Goal: Task Accomplishment & Management: Manage account settings

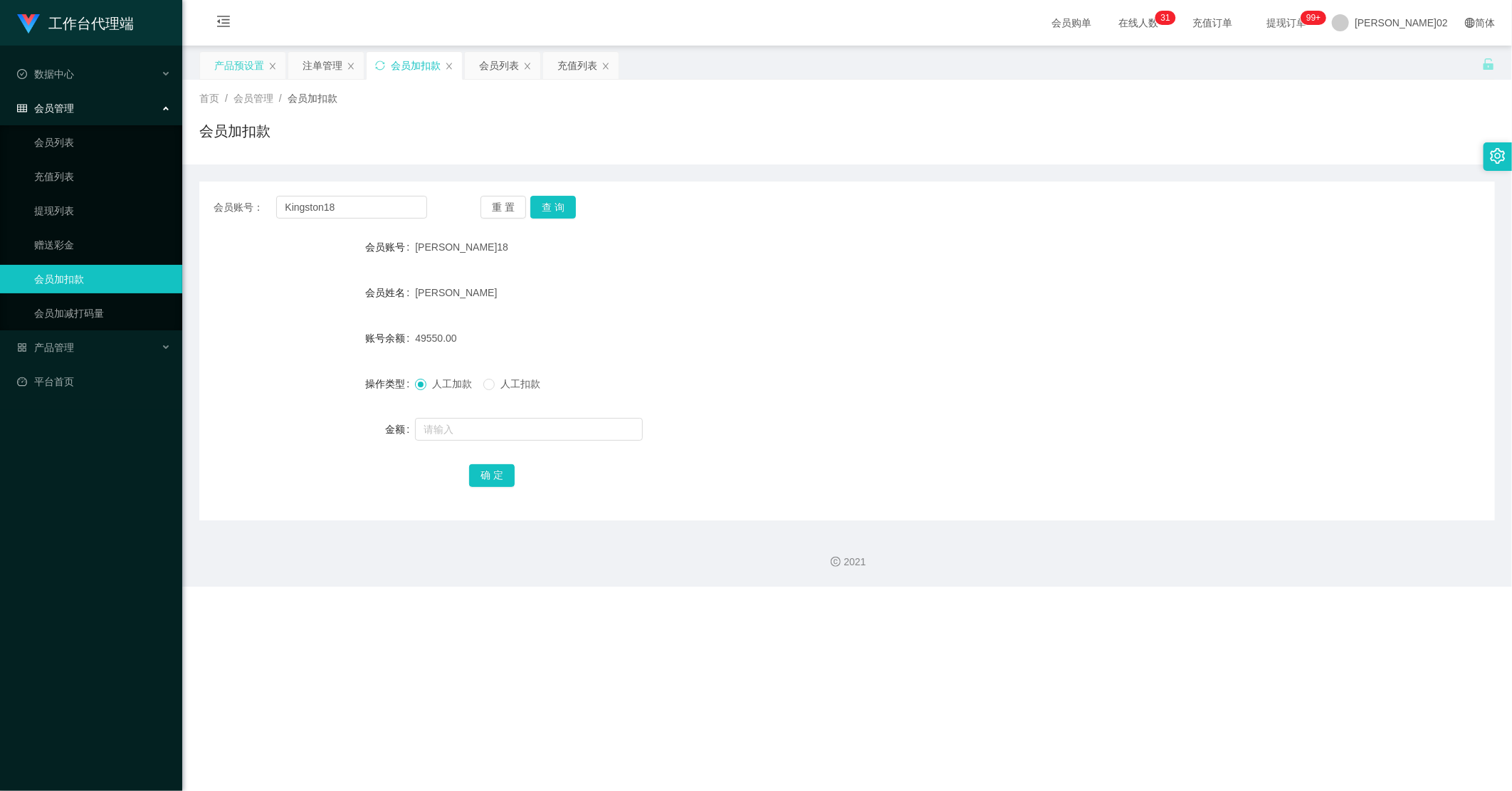
click at [244, 69] on div "产品预设置" at bounding box center [239, 65] width 50 height 27
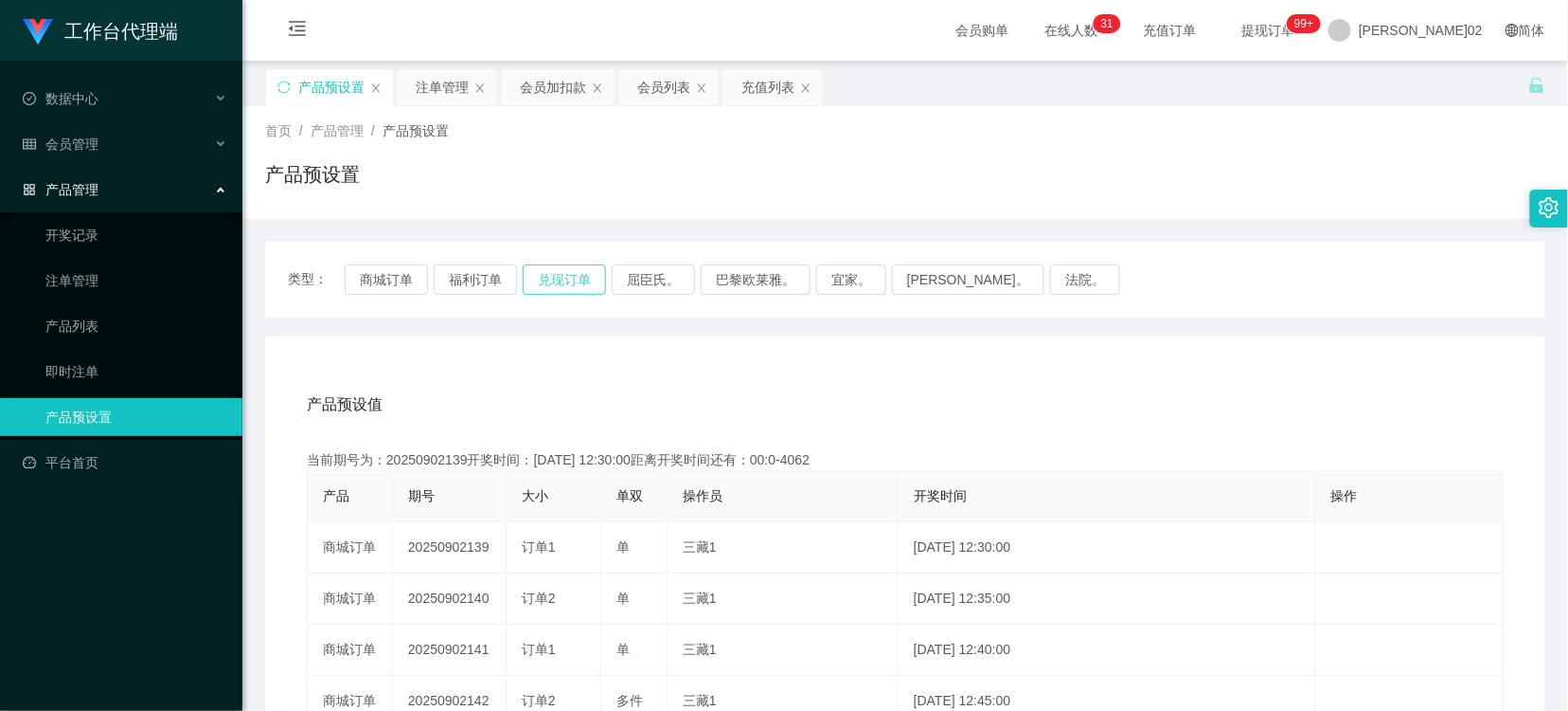
click at [535, 279] on button "兑现订单" at bounding box center [564, 280] width 83 height 31
click at [703, 508] on th "操作员" at bounding box center [783, 497] width 231 height 52
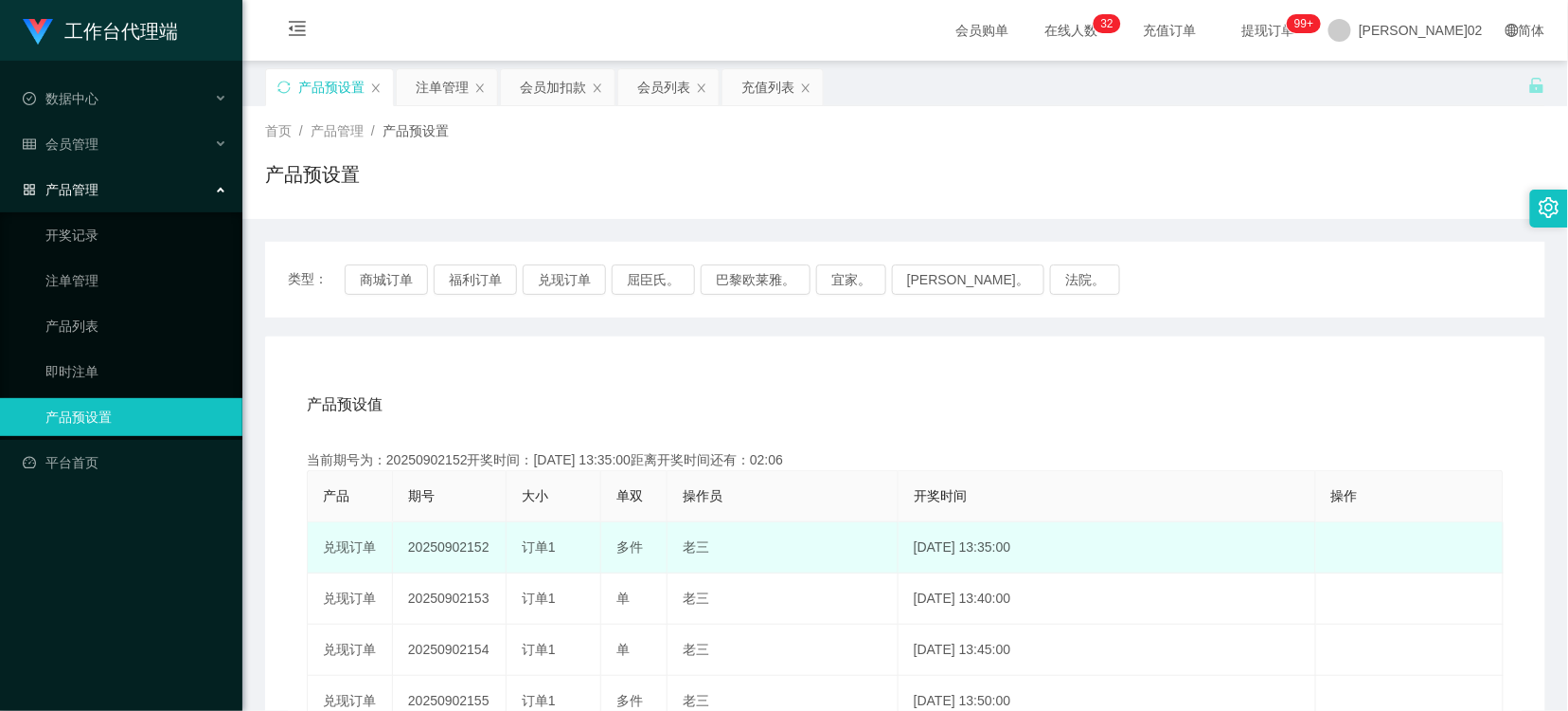
click at [449, 544] on td "20250902152" at bounding box center [449, 548] width 113 height 52
copy td "20250902152"
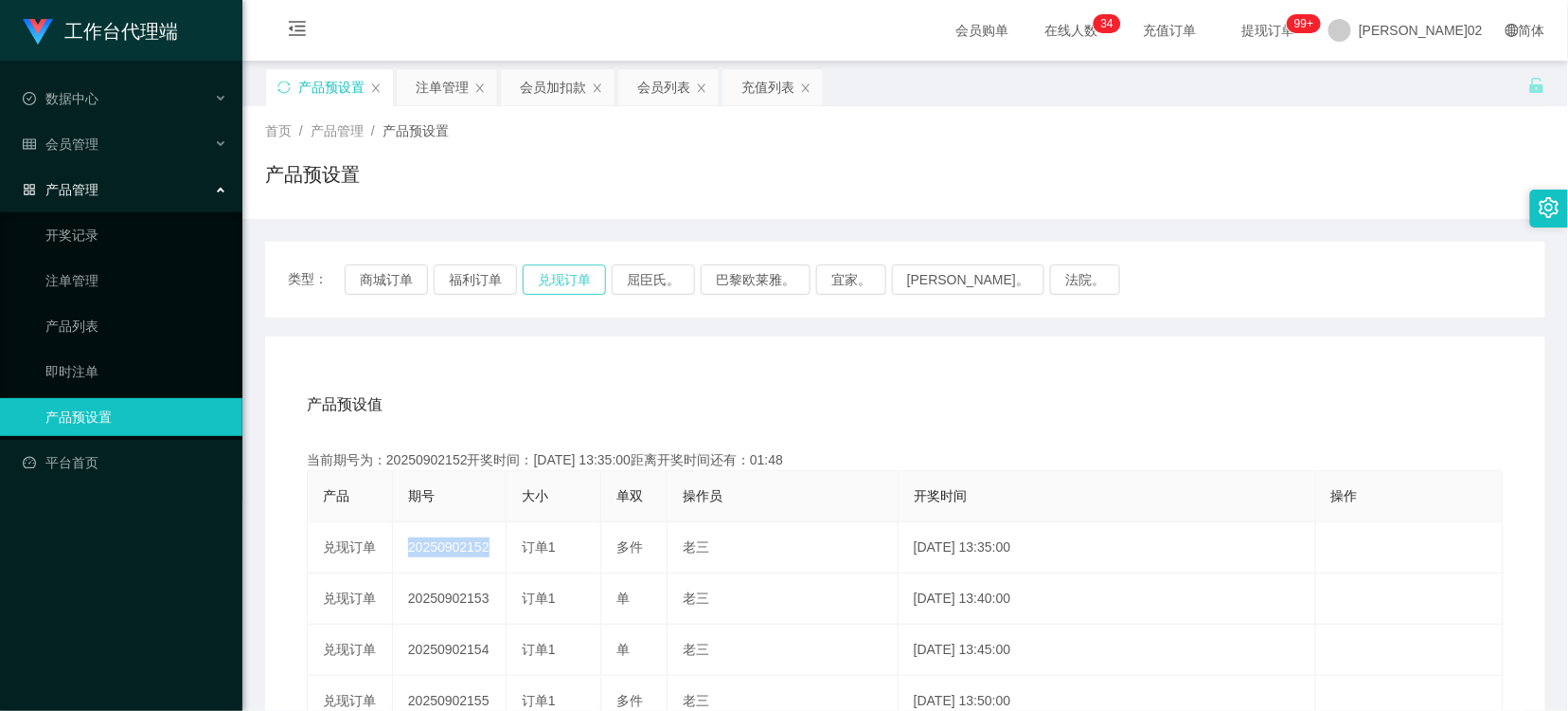
click at [572, 279] on button "兑现订单" at bounding box center [564, 280] width 83 height 31
click at [594, 281] on button "兑现订单" at bounding box center [564, 280] width 83 height 31
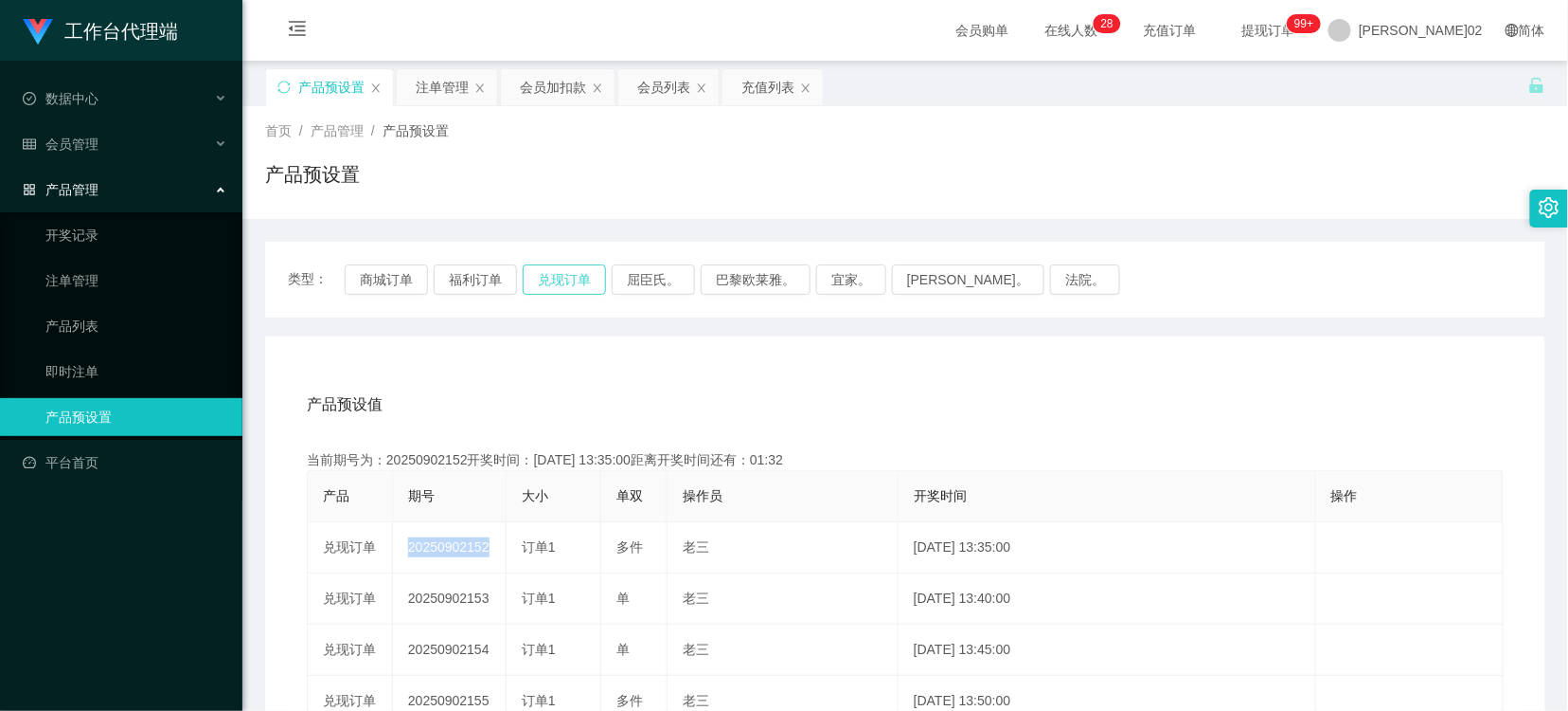
click at [594, 281] on button "兑现订单" at bounding box center [564, 280] width 83 height 31
click at [592, 281] on button "兑现订单" at bounding box center [564, 280] width 83 height 31
drag, startPoint x: 592, startPoint y: 281, endPoint x: 592, endPoint y: 308, distance: 27.0
click at [592, 308] on div "类型： 商城订单 福利订单 兑现订单 屈臣氏。 巴黎欧莱雅。 宜家。 [PERSON_NAME]。 法院。" at bounding box center [905, 279] width 1281 height 75
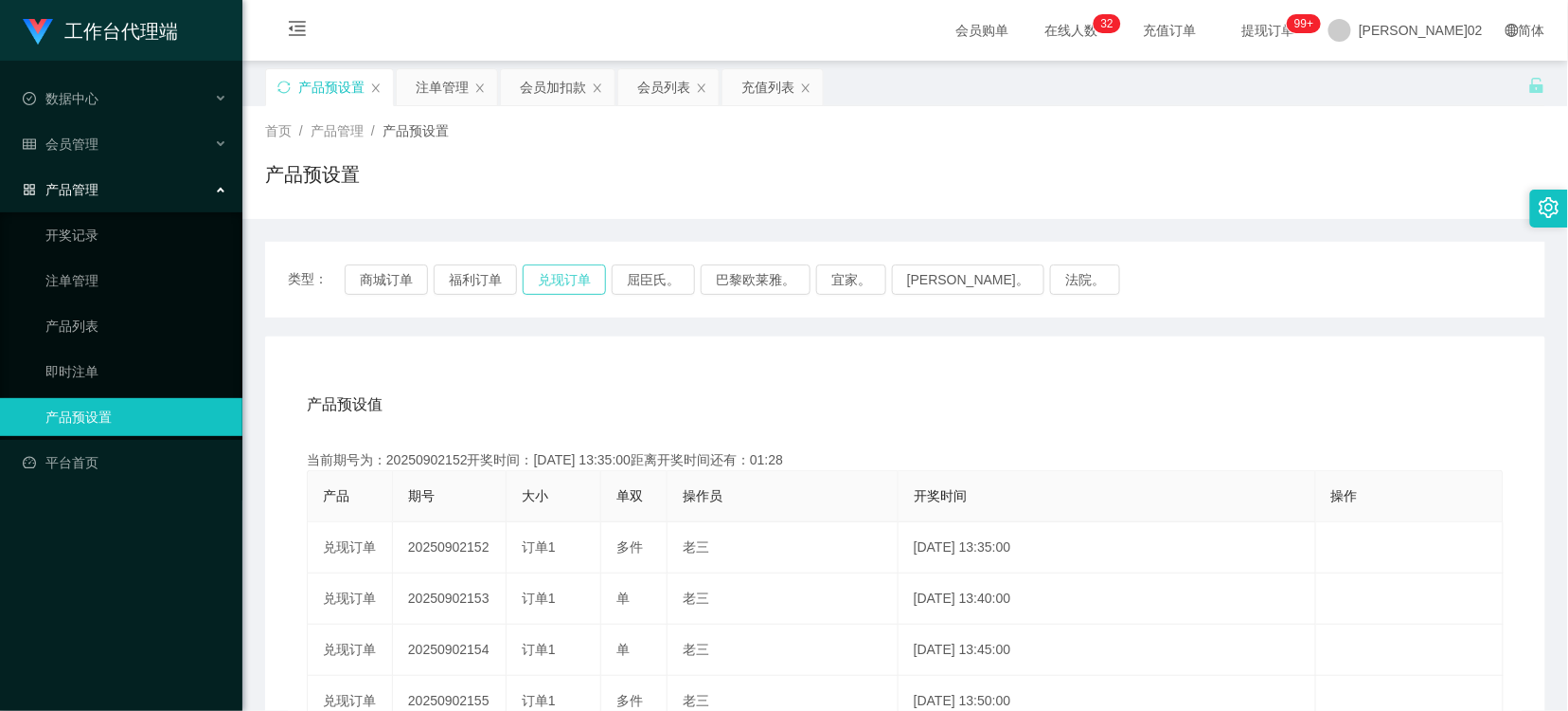
click at [592, 278] on button "兑现订单" at bounding box center [564, 280] width 83 height 31
click at [546, 271] on button "兑现订单" at bounding box center [564, 280] width 83 height 31
drag, startPoint x: 666, startPoint y: 370, endPoint x: 659, endPoint y: 356, distance: 15.7
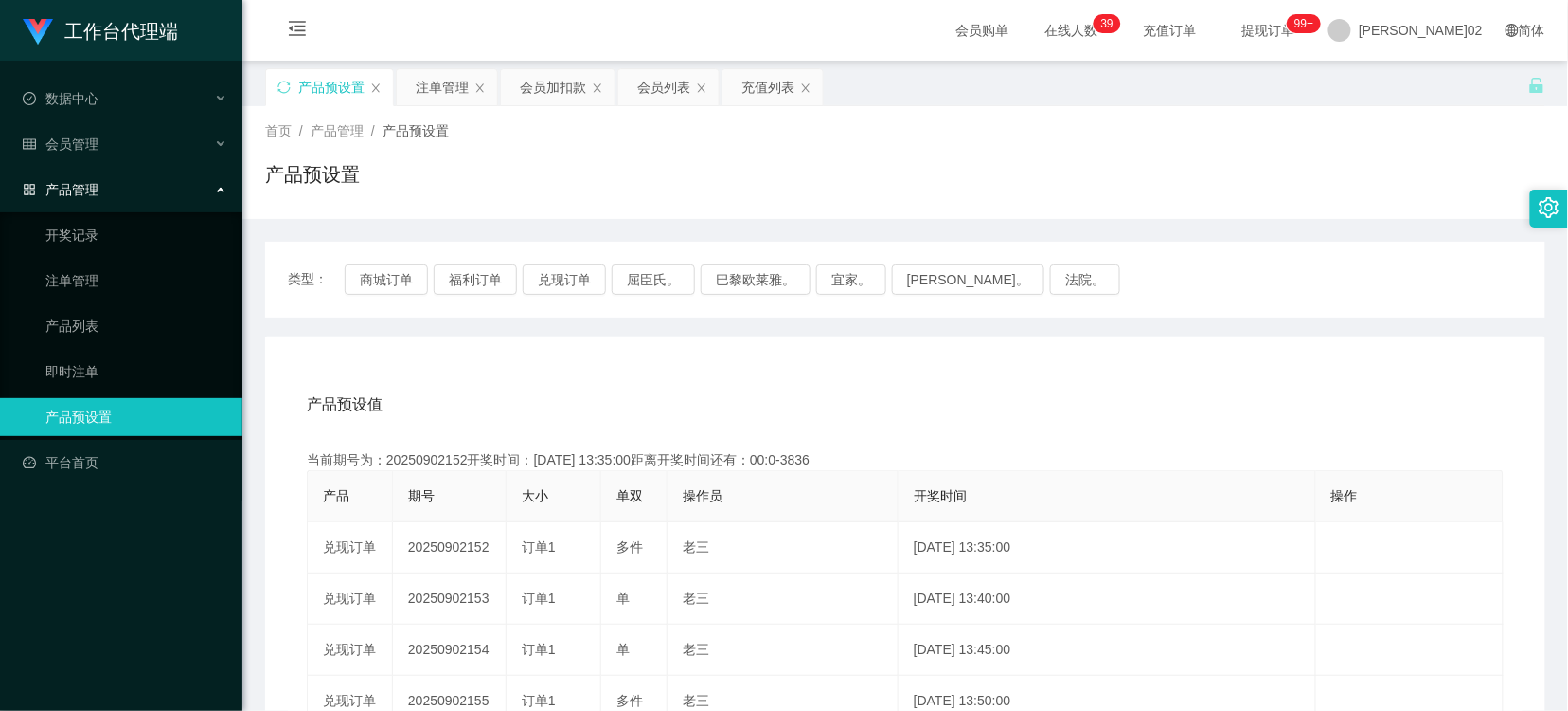
click at [591, 282] on button "兑现订单" at bounding box center [564, 280] width 83 height 31
click at [1243, 401] on div "产品预设值 添加期号" at bounding box center [905, 405] width 1197 height 53
click at [567, 285] on button "兑现订单" at bounding box center [564, 280] width 83 height 31
click at [542, 81] on div "会员加扣款" at bounding box center [553, 87] width 67 height 36
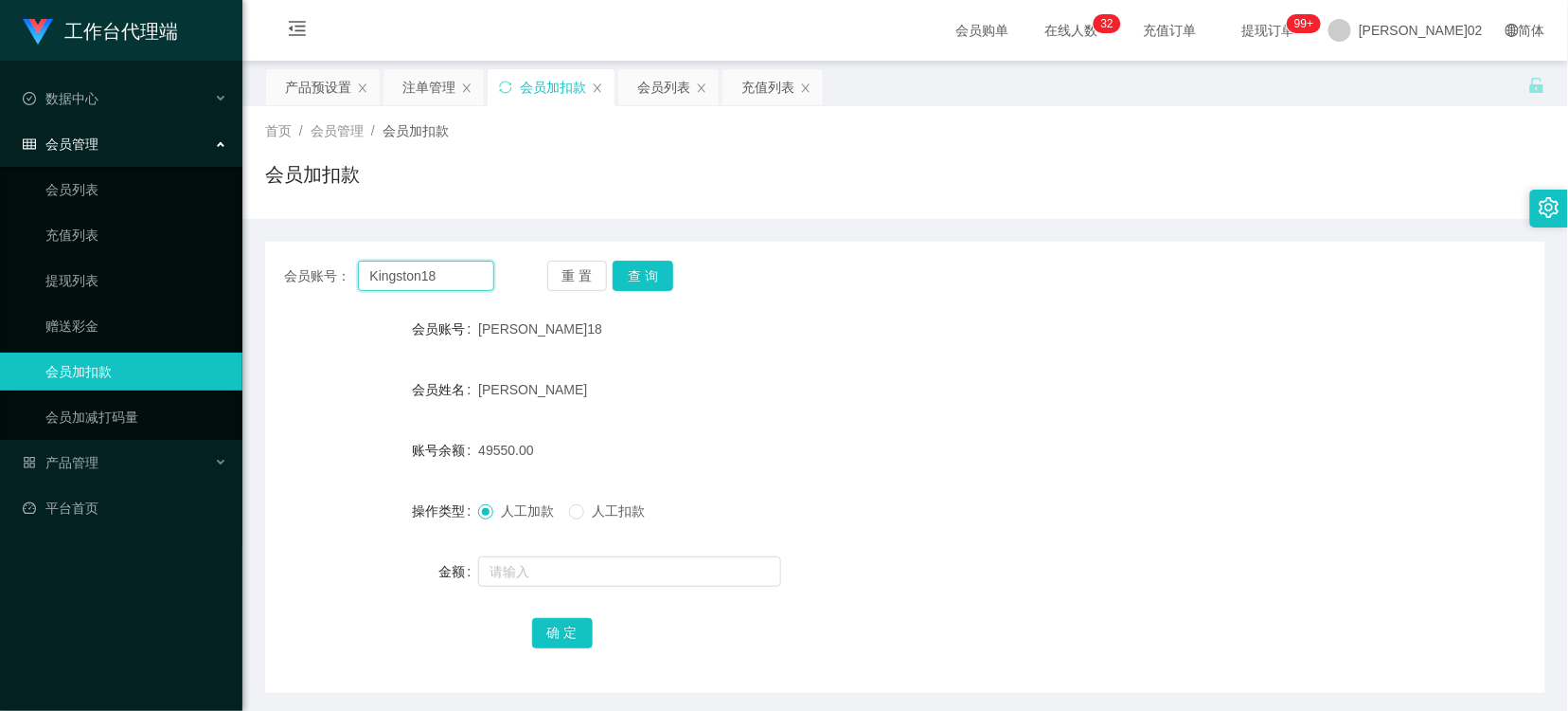
click at [467, 280] on input "Kingston18" at bounding box center [425, 276] width 136 height 31
click at [431, 85] on div "注单管理" at bounding box center [429, 87] width 53 height 36
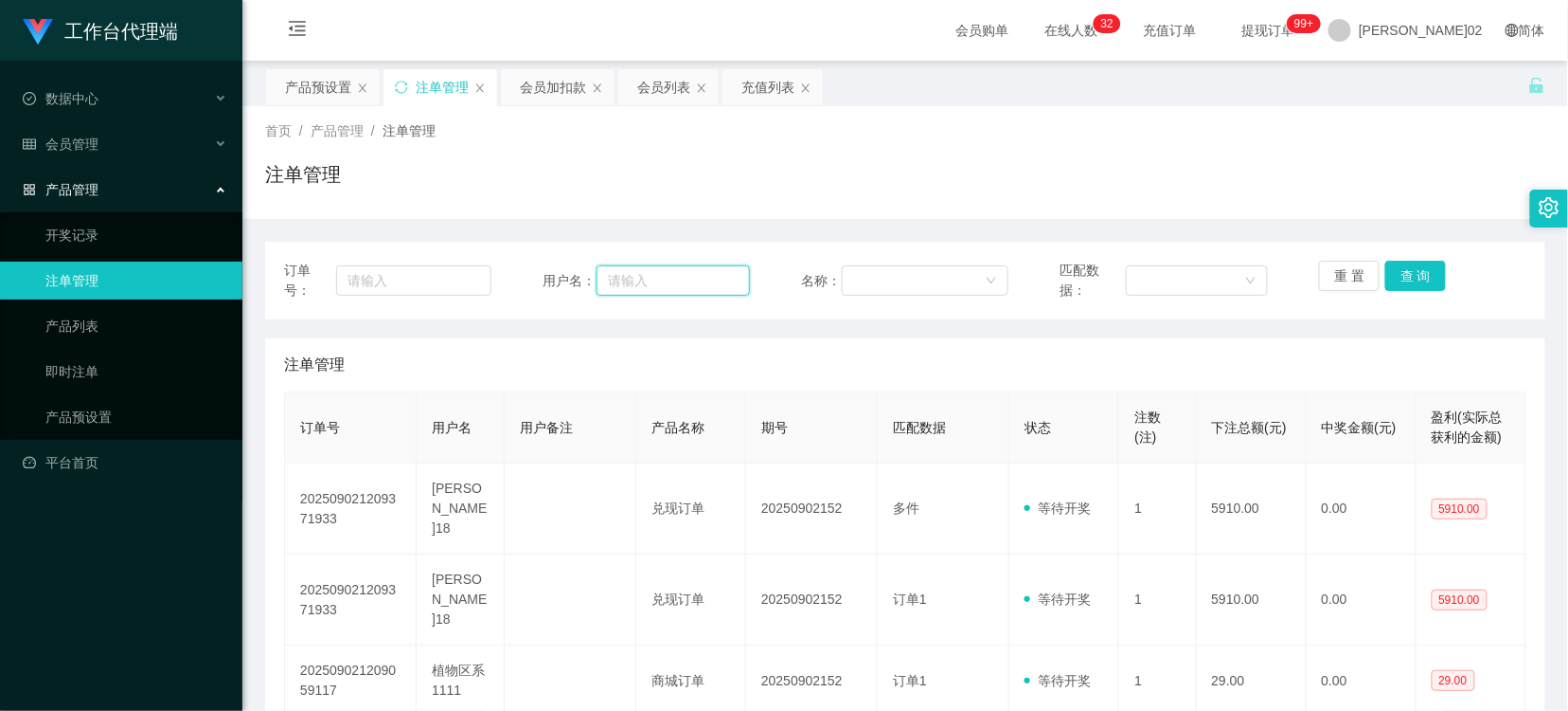
click at [636, 276] on input "text" at bounding box center [673, 281] width 154 height 31
paste input "Kingston18"
type input "Kingston18"
click at [1423, 275] on button "查 询" at bounding box center [1416, 276] width 61 height 31
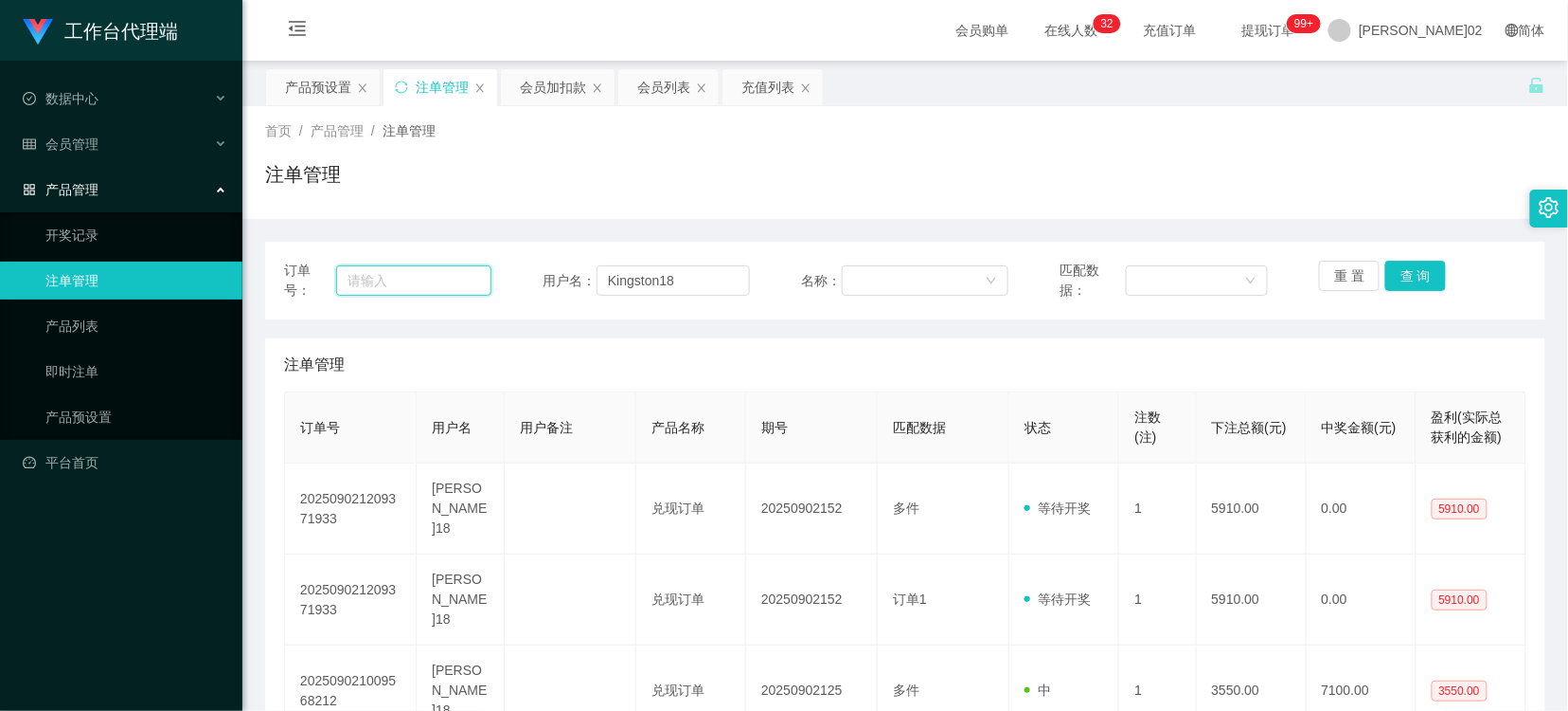
click at [400, 288] on input "text" at bounding box center [414, 281] width 155 height 31
type input "v5910*2"
drag, startPoint x: 566, startPoint y: 78, endPoint x: 630, endPoint y: 178, distance: 118.7
click at [566, 80] on div "会员加扣款" at bounding box center [553, 87] width 67 height 36
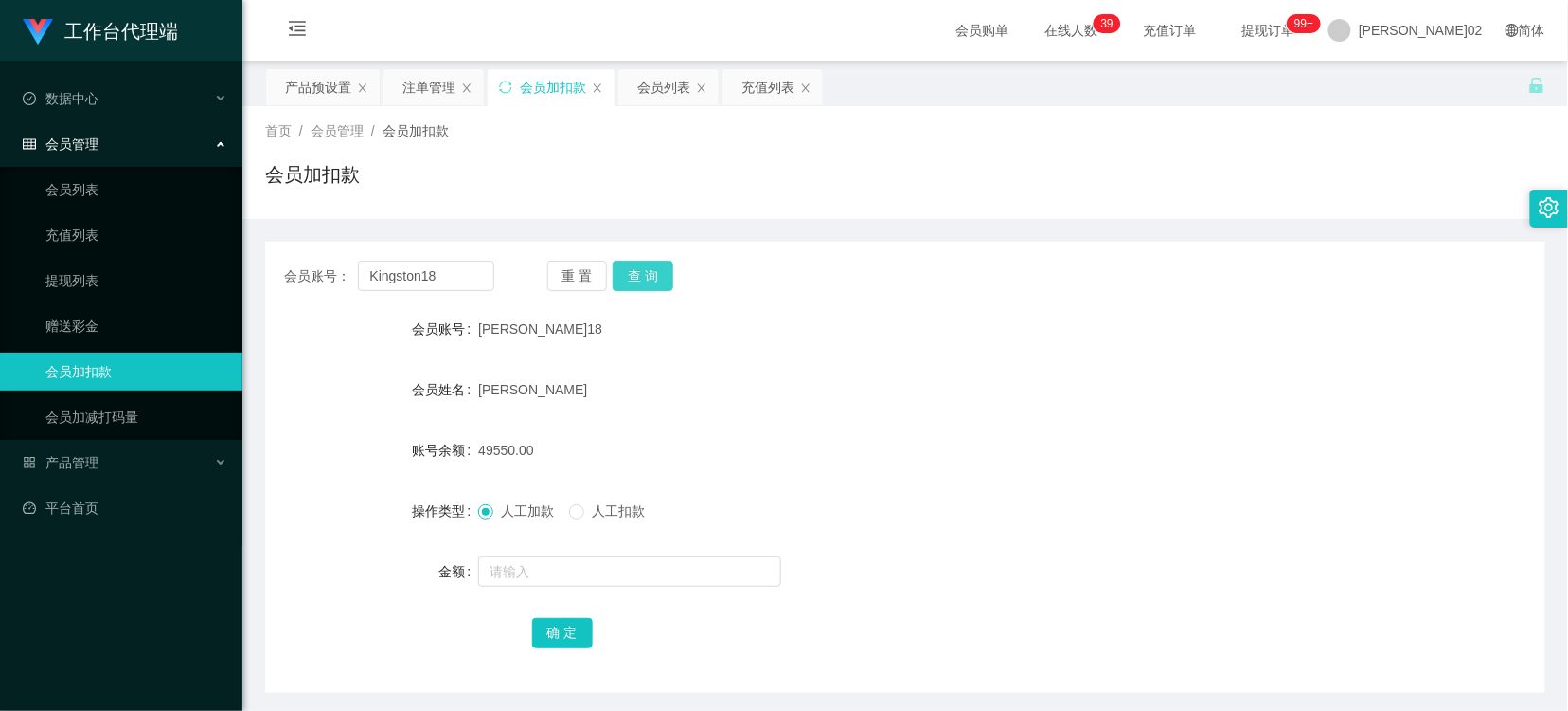
click at [635, 268] on button "查 询" at bounding box center [643, 276] width 61 height 31
click at [869, 330] on div "[PERSON_NAME]18" at bounding box center [851, 329] width 747 height 38
drag, startPoint x: 474, startPoint y: 280, endPoint x: 100, endPoint y: 288, distance: 374.1
click at [100, 289] on section "工作台代理端 数据中心 会员管理 会员列表 充值列表 提现列表 赠送彩金 会员加扣款 会员加减打码量 产品管理 开奖记录 注单管理 产品列表 即时注单 产品预…" at bounding box center [784, 390] width 1568 height 781
paste input "m700309"
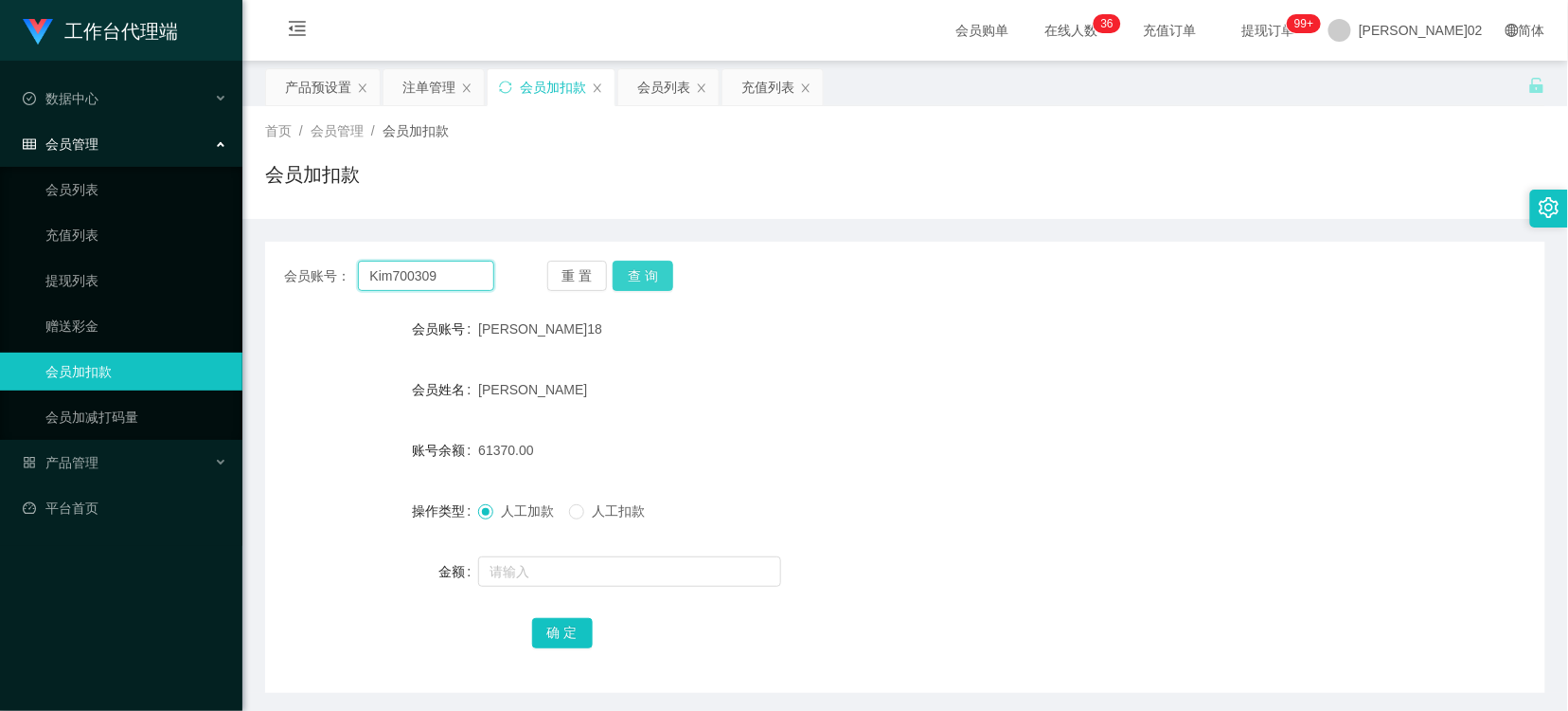
type input "Kim700309"
click at [648, 279] on button "查 询" at bounding box center [643, 276] width 61 height 31
click at [952, 389] on div "[PERSON_NAME]" at bounding box center [851, 389] width 747 height 38
click at [426, 86] on div "注单管理" at bounding box center [429, 87] width 53 height 36
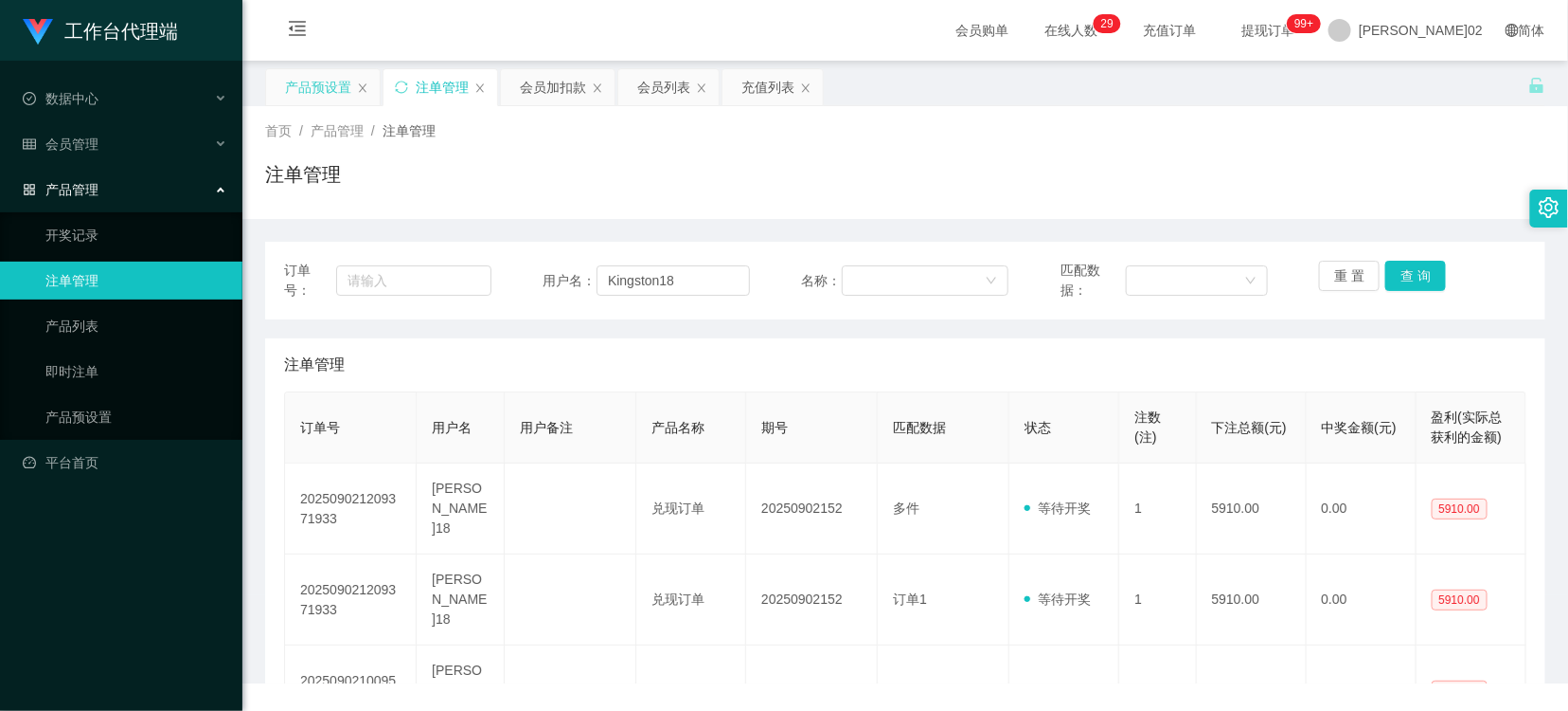
click at [314, 83] on div "产品预设置" at bounding box center [319, 87] width 67 height 36
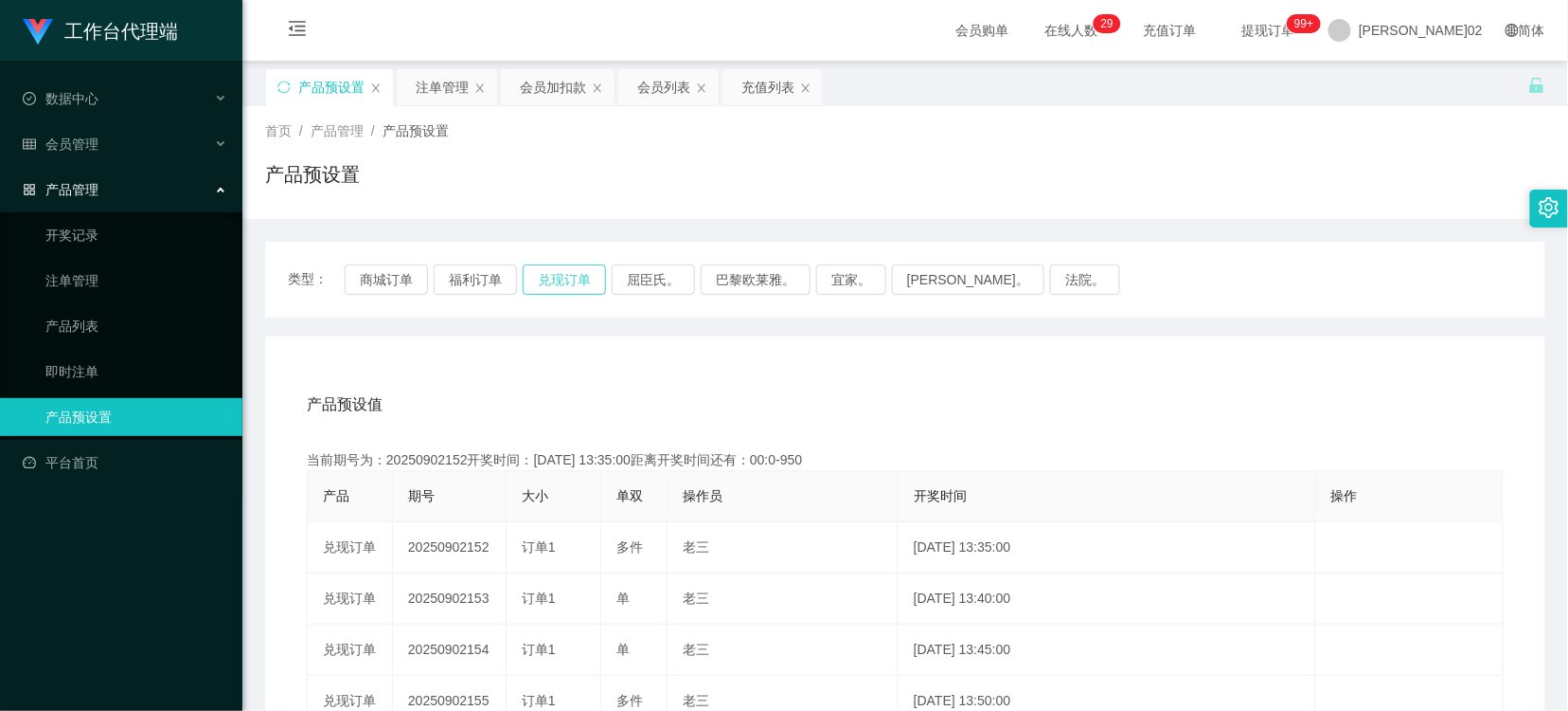
click at [566, 280] on button "兑现订单" at bounding box center [564, 280] width 83 height 31
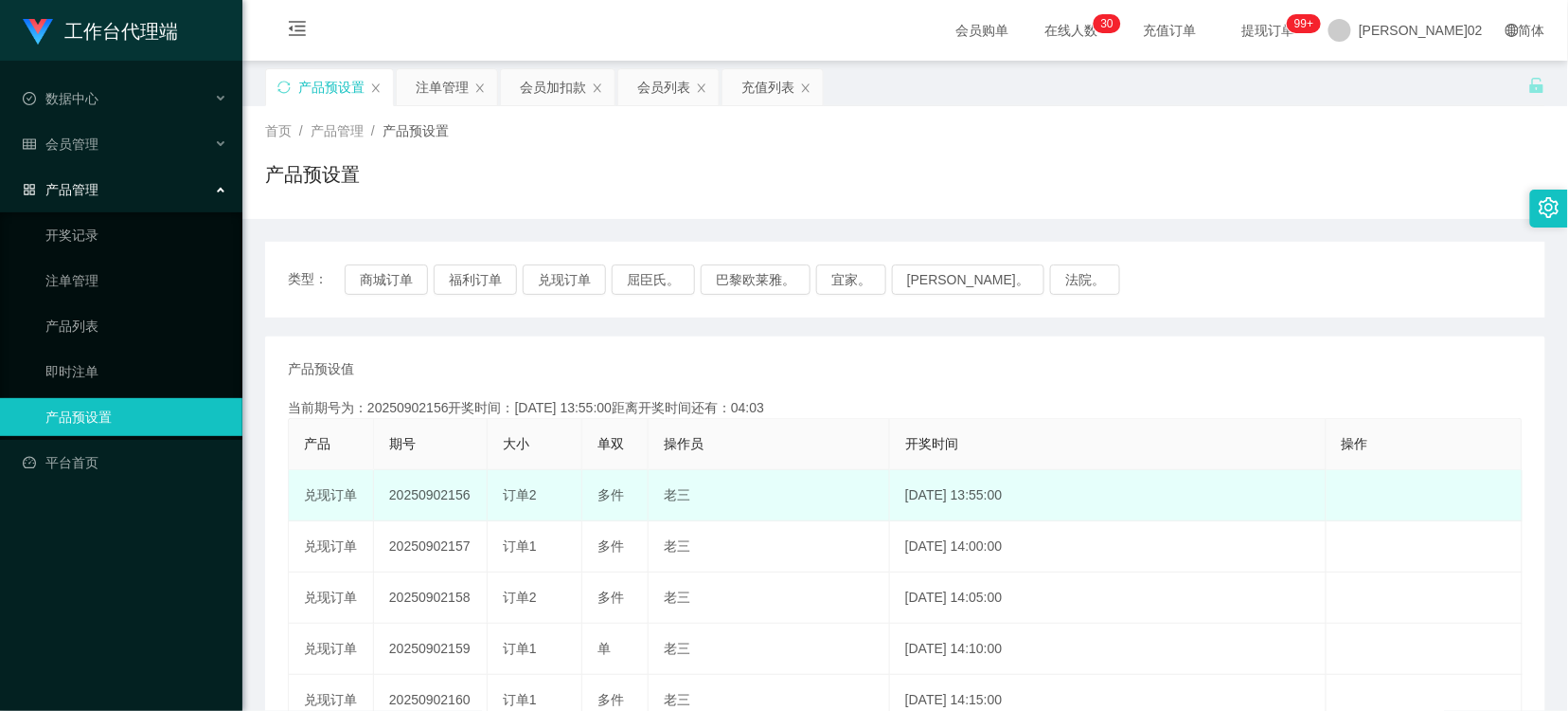
click at [444, 488] on td "20250902156" at bounding box center [430, 496] width 113 height 52
copy td "20250902156"
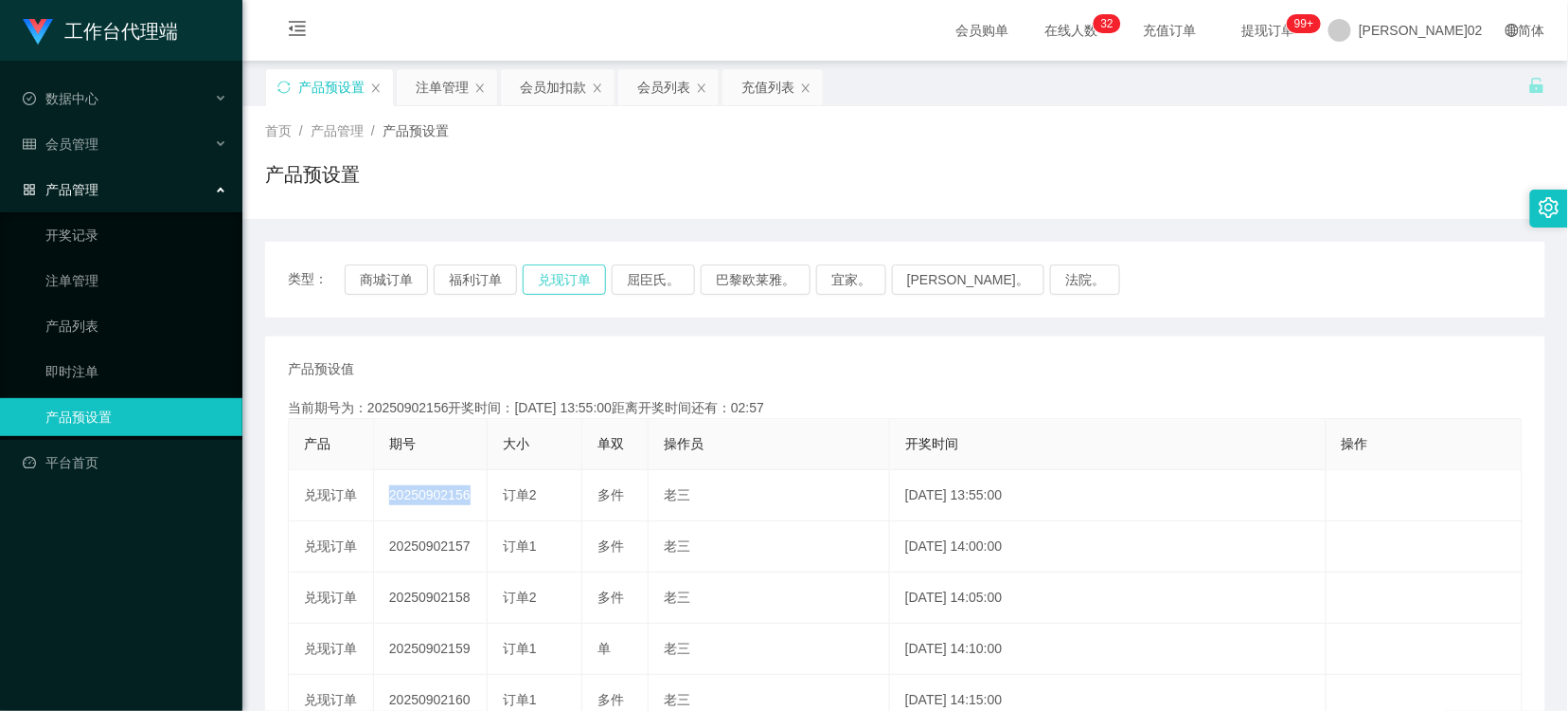
click at [535, 270] on button "兑现订单" at bounding box center [564, 280] width 83 height 31
click at [536, 270] on button "兑现订单" at bounding box center [564, 280] width 83 height 31
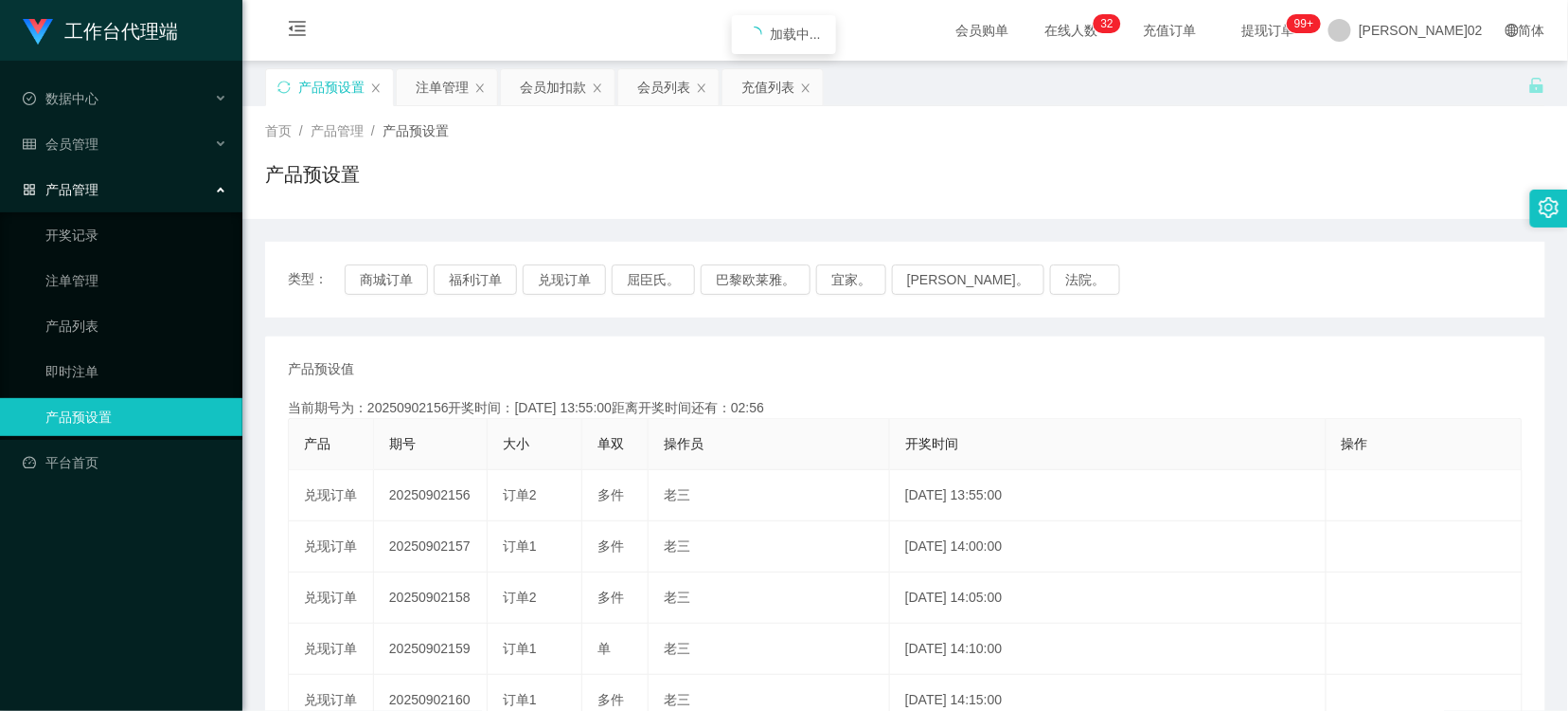
drag, startPoint x: 536, startPoint y: 270, endPoint x: 732, endPoint y: 348, distance: 211.0
click at [732, 348] on div "产品预设值 添加期号 当前期号为：20250902156开奖时间：2025-09-02 13:55:00距离开奖时间还有：02:56 产品 期号 大小 单双 …" at bounding box center [905, 701] width 1281 height 729
click at [438, 95] on div "注单管理" at bounding box center [443, 87] width 53 height 36
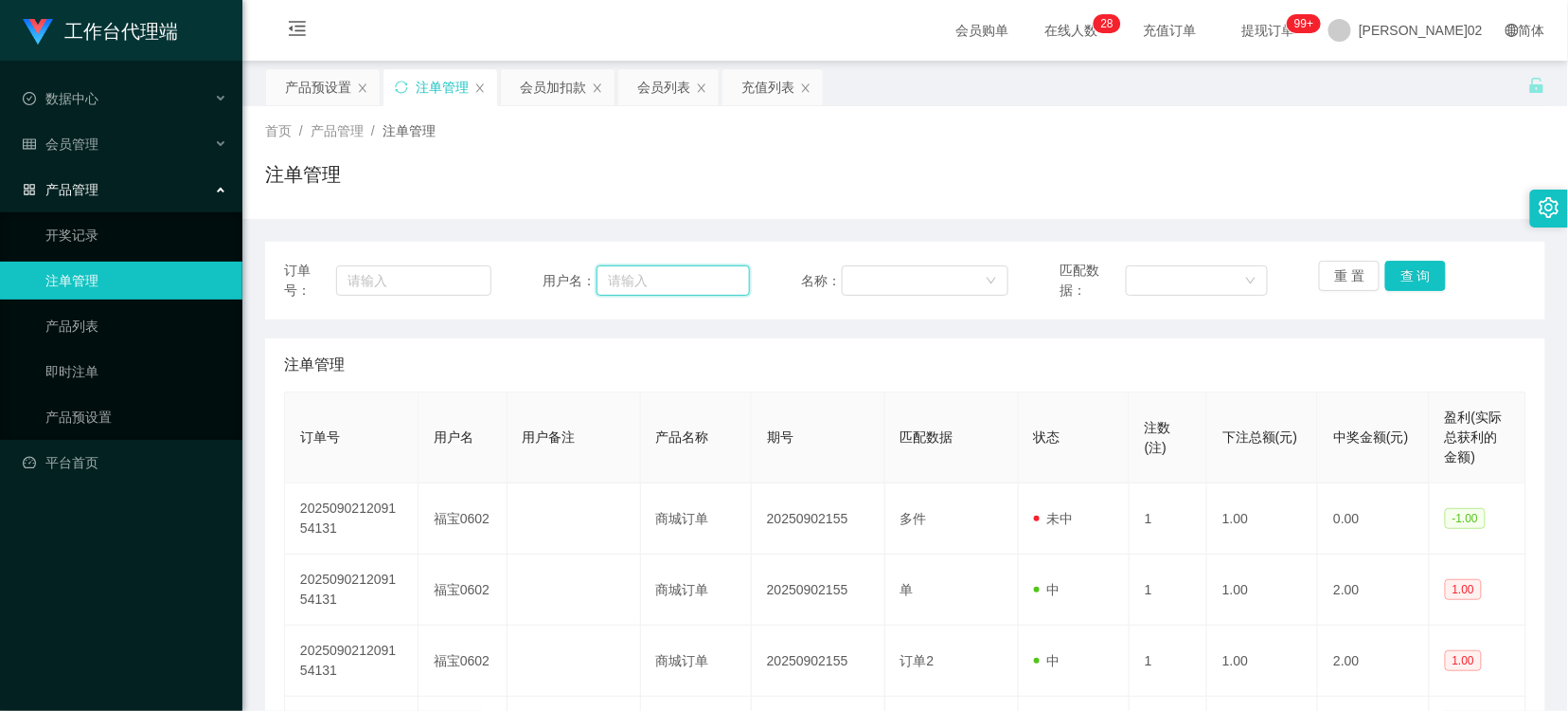
click at [727, 281] on input "text" at bounding box center [673, 281] width 154 height 31
paste input "Kim700309"
type input "Kim700309"
click at [1434, 270] on button "查 询" at bounding box center [1416, 276] width 61 height 31
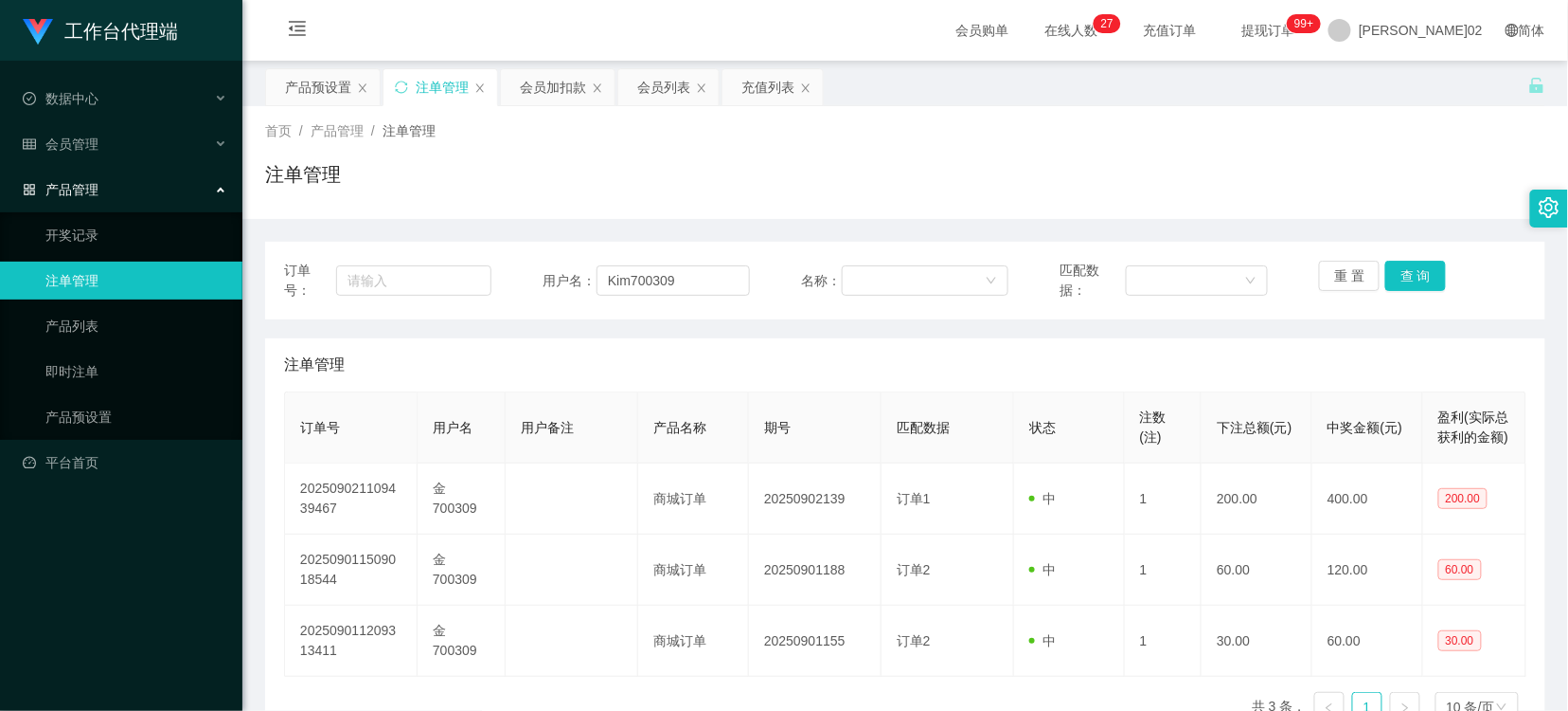
click at [1405, 254] on div "订单号： 用户名： Kim700309 名称： 匹配数据： 重 置 查 询" at bounding box center [905, 280] width 1281 height 77
click at [1404, 261] on button "查 询" at bounding box center [1416, 276] width 61 height 31
click at [1396, 268] on button "查 询" at bounding box center [1416, 276] width 61 height 31
click at [1396, 268] on div "重 置 查 询" at bounding box center [1422, 281] width 207 height 40
click at [1396, 268] on button "查 询" at bounding box center [1416, 276] width 61 height 31
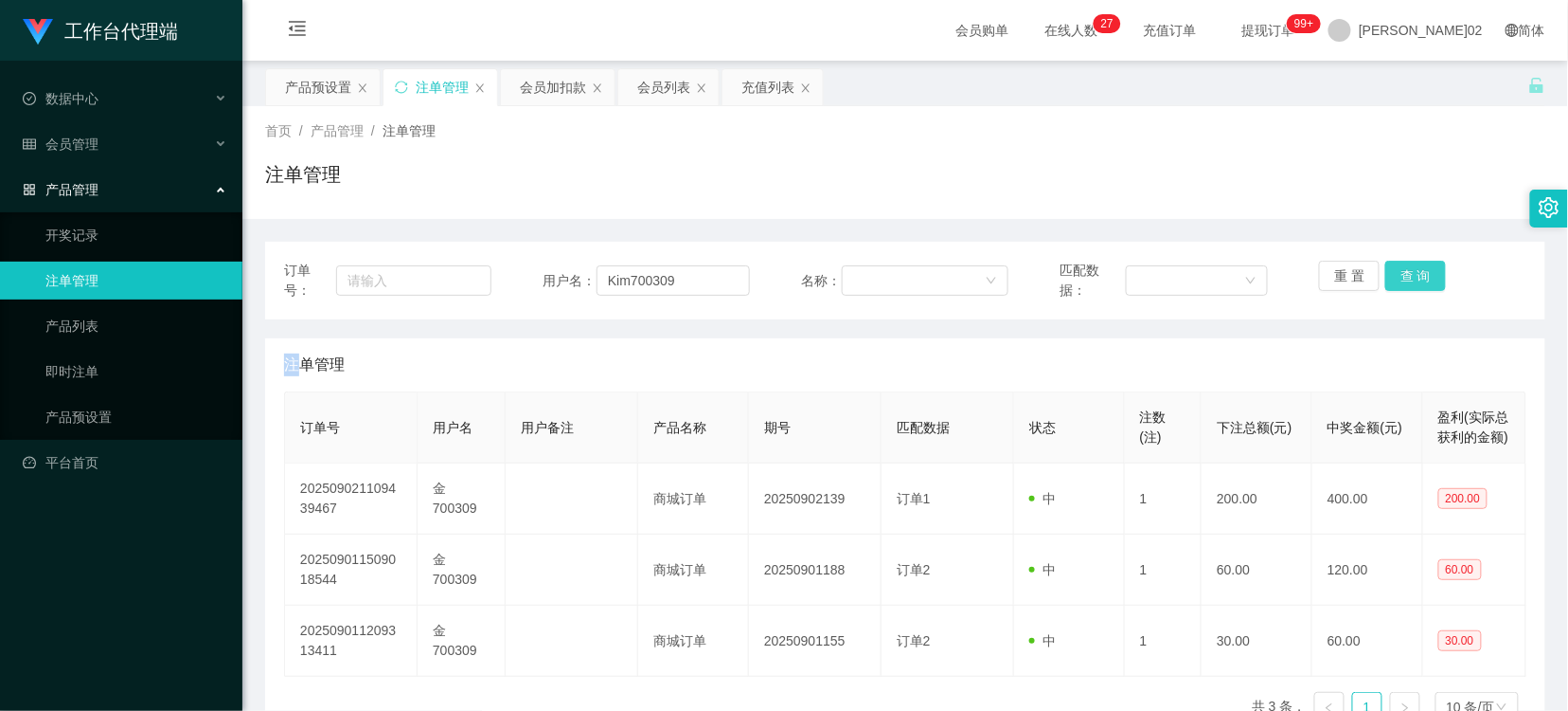
click at [1396, 268] on button "查 询" at bounding box center [1416, 276] width 61 height 31
click at [1391, 262] on button "查 询" at bounding box center [1416, 276] width 61 height 31
click at [1391, 262] on div "重 置 查 询" at bounding box center [1422, 281] width 207 height 40
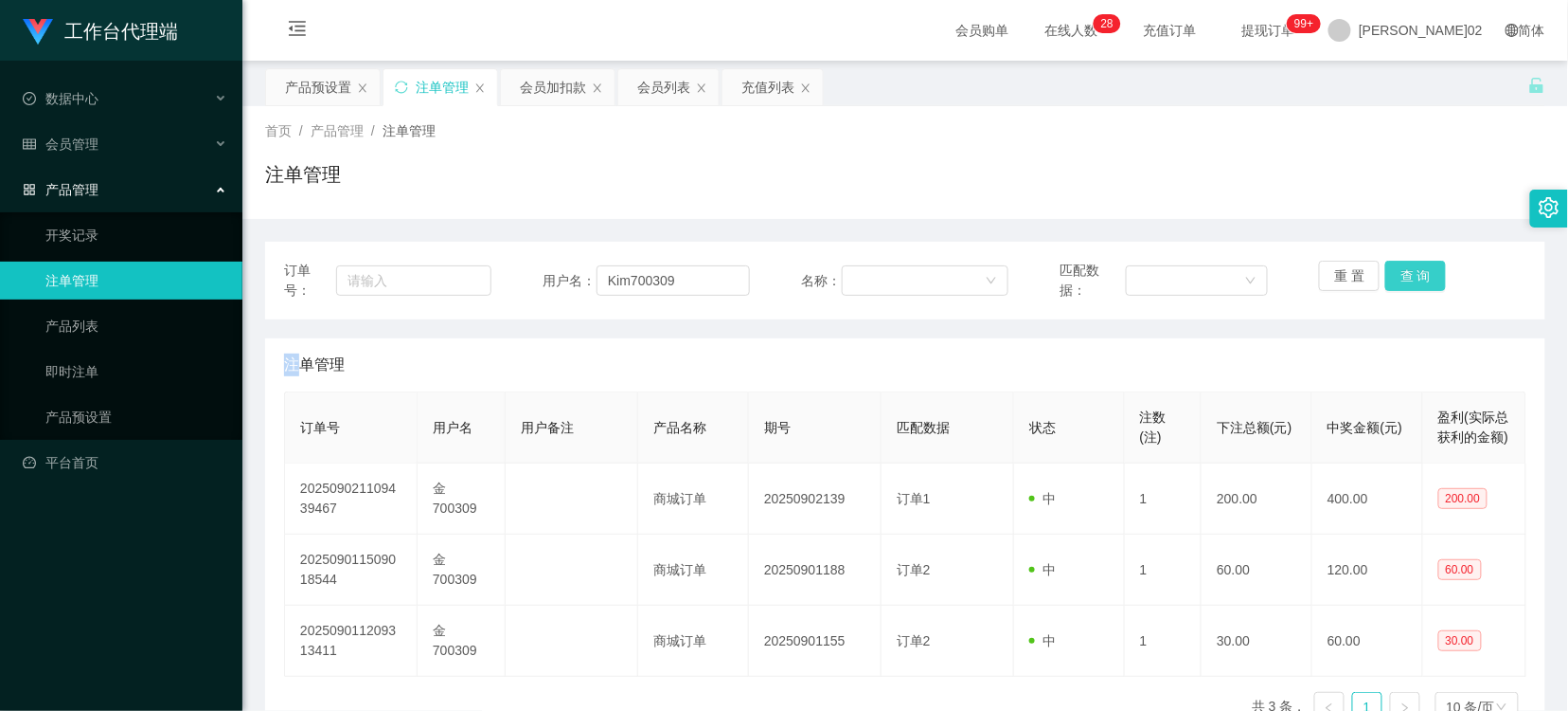
click at [1391, 262] on button "查 询" at bounding box center [1416, 276] width 61 height 31
click at [1397, 265] on div "重 置 查 询" at bounding box center [1422, 281] width 207 height 40
click at [1398, 272] on button "查 询" at bounding box center [1416, 276] width 61 height 31
click at [1407, 273] on button "查 询" at bounding box center [1416, 276] width 61 height 31
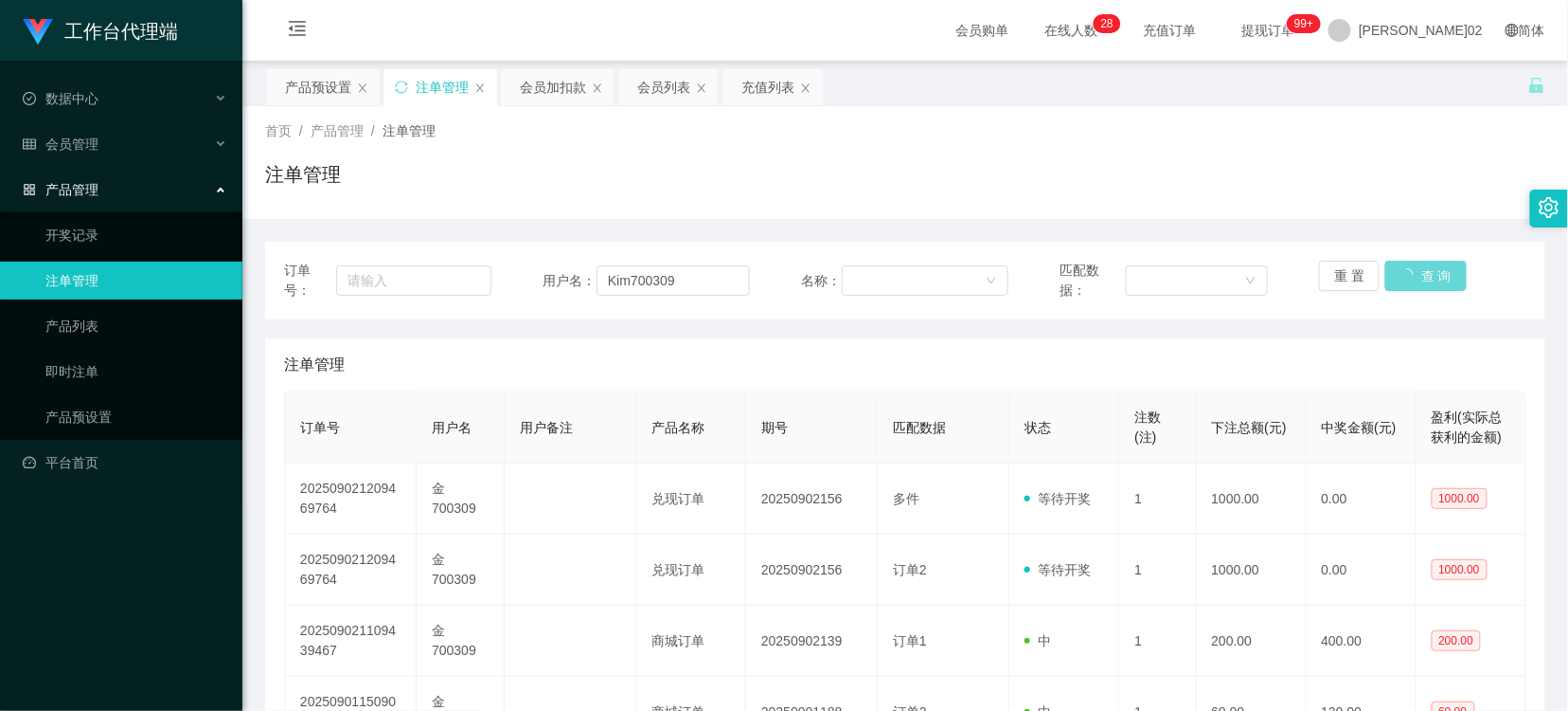
click at [1369, 193] on div "注单管理" at bounding box center [905, 182] width 1281 height 44
click at [1391, 270] on button "查 询" at bounding box center [1416, 276] width 61 height 31
drag, startPoint x: 323, startPoint y: 93, endPoint x: 304, endPoint y: 91, distance: 19.1
click at [304, 91] on div "产品预设置" at bounding box center [319, 87] width 67 height 36
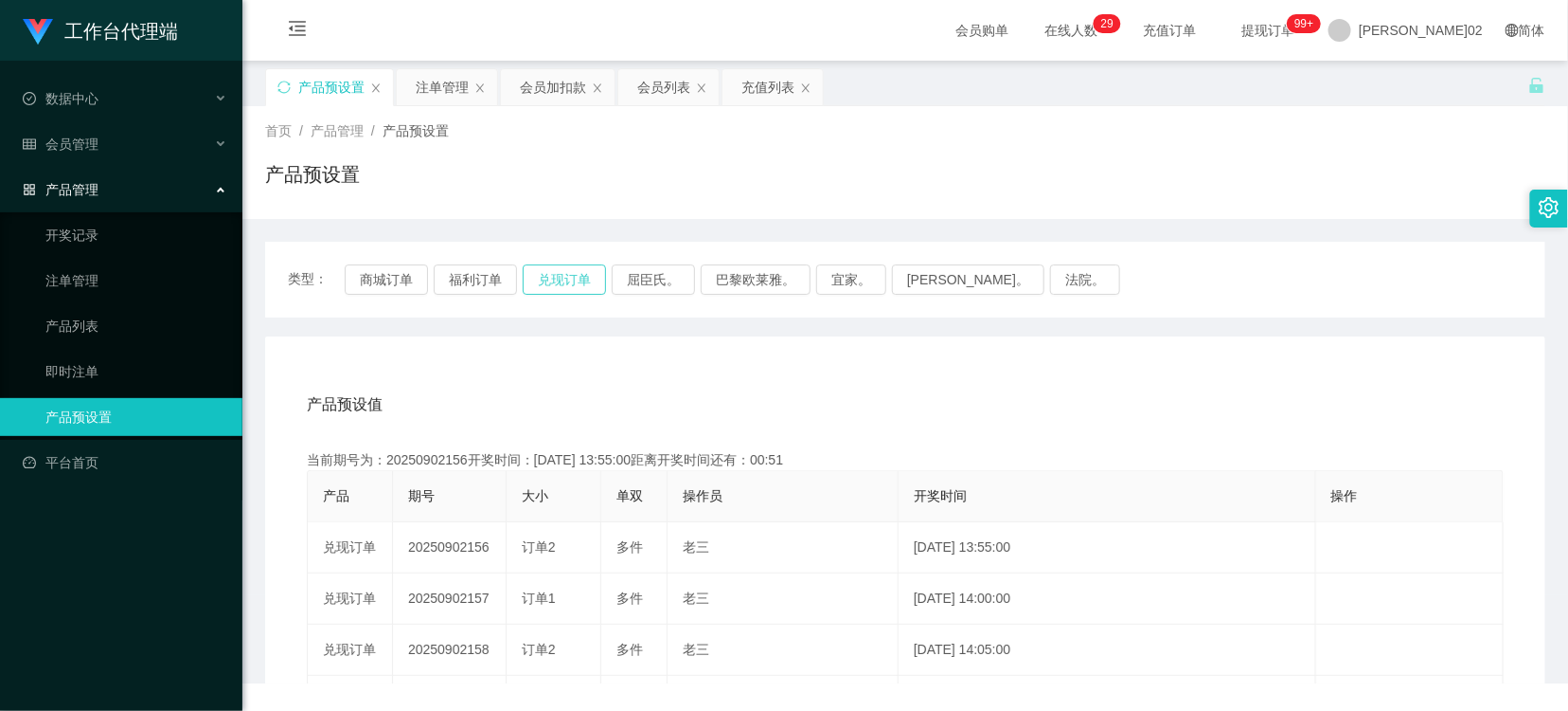
click at [546, 278] on button "兑现订单" at bounding box center [564, 280] width 83 height 31
click at [433, 88] on div "注单管理" at bounding box center [443, 87] width 53 height 36
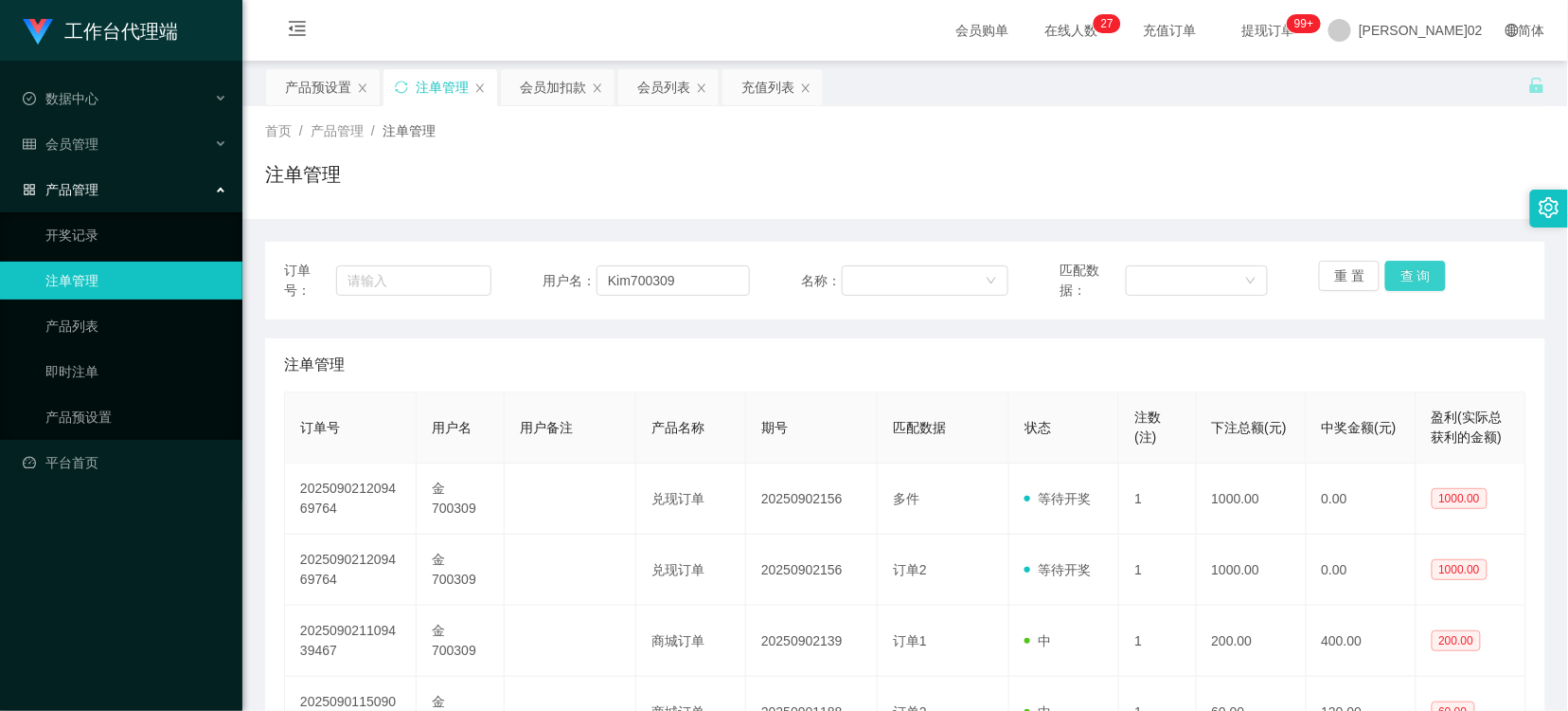
click at [1406, 276] on button "查 询" at bounding box center [1416, 276] width 61 height 31
click at [1312, 194] on div "注单管理" at bounding box center [905, 182] width 1281 height 44
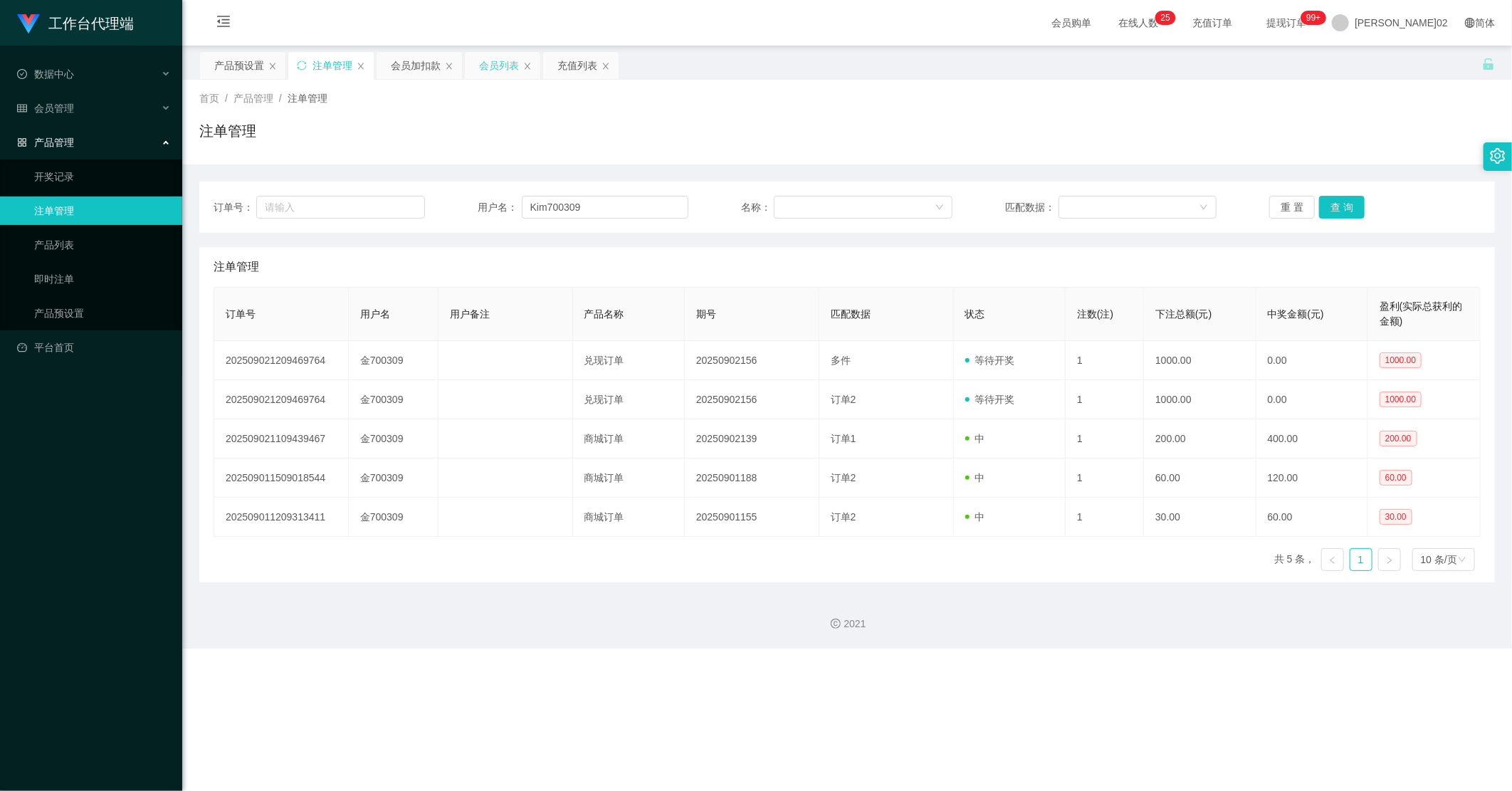
click at [485, 57] on div "会员列表" at bounding box center [499, 65] width 40 height 27
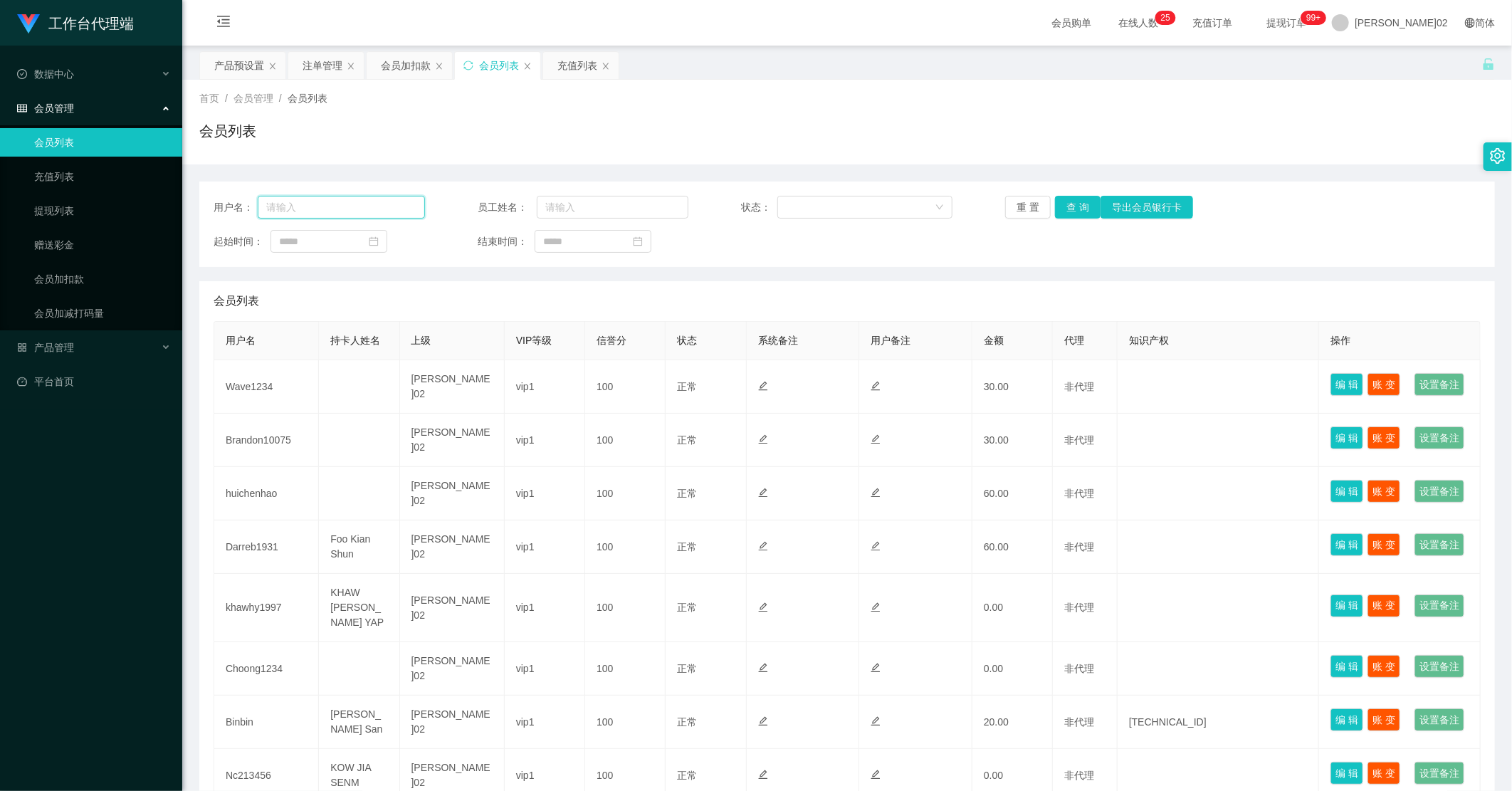
click at [321, 214] on input "text" at bounding box center [341, 207] width 167 height 23
paste input "Kim700309"
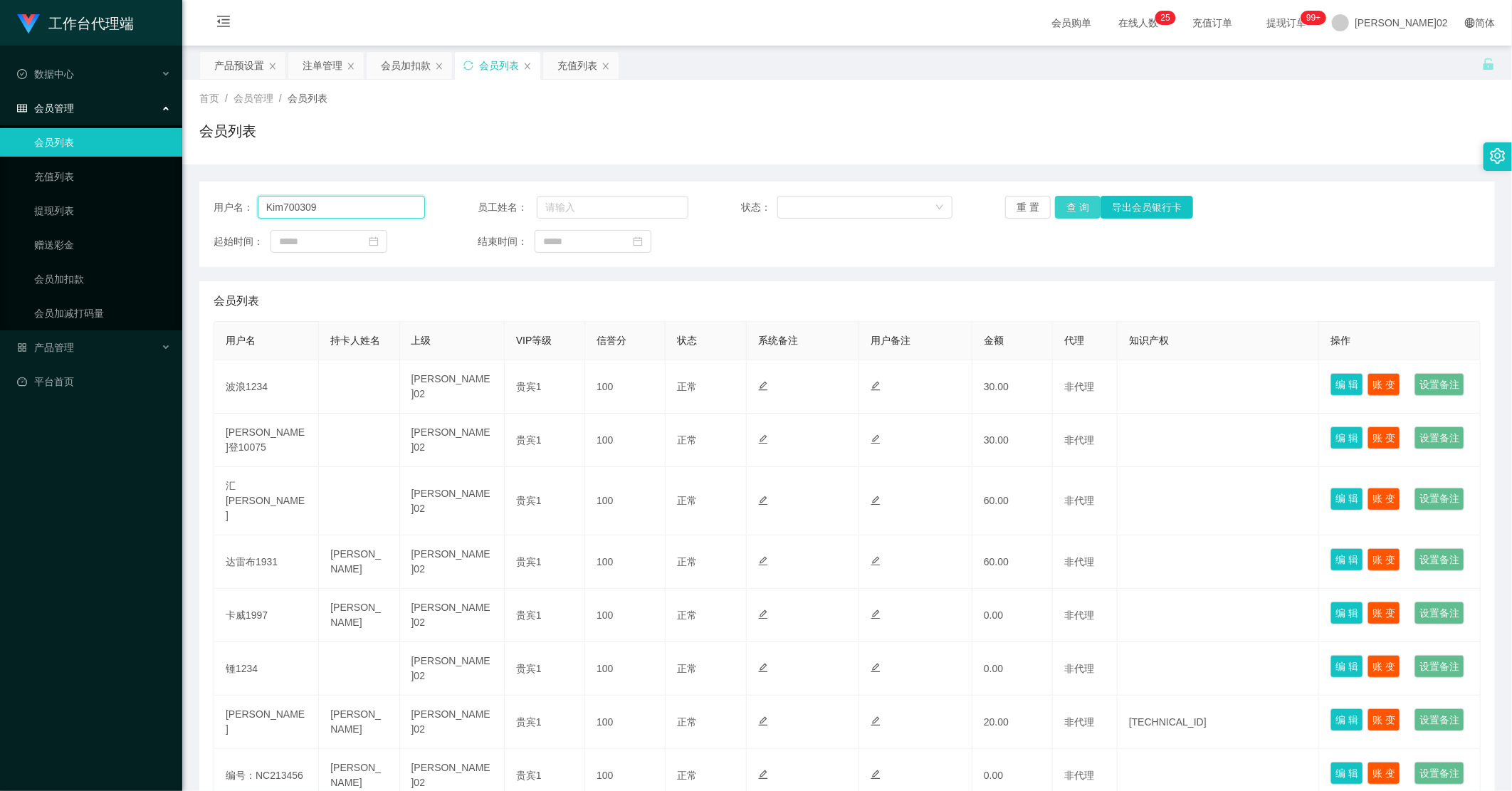
type input "Kim700309"
drag, startPoint x: 1061, startPoint y: 211, endPoint x: 1079, endPoint y: 226, distance: 23.4
click at [1062, 211] on button "查 询" at bounding box center [1078, 207] width 46 height 23
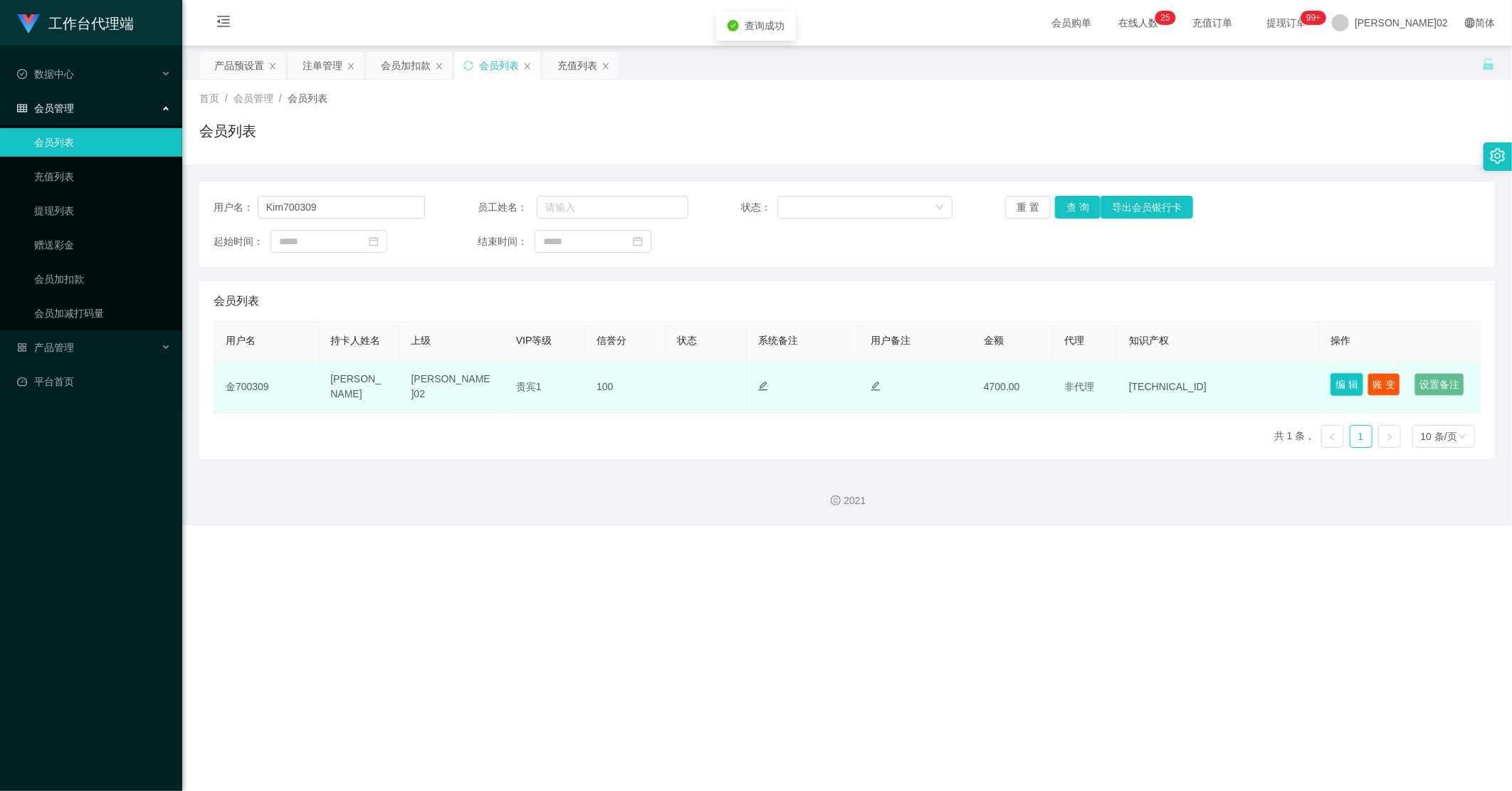
click at [1178, 379] on button "编 辑" at bounding box center [1347, 384] width 33 height 23
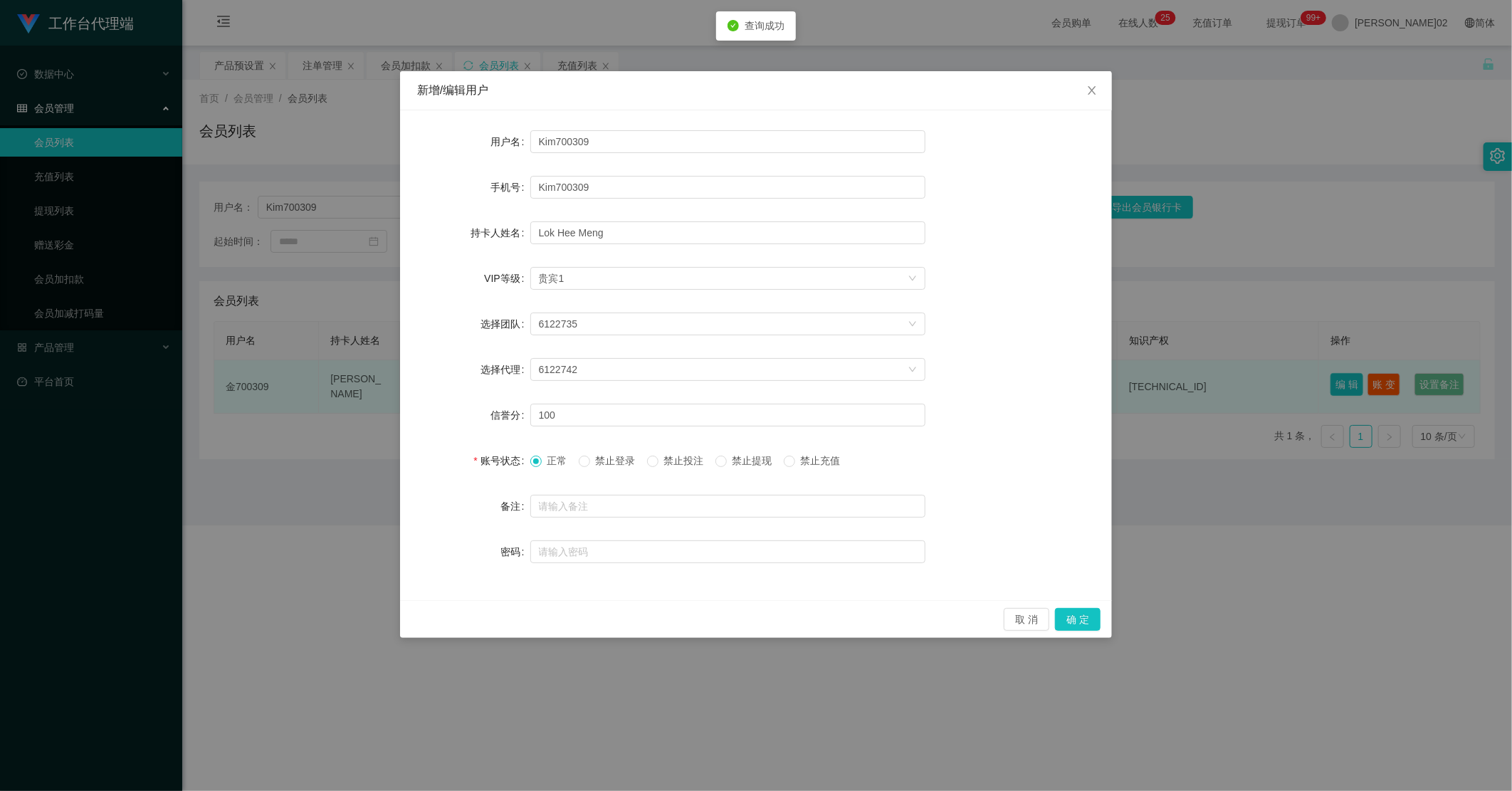
click at [1178, 379] on div "新增/编辑用户 用户名 Kim700309 手机号 Kim700309 持卡人姓名 Lok Hee Meng VIP等级 选择VIP等级 贵宾1 选择团队 6…" at bounding box center [756, 395] width 1512 height 791
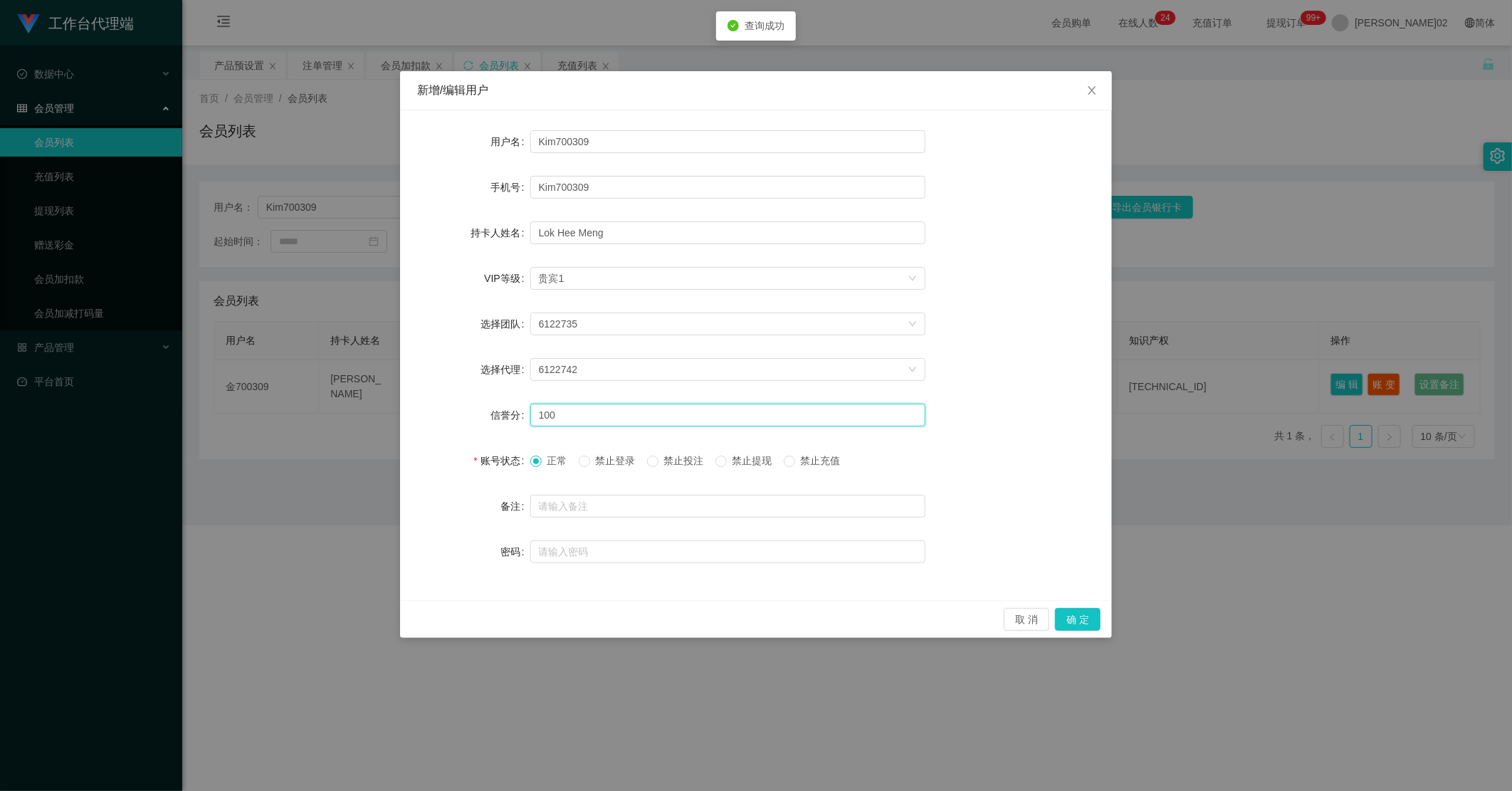
drag, startPoint x: 609, startPoint y: 414, endPoint x: 212, endPoint y: 359, distance: 400.8
click at [212, 359] on div "新增/编辑用户 用户名 Kim700309 手机号 Kim700309 持卡人姓名 Lok Hee Meng VIP等级 选择VIP等级 贵宾1 选择团队 6…" at bounding box center [756, 395] width 1512 height 791
type input "80"
click at [1093, 534] on button "确 定" at bounding box center [1078, 620] width 46 height 23
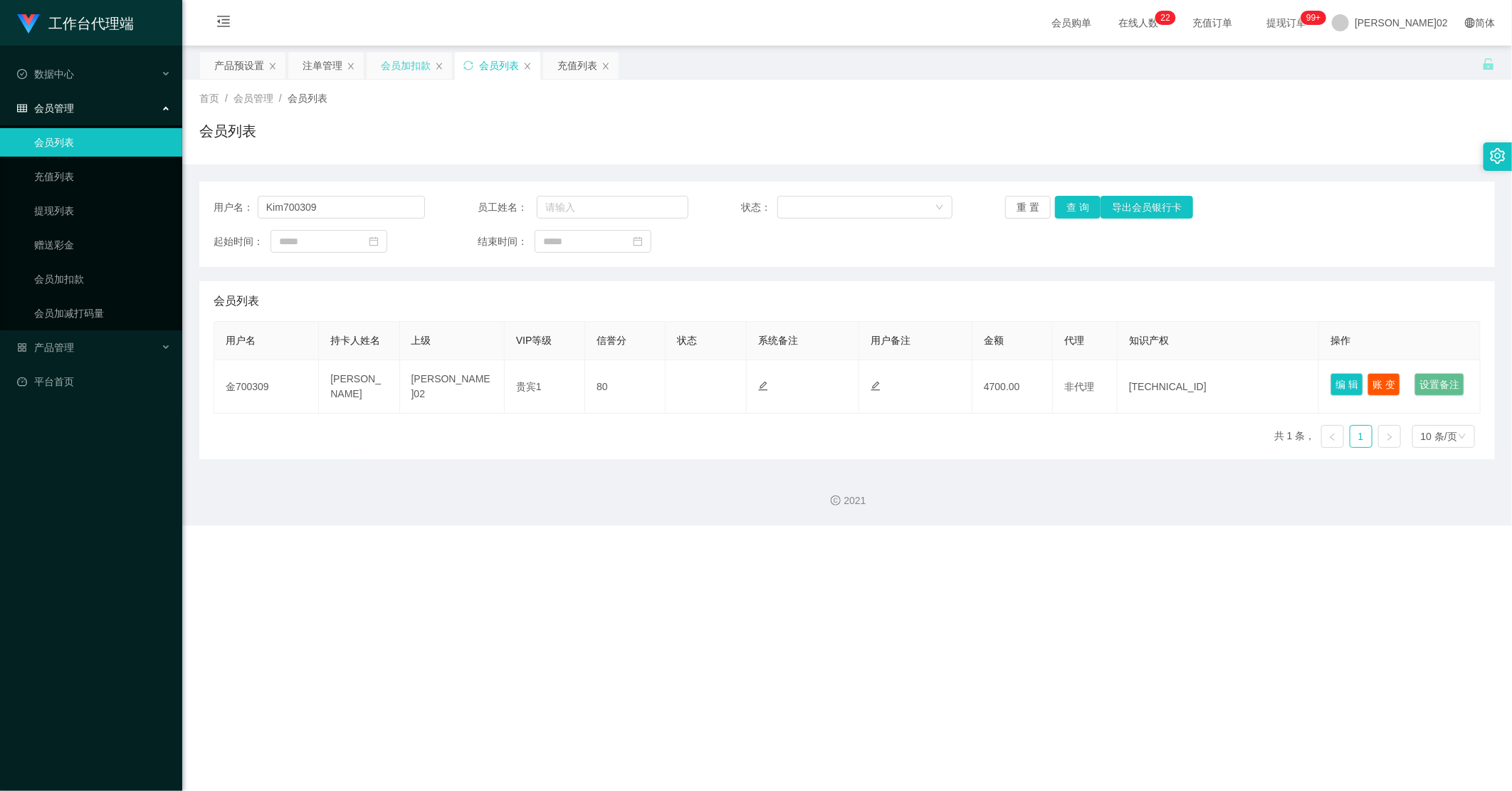
click at [414, 72] on div "会员加扣款" at bounding box center [406, 65] width 50 height 27
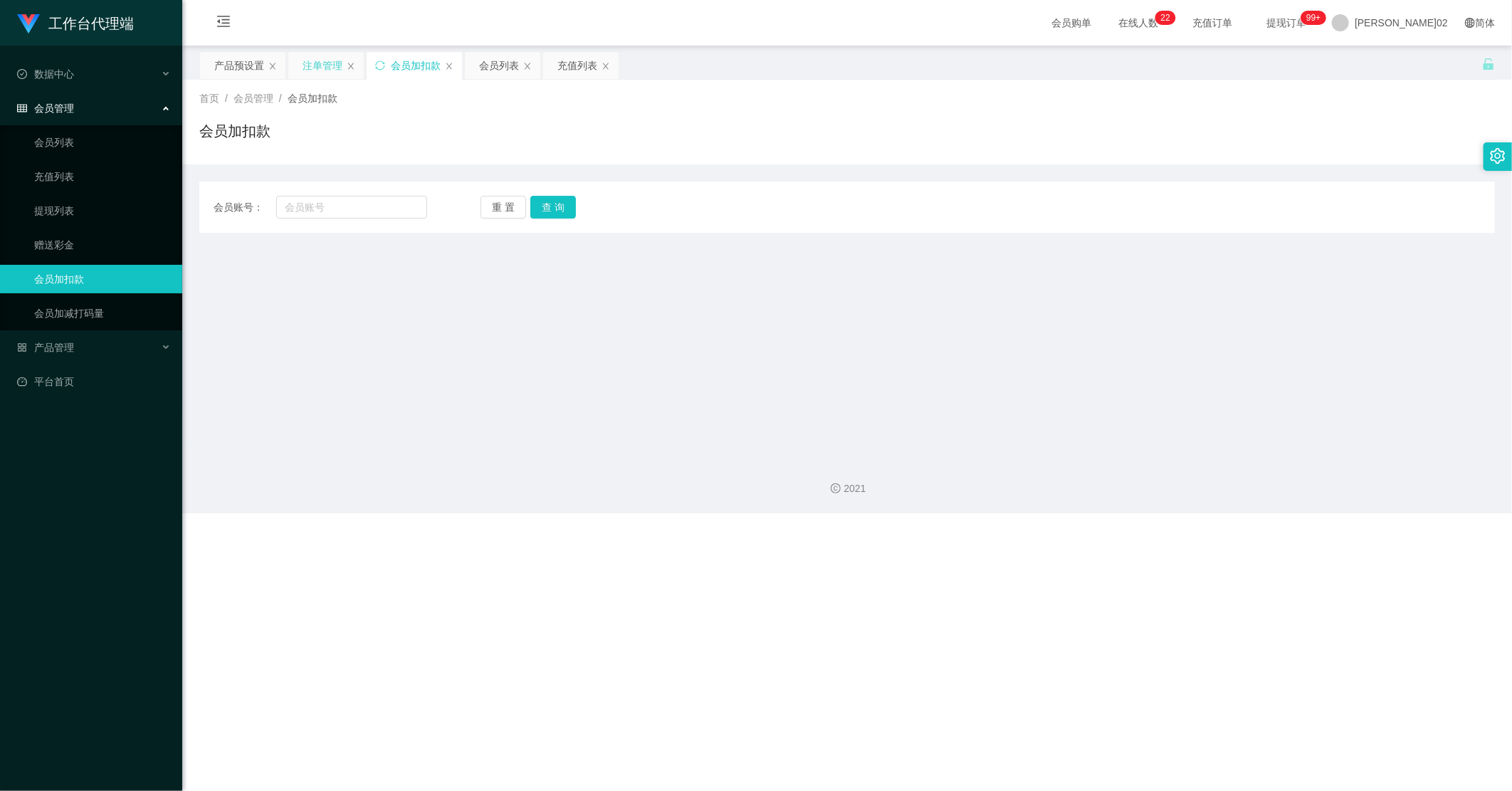
click at [308, 59] on div "注单管理" at bounding box center [323, 65] width 40 height 27
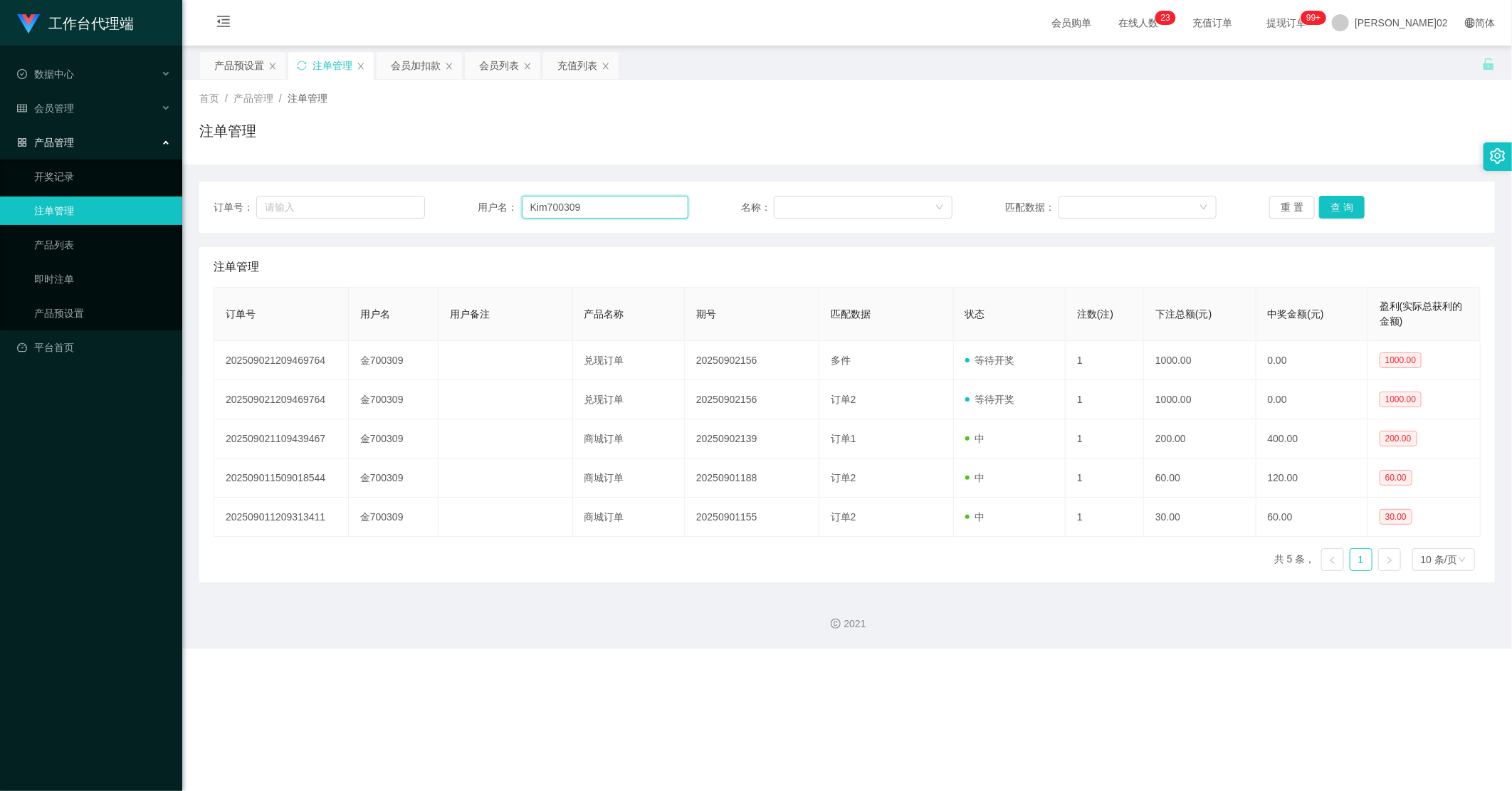
drag, startPoint x: 589, startPoint y: 207, endPoint x: 427, endPoint y: 214, distance: 162.2
click at [427, 214] on div "订单号： 用户名： Kim700309 名称： 匹配数据： 重 置 查 询" at bounding box center [847, 207] width 1268 height 23
paste input "ngston18"
type input "Kingston18"
click at [1178, 204] on button "查 询" at bounding box center [1342, 207] width 46 height 23
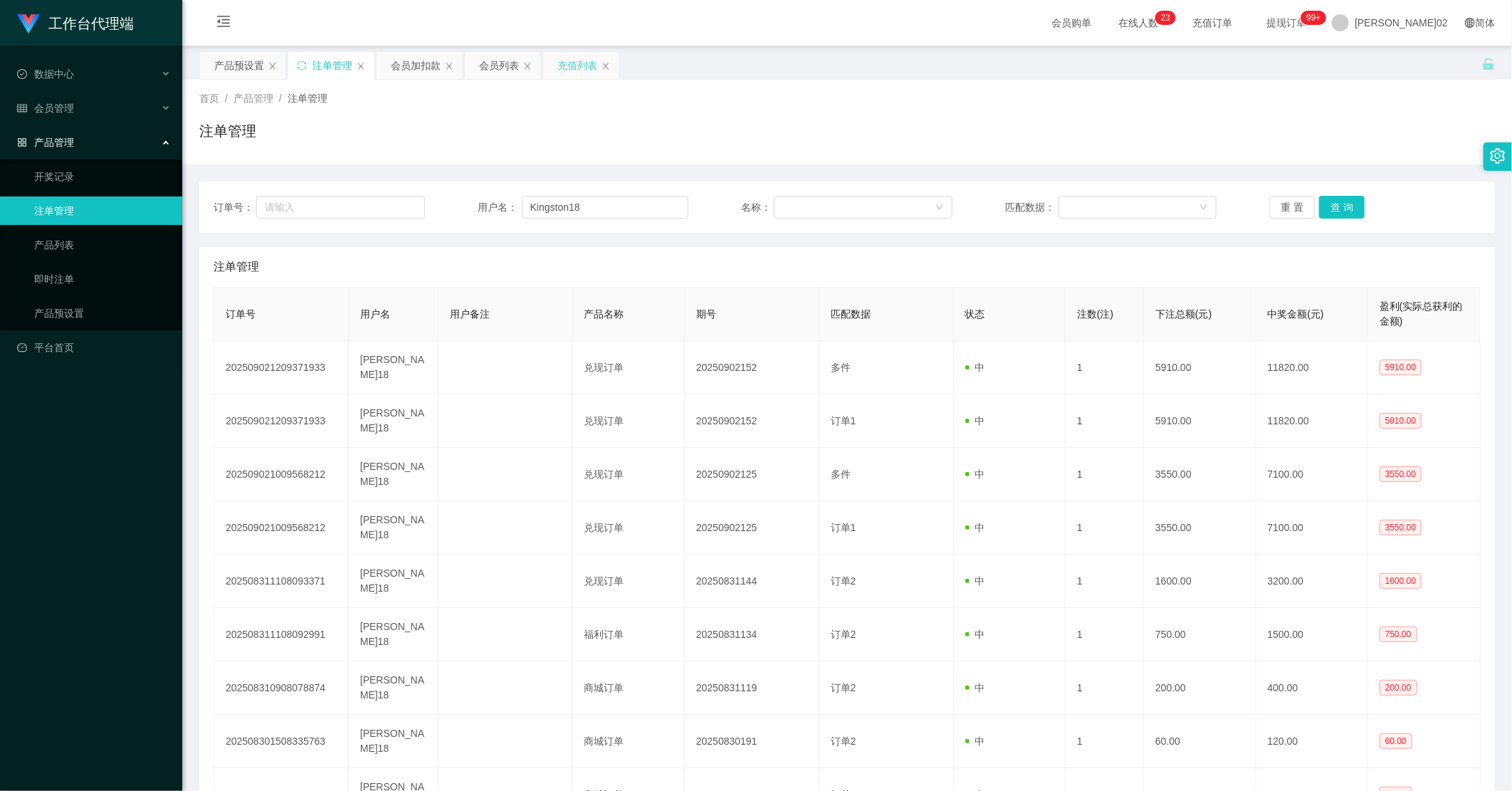
click at [564, 62] on div "充值列表" at bounding box center [578, 65] width 40 height 27
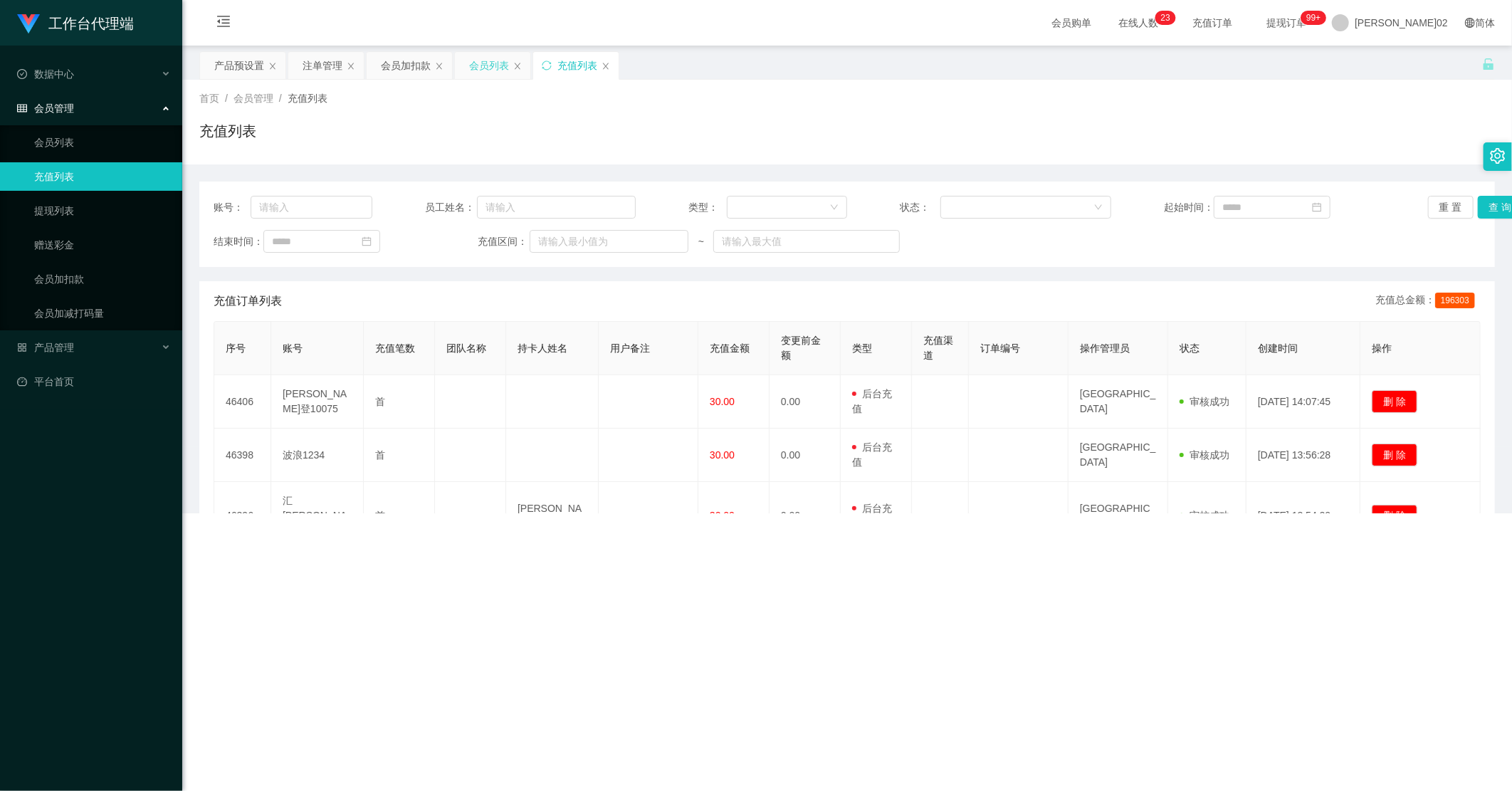
click at [488, 74] on div "会员列表" at bounding box center [489, 65] width 40 height 27
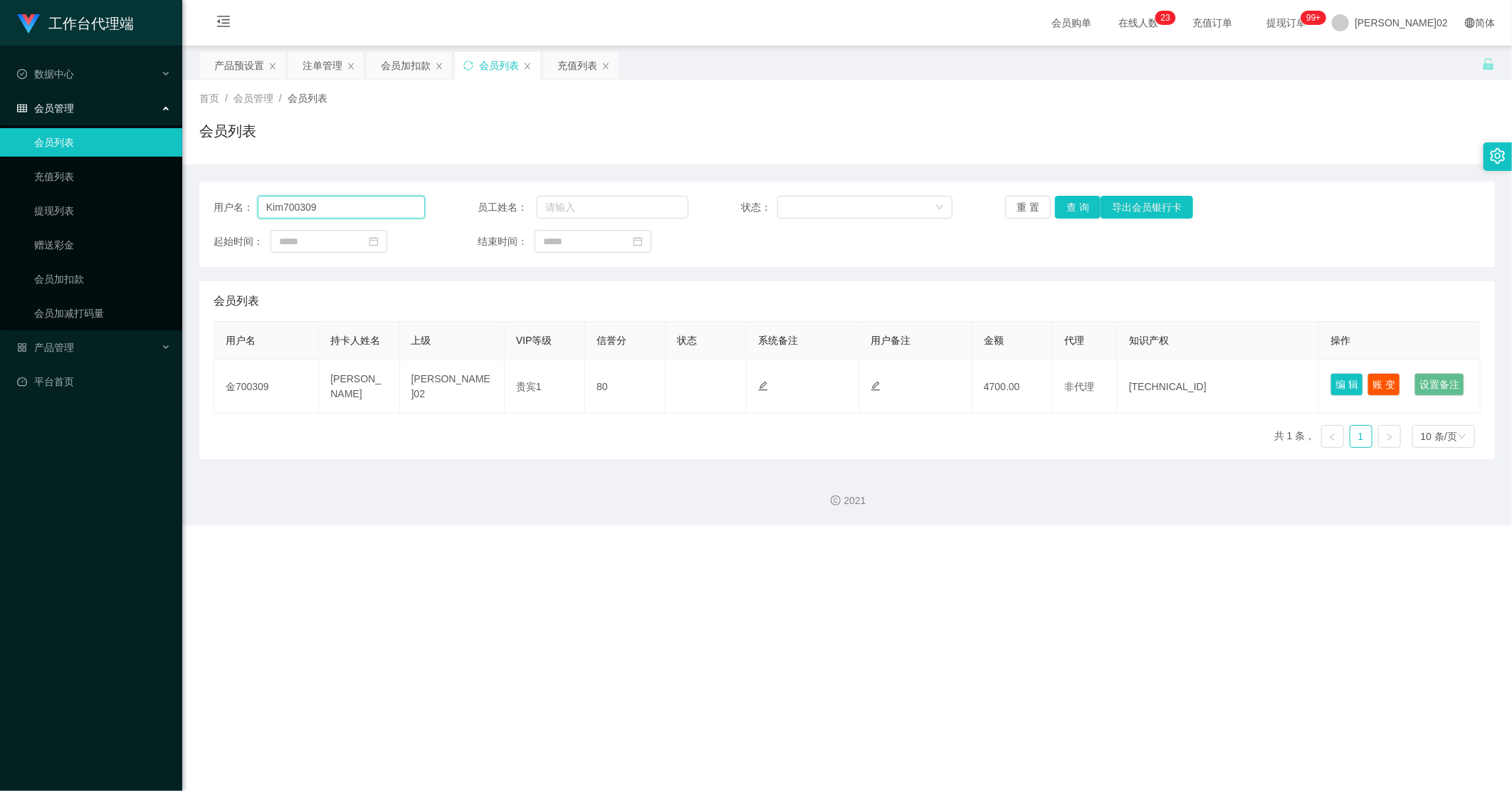
click at [396, 209] on input "Kim700309" at bounding box center [341, 207] width 167 height 23
paste input "ngston18"
type input "Kingston18"
click at [1071, 201] on button "查 询" at bounding box center [1078, 207] width 46 height 23
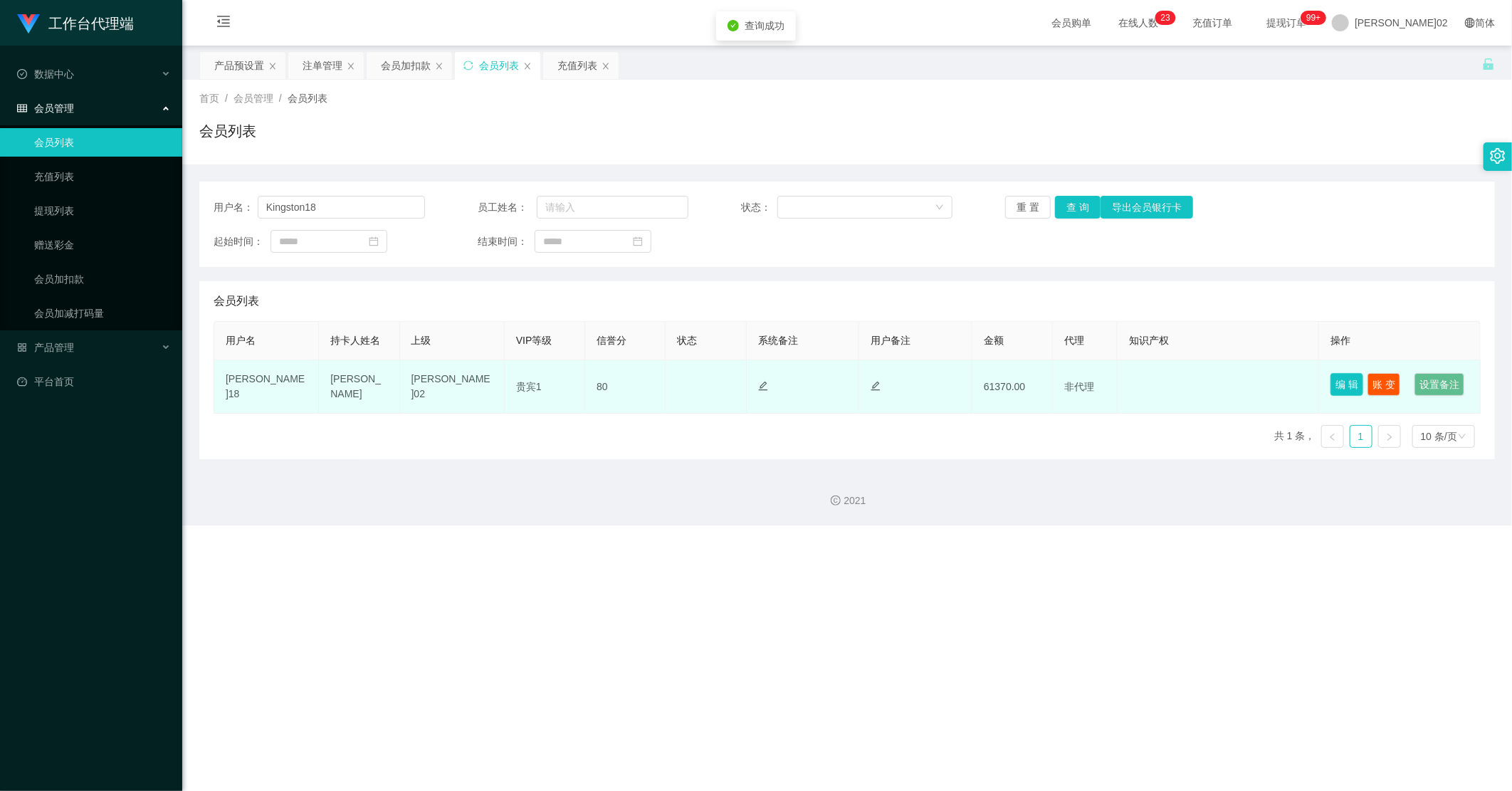
click at [1178, 377] on button "编 辑" at bounding box center [1347, 384] width 33 height 23
type input "Kingston18"
type input "KELLY CHIA KAI LEE"
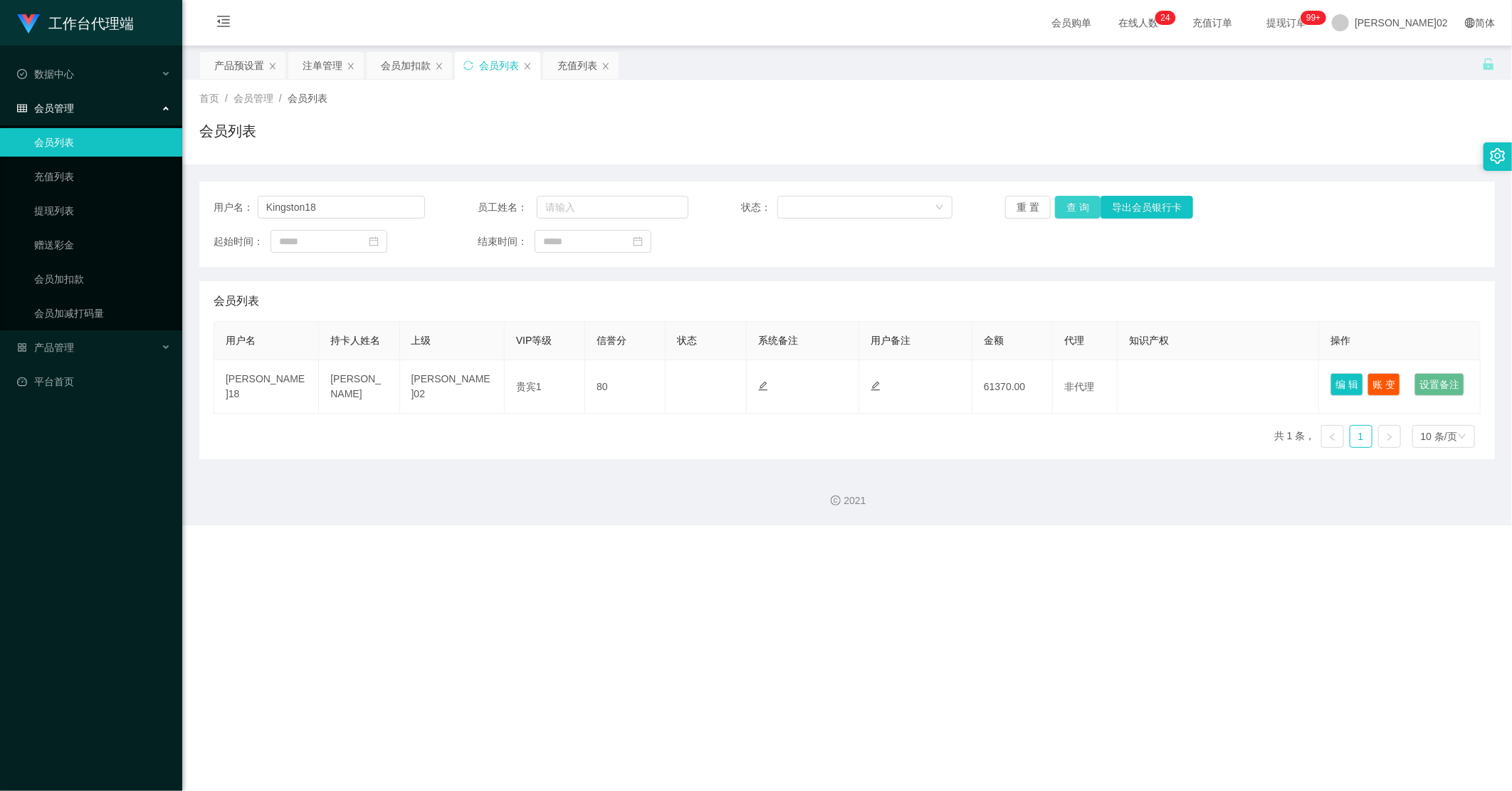
click at [1063, 199] on button "查 询" at bounding box center [1078, 207] width 46 height 23
click at [1063, 199] on div "重 置 查 询 导出会员银行卡" at bounding box center [1111, 207] width 211 height 23
drag, startPoint x: 375, startPoint y: 209, endPoint x: 89, endPoint y: 191, distance: 286.6
click at [89, 191] on section "工作台代理端 数据中心 会员管理 会员列表 充值列表 提现列表 赠送彩金 会员加扣款 会员加减打码量 产品管理 开奖记录 注单管理 产品列表 即时注单 产品预…" at bounding box center [756, 262] width 1512 height 526
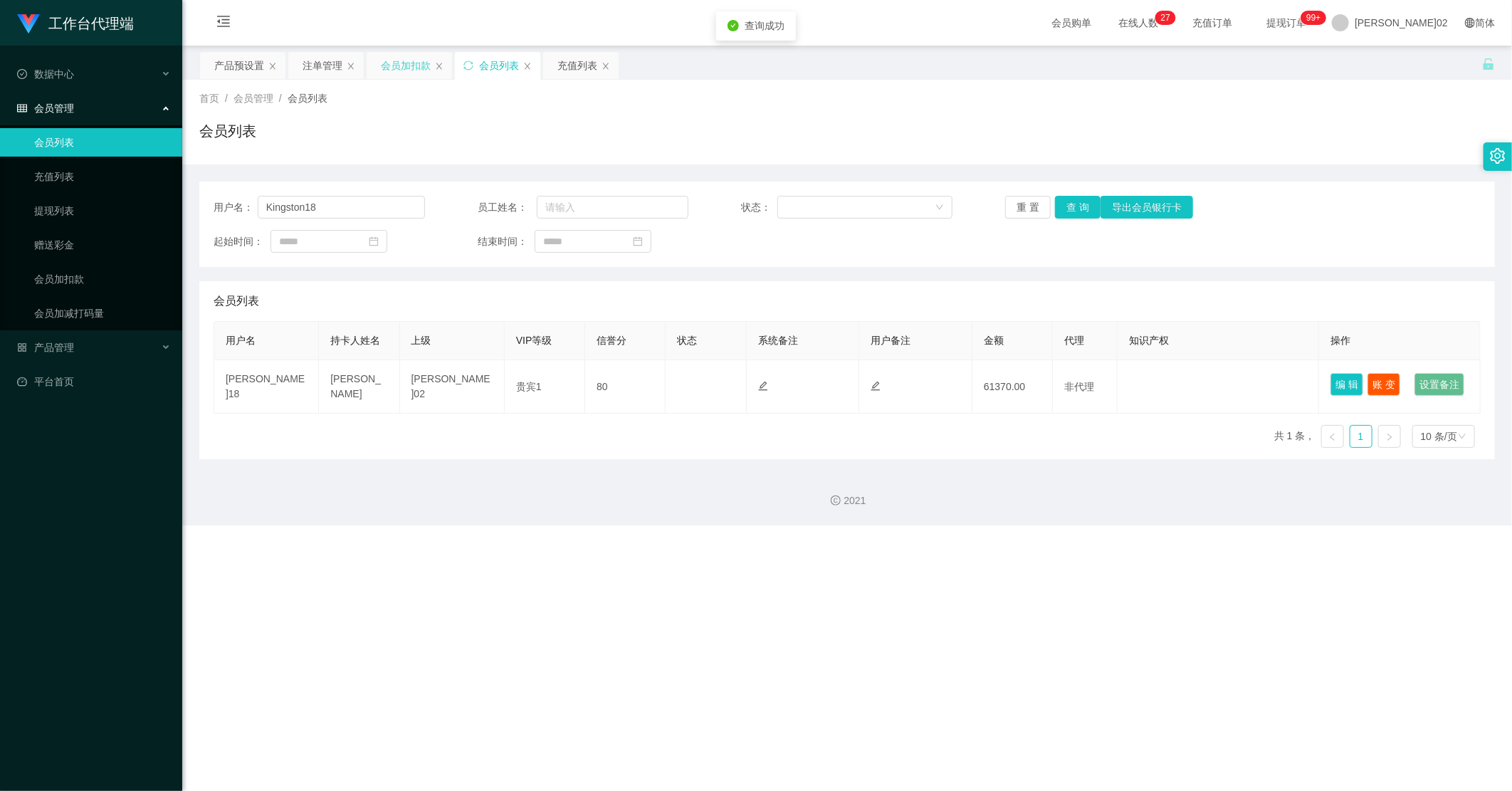
click at [395, 58] on div "会员加扣款" at bounding box center [406, 65] width 50 height 27
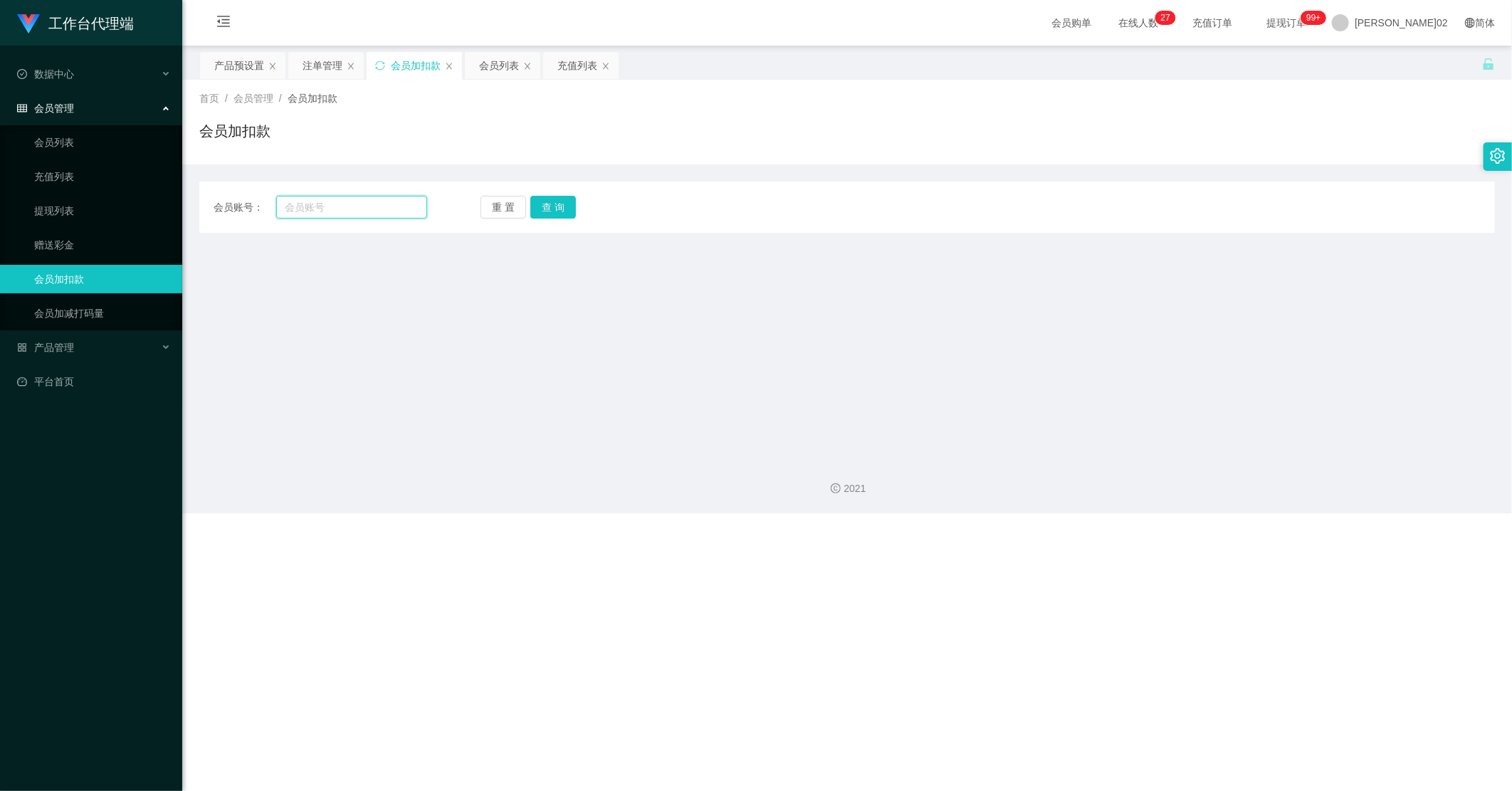
click at [337, 204] on input "text" at bounding box center [351, 207] width 151 height 23
paste input "Kingston18"
type input "Kingston18"
click at [541, 207] on button "查 询" at bounding box center [553, 207] width 46 height 23
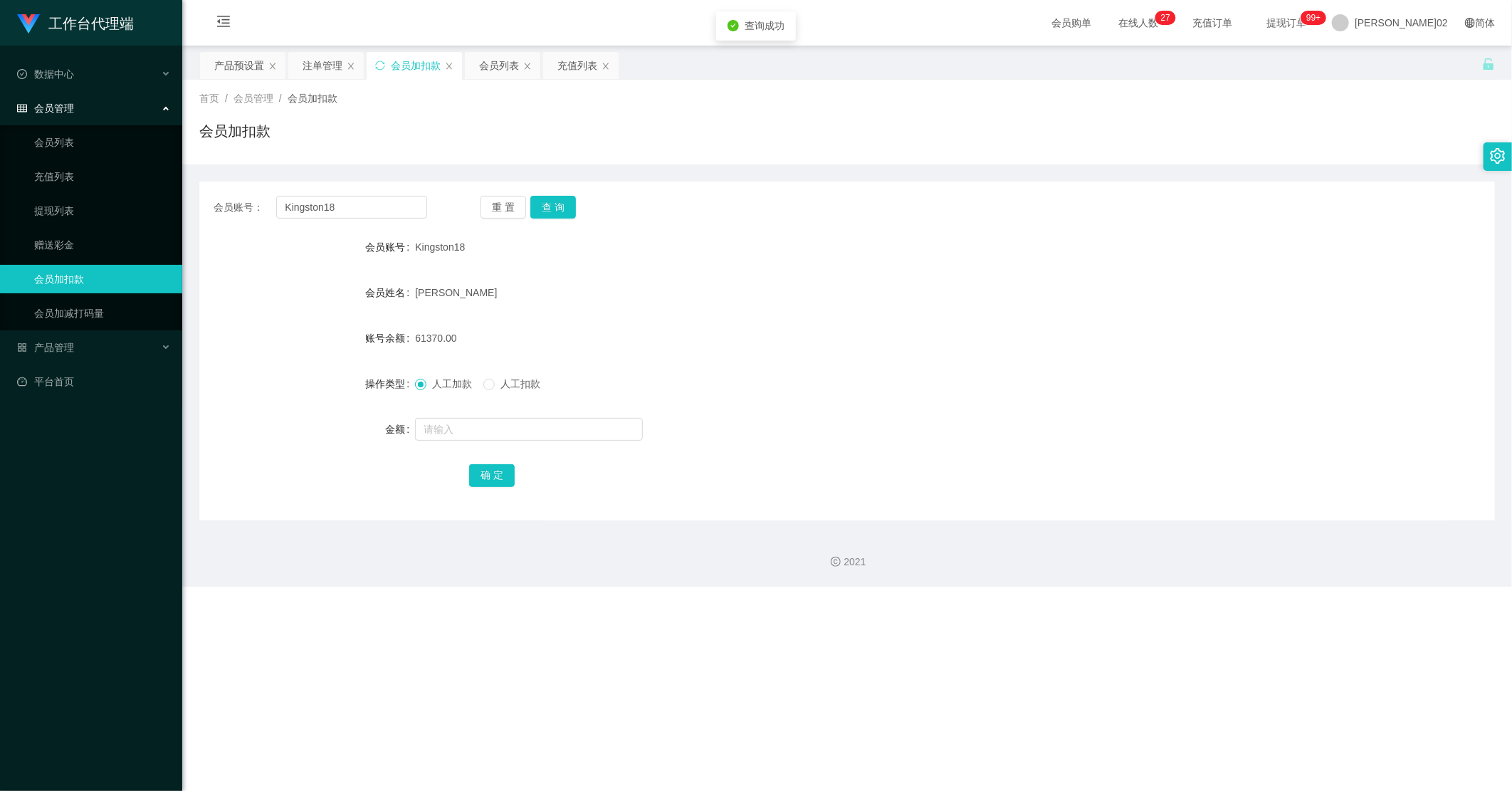
click at [703, 214] on div "会员账号： Kingston18 重 置 查 询" at bounding box center [847, 207] width 1295 height 23
drag, startPoint x: 353, startPoint y: 212, endPoint x: 417, endPoint y: 204, distance: 64.5
click at [160, 205] on section "工作台代理端 数据中心 会员管理 会员列表 充值列表 提现列表 赠送彩金 会员加扣款 会员加减打码量 产品管理 开奖记录 注单管理 产品列表 即时注单 产品预…" at bounding box center [756, 293] width 1512 height 587
click at [568, 204] on button "查 询" at bounding box center [553, 207] width 46 height 23
drag, startPoint x: 944, startPoint y: 371, endPoint x: 984, endPoint y: 321, distance: 64.0
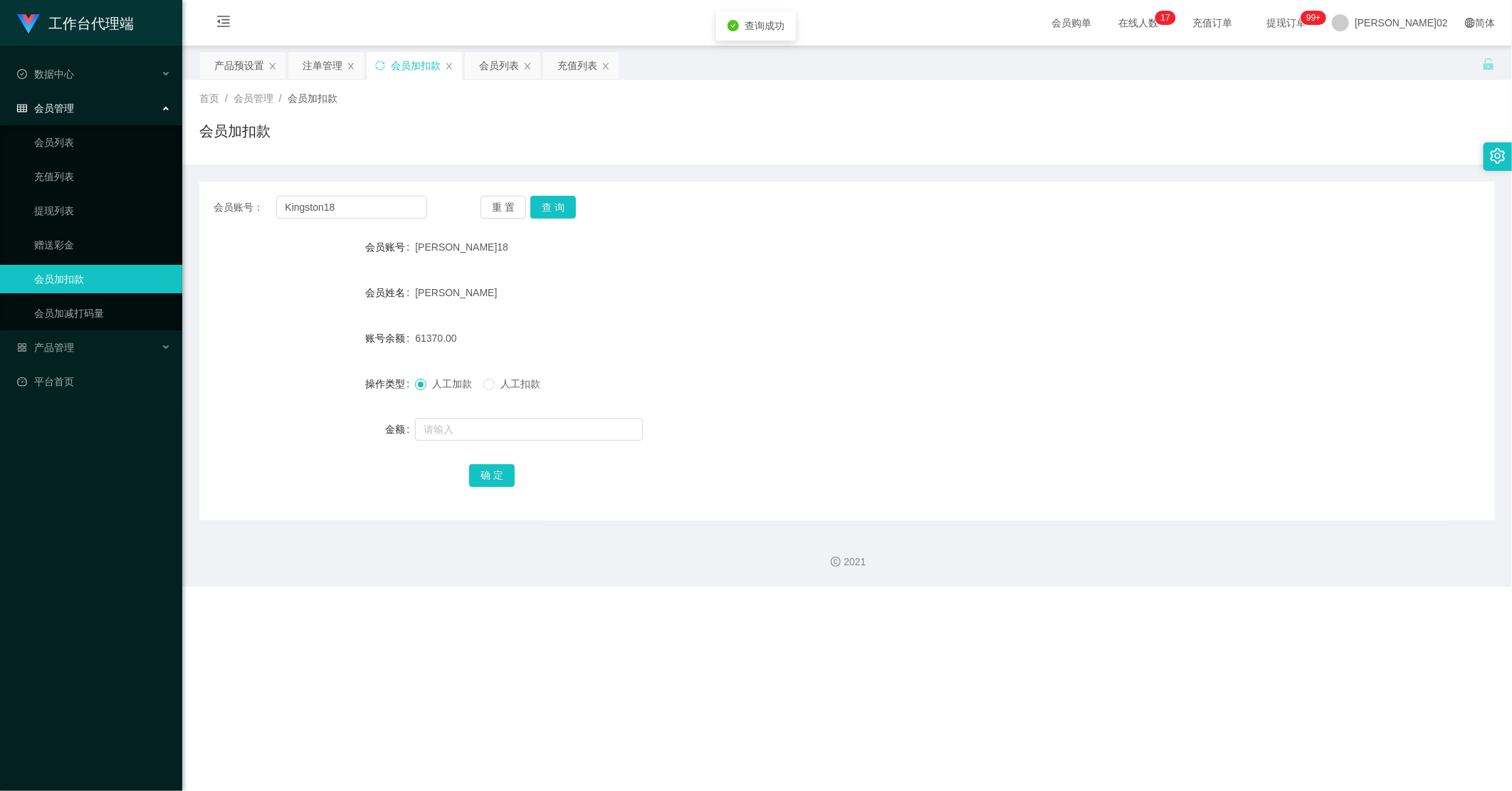
click at [984, 321] on form "会员账号 金斯敦18 会员姓名 李嘉嘉 账号余额 61370.00 操作类型 人工加款 人工扣款 金额 确 定" at bounding box center [847, 361] width 1295 height 256
drag, startPoint x: 370, startPoint y: 209, endPoint x: 143, endPoint y: 202, distance: 227.1
click at [143, 202] on section "工作台代理端 数据中心 会员管理 会员列表 充值列表 提现列表 赠送彩金 会员加扣款 会员加减打码量 产品管理 开奖记录 注单管理 产品列表 即时注单 产品预…" at bounding box center [756, 293] width 1512 height 587
click at [54, 165] on link "充值列表" at bounding box center [103, 176] width 137 height 29
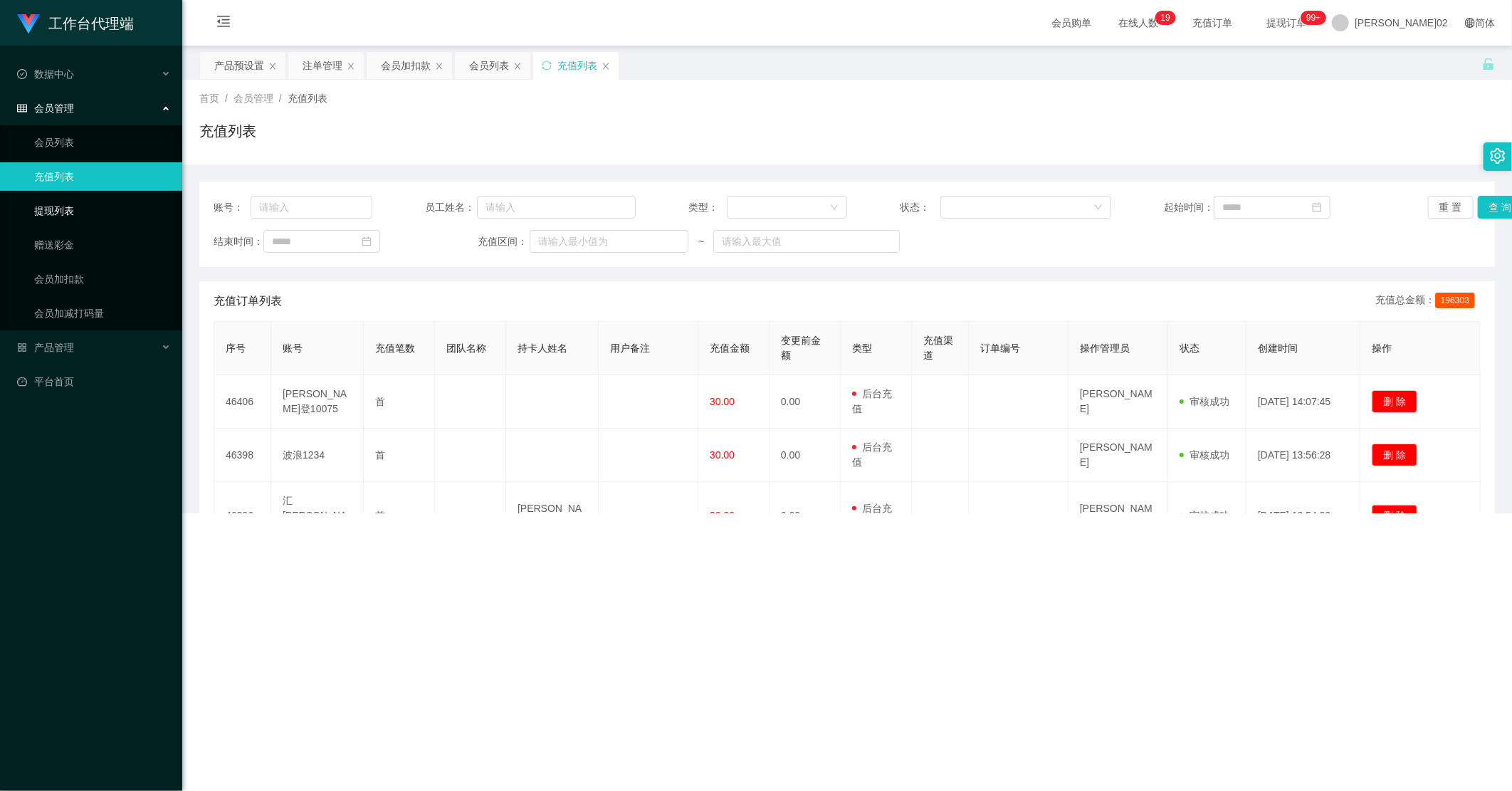
click at [54, 197] on link "提现列表" at bounding box center [103, 211] width 137 height 29
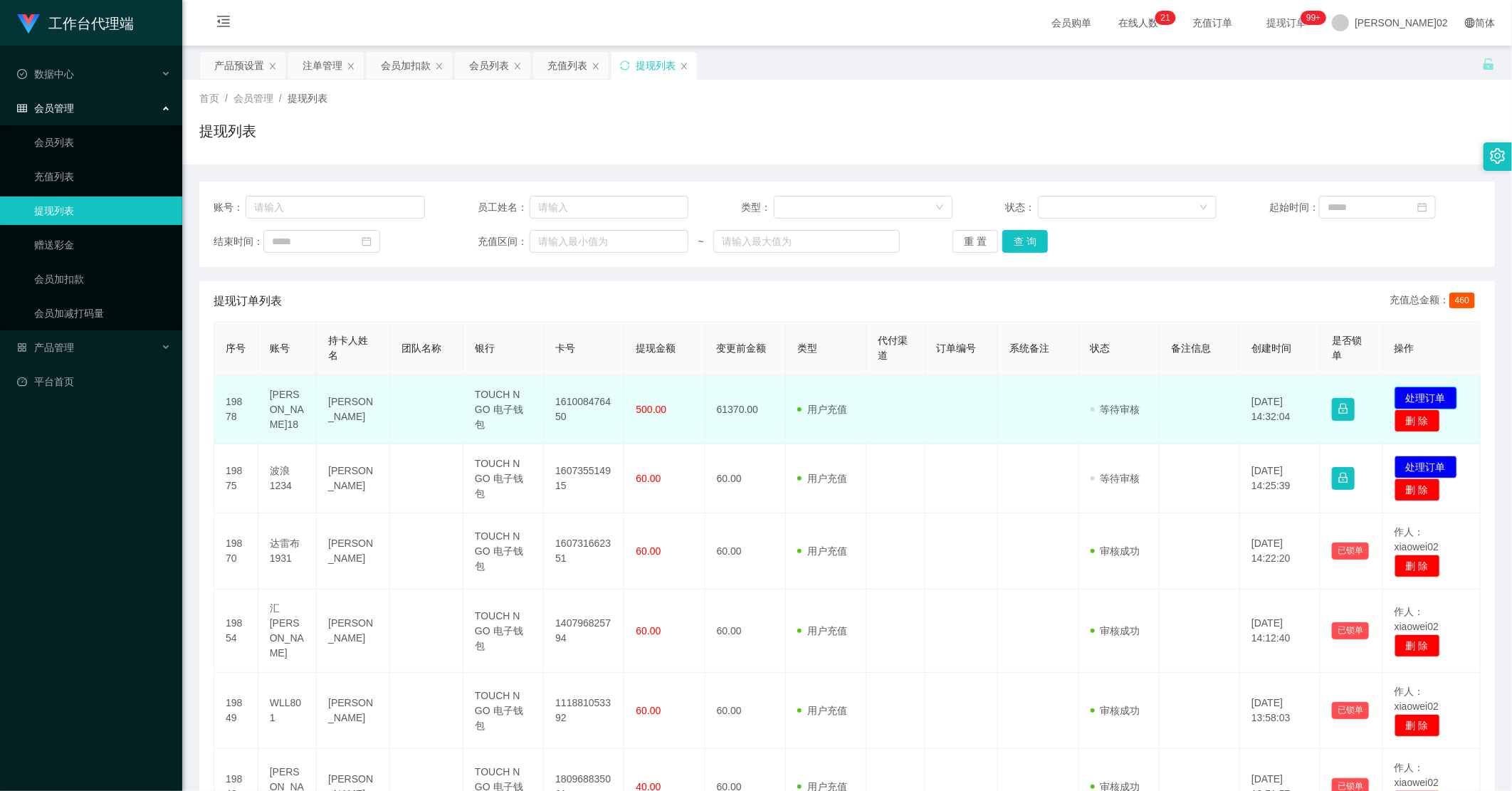
click at [1178, 399] on button "处理订单" at bounding box center [1425, 398] width 62 height 23
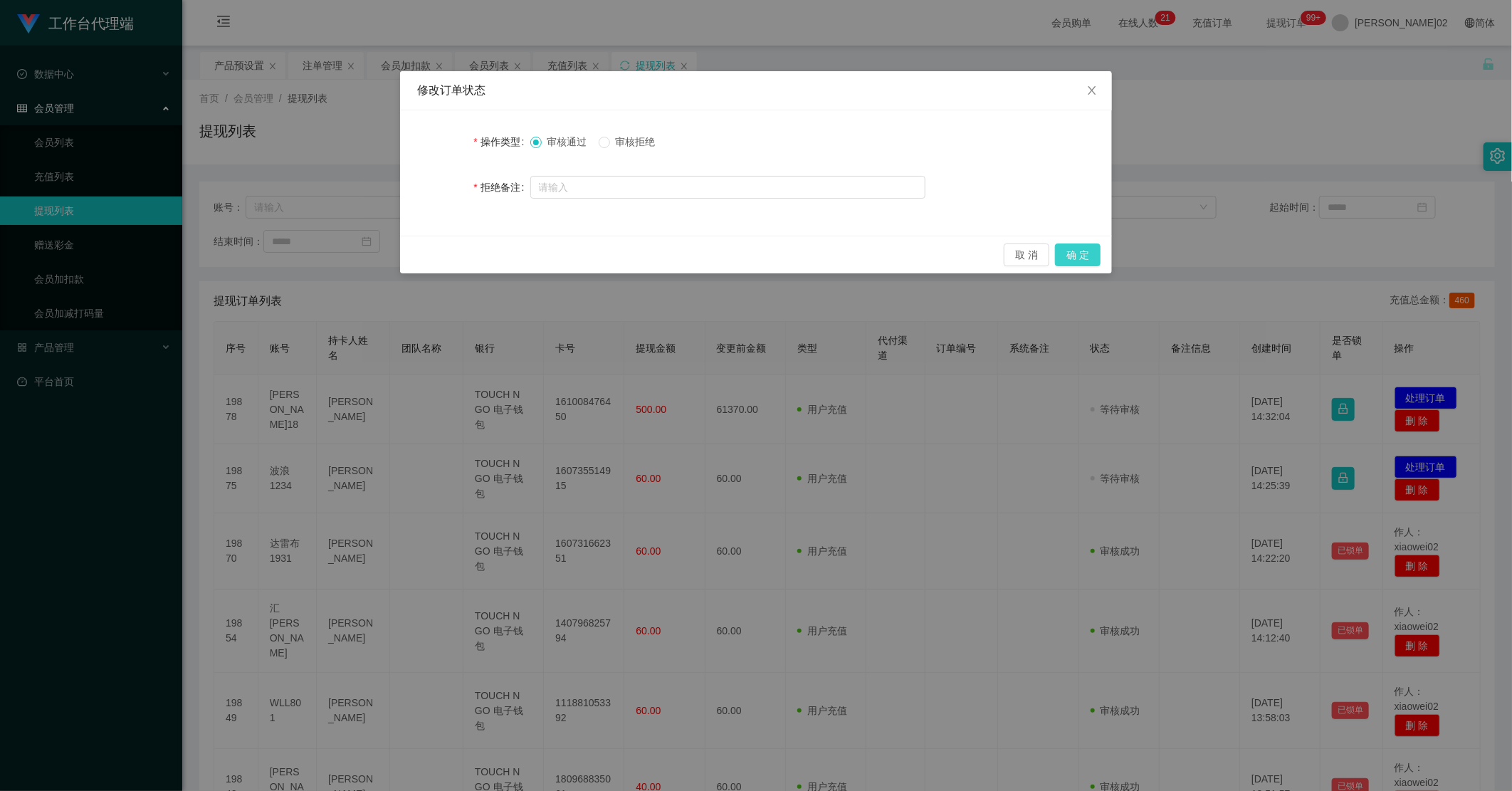
click at [1067, 259] on button "确 定" at bounding box center [1078, 255] width 46 height 23
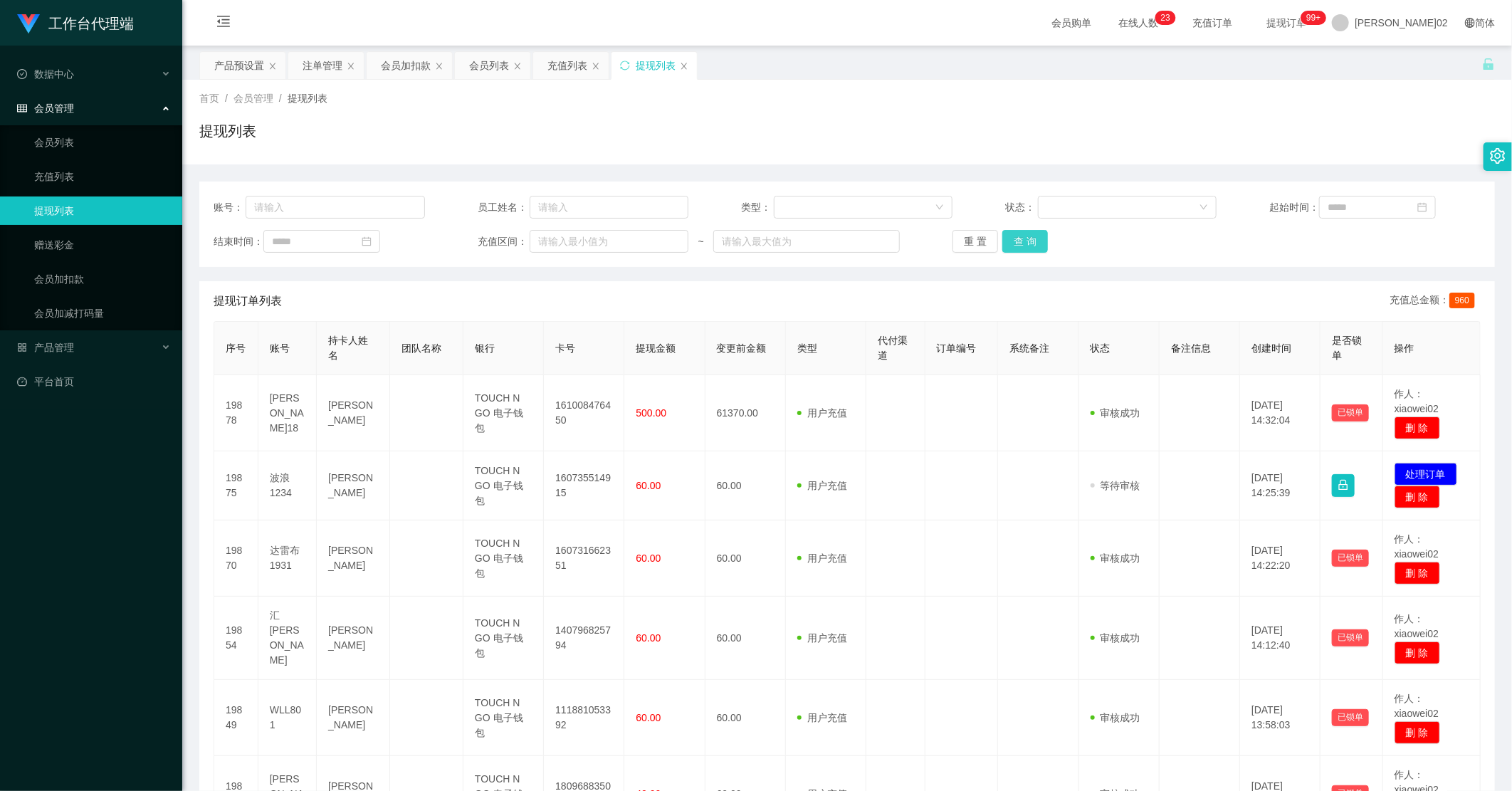
click at [1036, 245] on button "查 询" at bounding box center [1025, 242] width 46 height 23
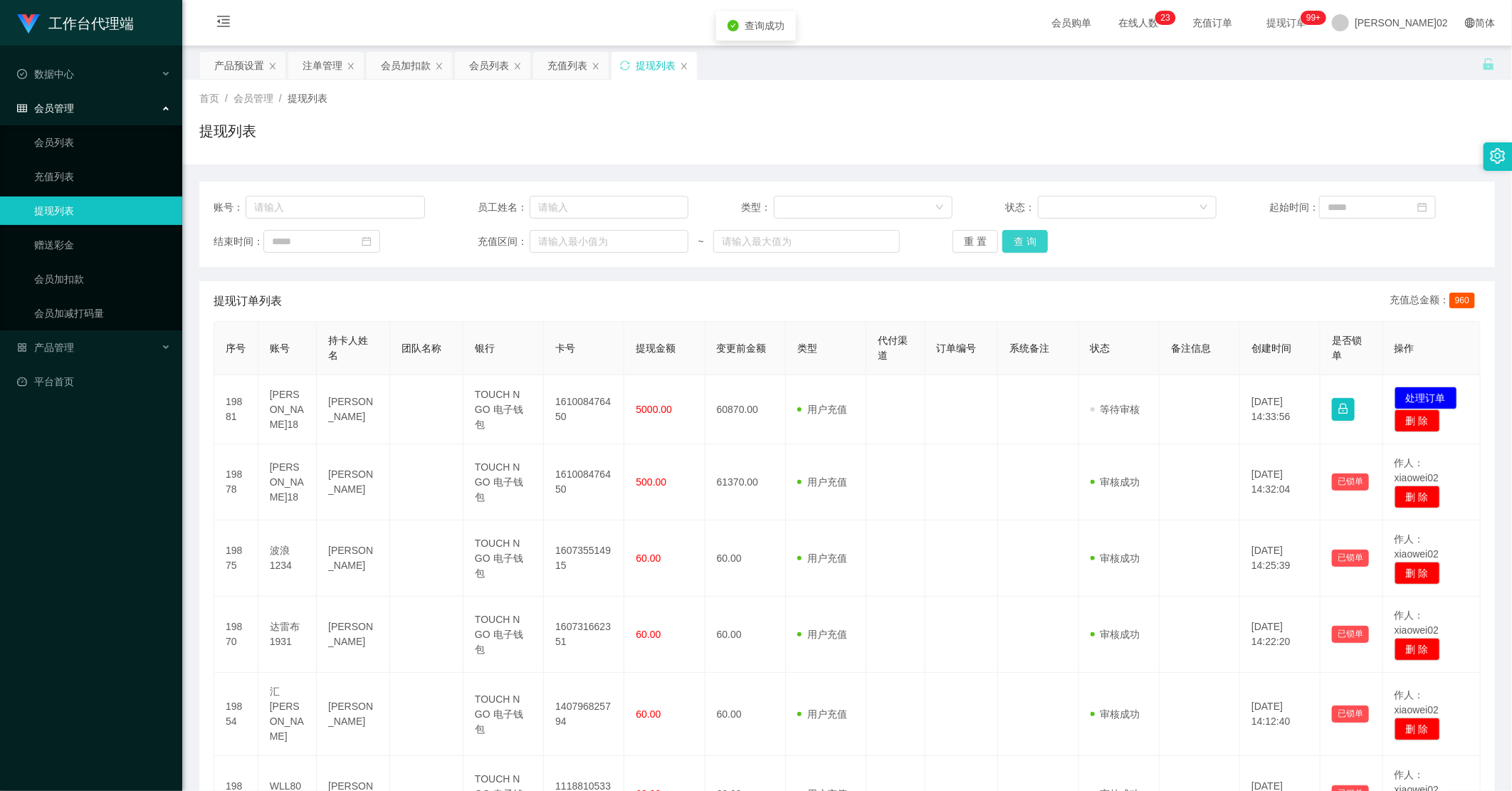
click at [1036, 245] on button "查 询" at bounding box center [1025, 242] width 46 height 23
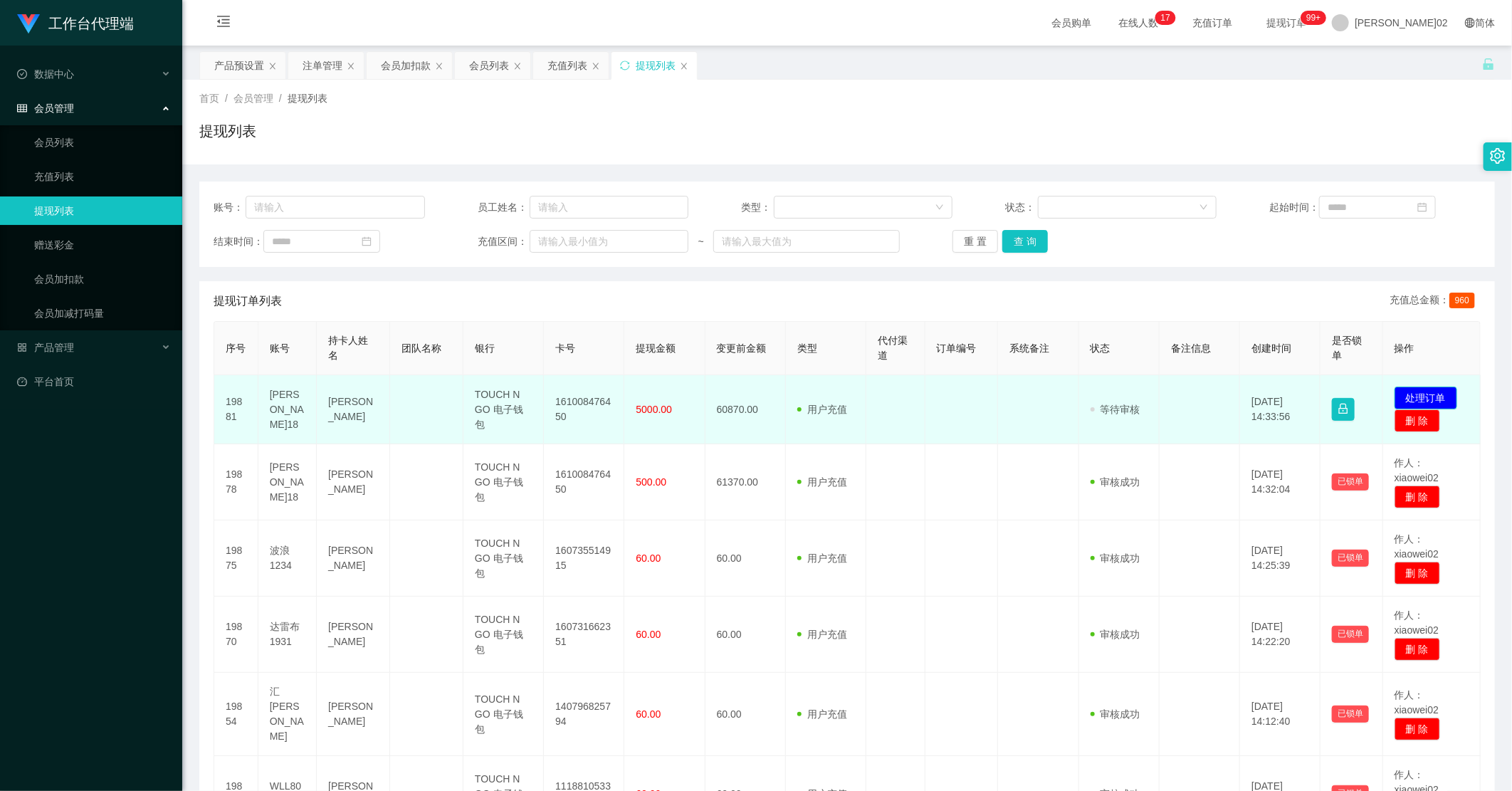
click at [1178, 394] on button "处理订单" at bounding box center [1425, 398] width 62 height 23
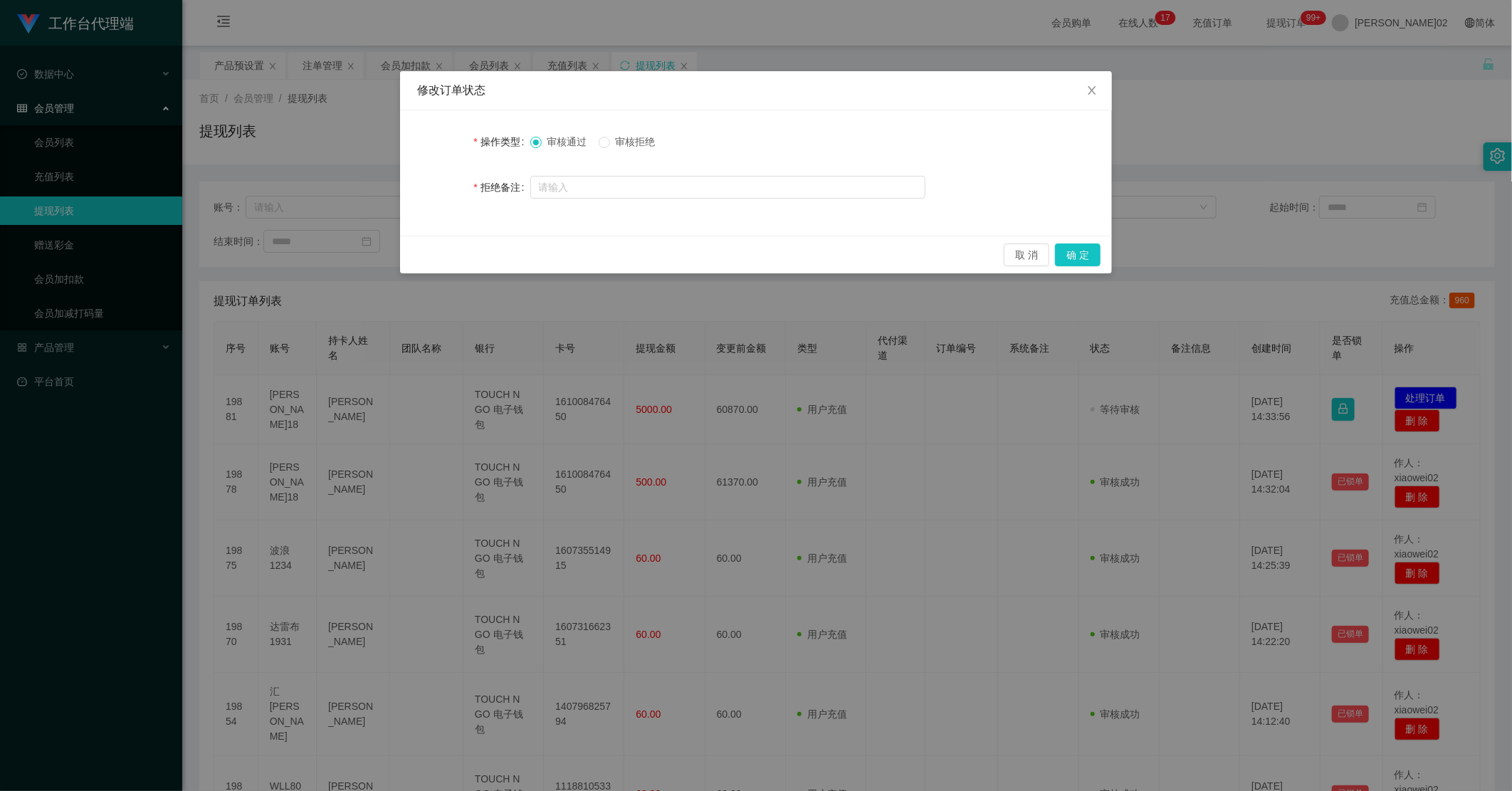
click at [624, 138] on span "审核拒绝" at bounding box center [635, 142] width 51 height 11
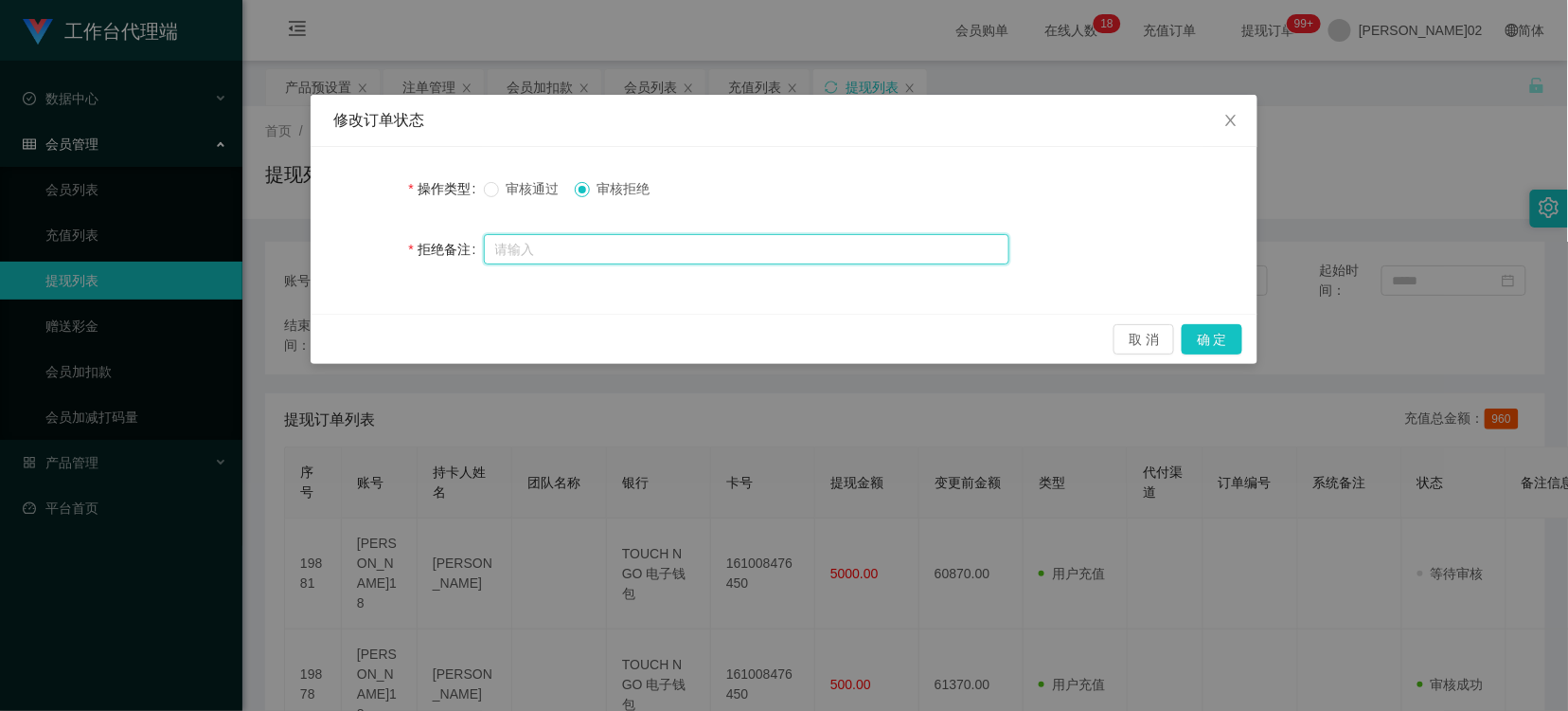
click at [581, 240] on input "text" at bounding box center [746, 249] width 526 height 31
paste input "尊敬的用户“Kingston18”由于您未按照商家的要求进行提现，系统已对您的账户进行风控冻结，并扣除平台信誉分20分。请及时联系相关人员以便处理此事。谢谢您…"
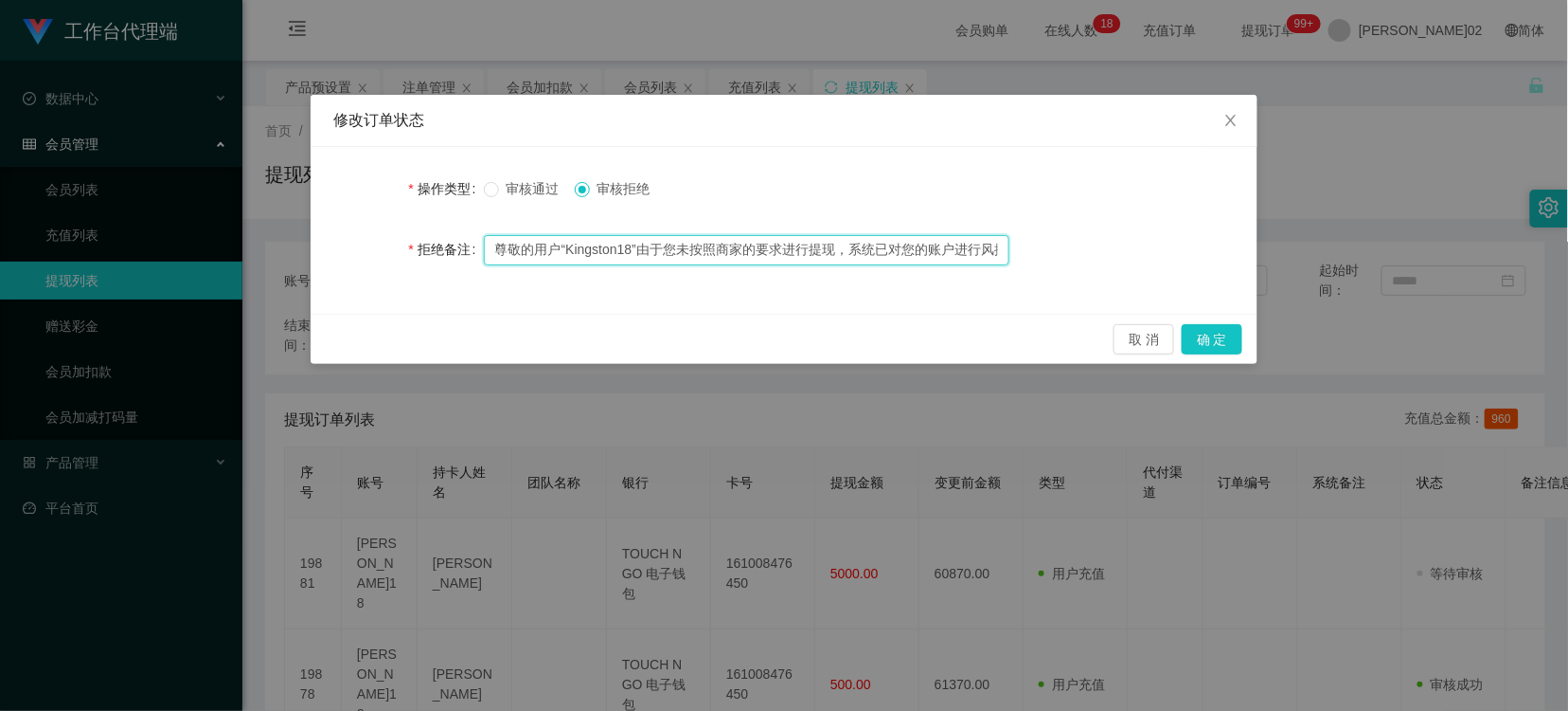
scroll to position [0, 541]
click at [789, 252] on input "尊敬的用户“Kingston18”由于您未按照商家的要求进行提现，系统已对您的账户进行风控冻结，并扣除平台信誉分20分。请及时联系相关人员以便处理此事。谢谢您…" at bounding box center [746, 250] width 526 height 31
click at [655, 251] on input "尊敬的用户“Kingston18”由于您未按照商家的要求进行提现，系统已对您的账户进行风控冻结，并扣除平台信誉分20分。请及时联系相关人员以便处理此事。谢谢您…" at bounding box center [746, 250] width 526 height 31
click at [999, 246] on input "尊敬的用户“Kingston18”由于您未按照商家的要求进行提现，系统已对您的账户进行风控冻结，并扣除平台信誉分20分，请及时联系相关人员以便处理此事。谢谢您…" at bounding box center [746, 250] width 526 height 31
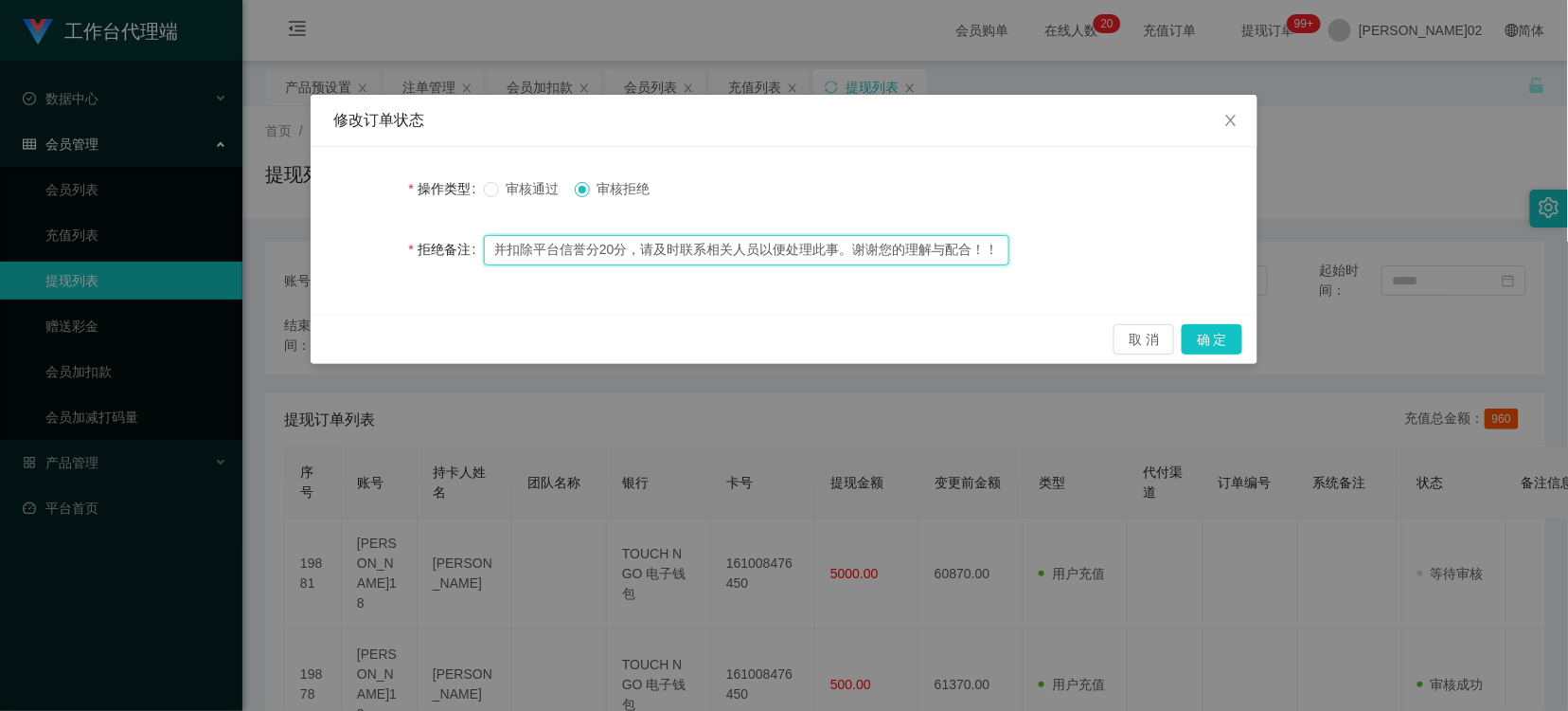
scroll to position [0, 568]
click at [839, 248] on input "尊敬的用户“Kingston18”由于您未按照商家的要求进行提现，系统已对您的账户进行风控冻结，并扣除平台信誉分20分，请及时联系相关人员以便处理此事。谢谢您…" at bounding box center [746, 250] width 526 height 31
type input "尊敬的用户“Kingston18”由于您未按照商家的要求进行提现，系统已对您的账户进行风控冻结，并扣除平台信誉分20分，请及时联系相关人员以便处理此事，谢谢您…"
click at [1207, 328] on button "确 定" at bounding box center [1212, 340] width 61 height 31
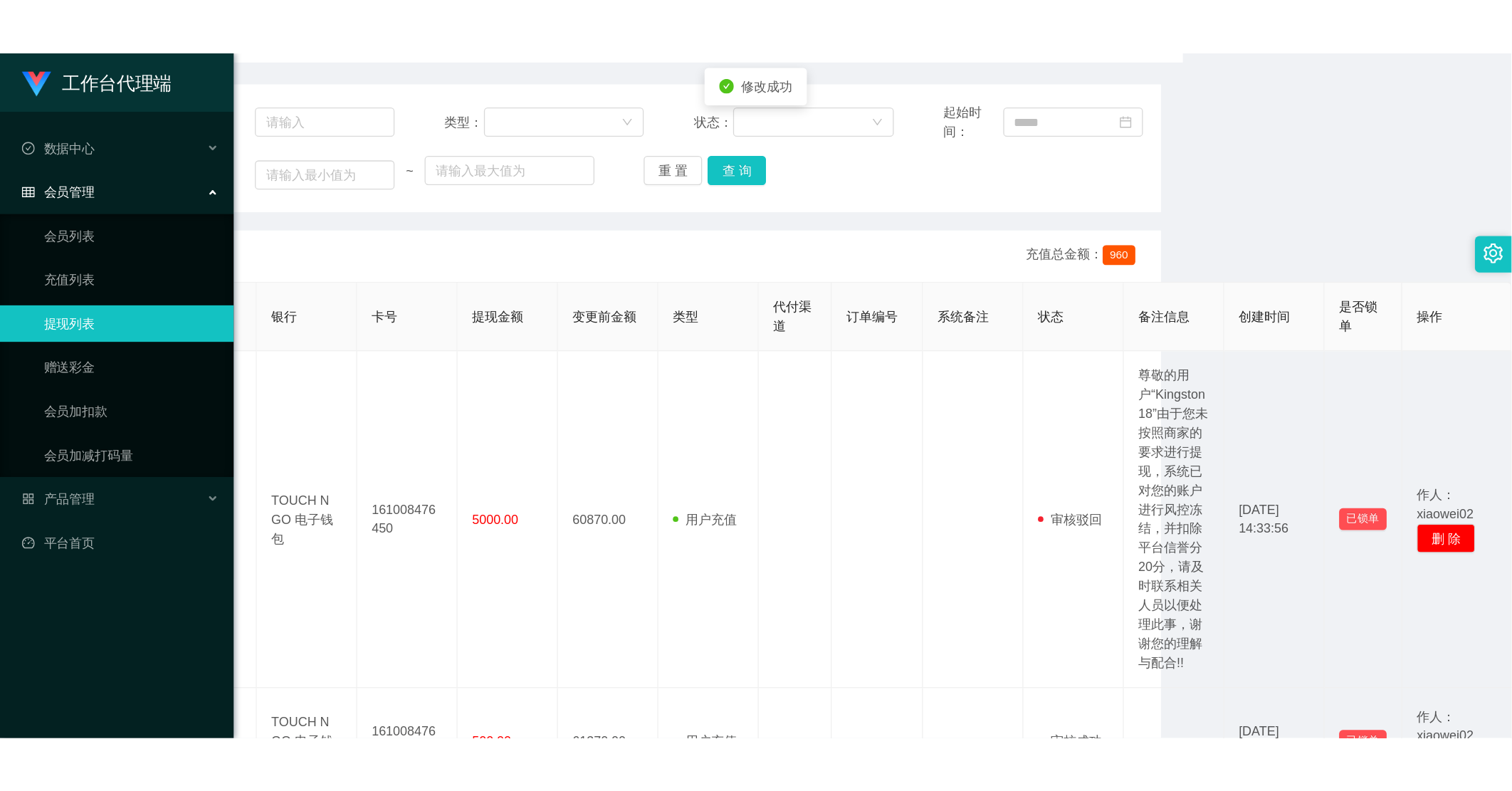
scroll to position [158, 0]
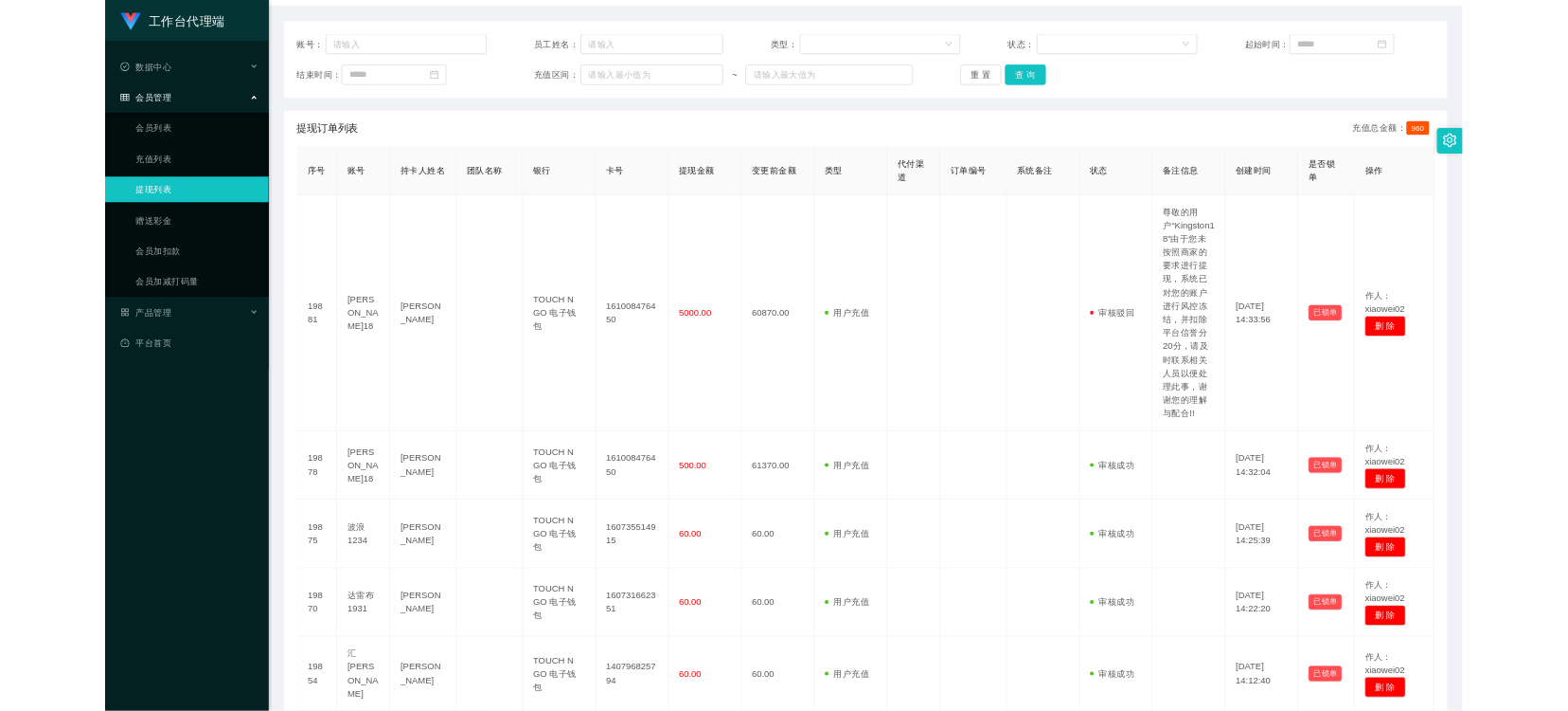
scroll to position [0, 0]
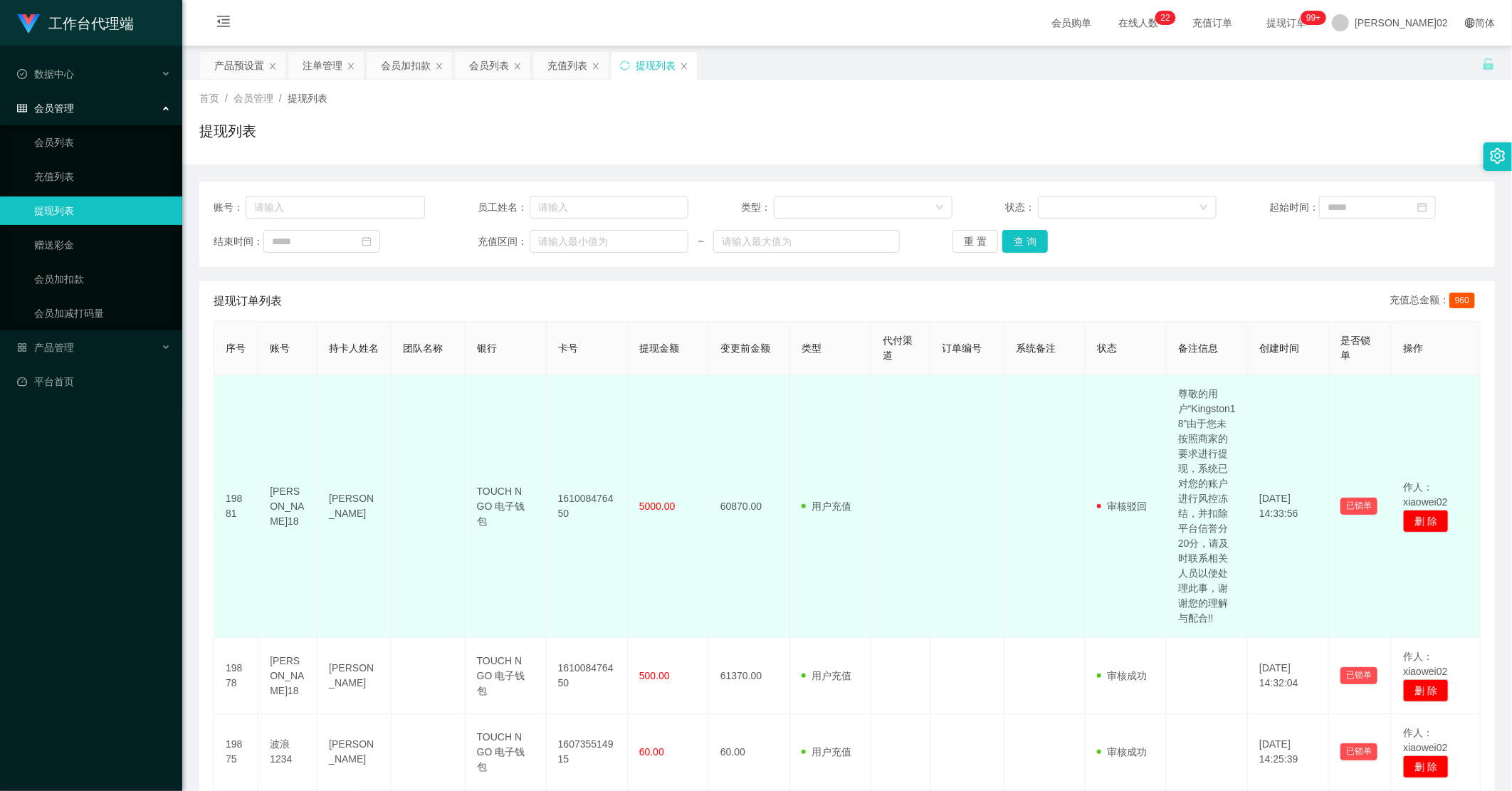
click at [1178, 412] on td "尊敬的用户“Kingston18”由于您未按照商家的要求进行提现，系统已对您的账户进行风控冻结，并扣除平台信誉分20分，请及时联系相关人员以便处理此事，谢谢您…" at bounding box center [1207, 506] width 81 height 262
copy td "Kingston18"
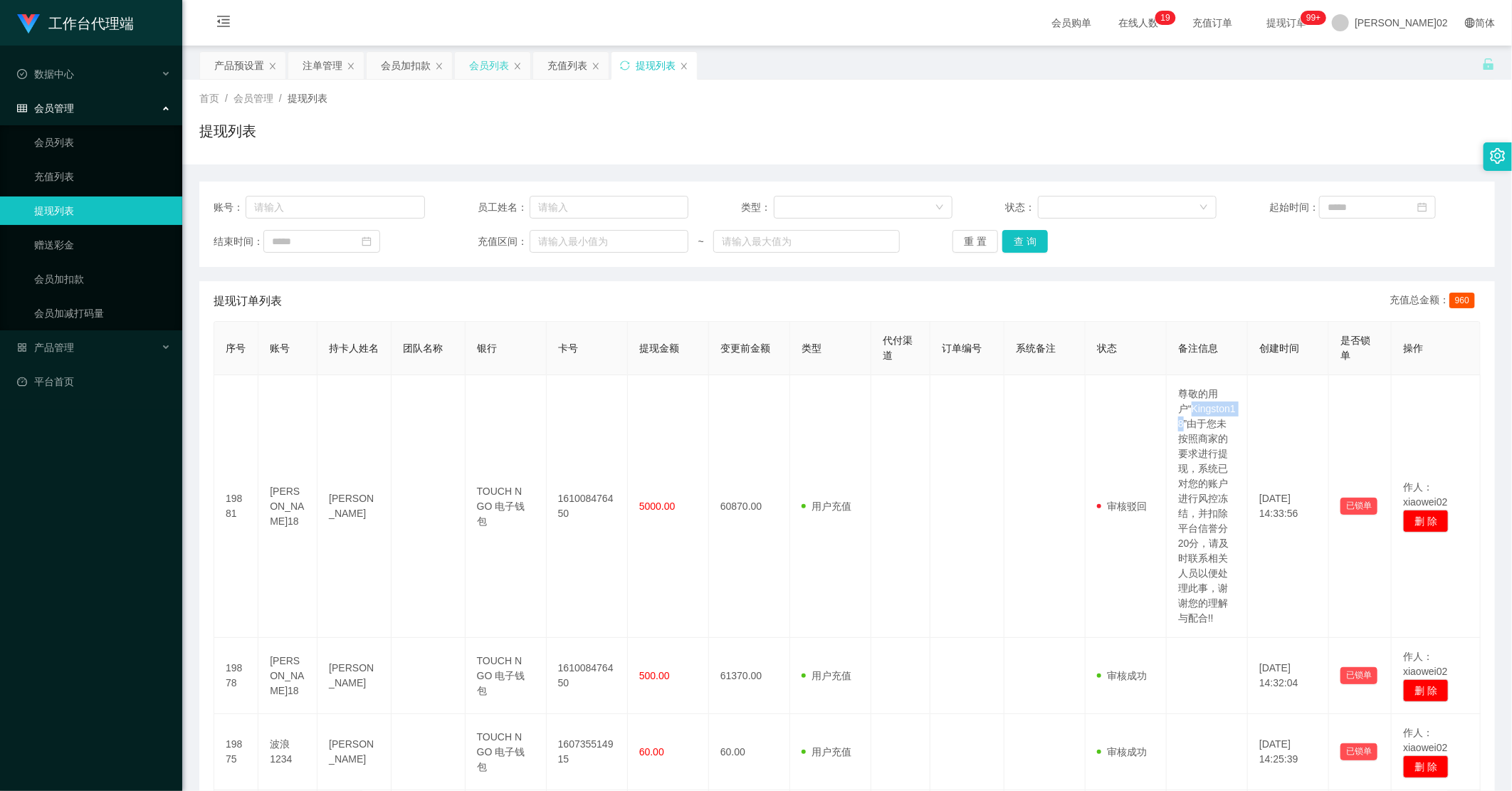
click at [496, 67] on div "会员列表" at bounding box center [489, 65] width 40 height 27
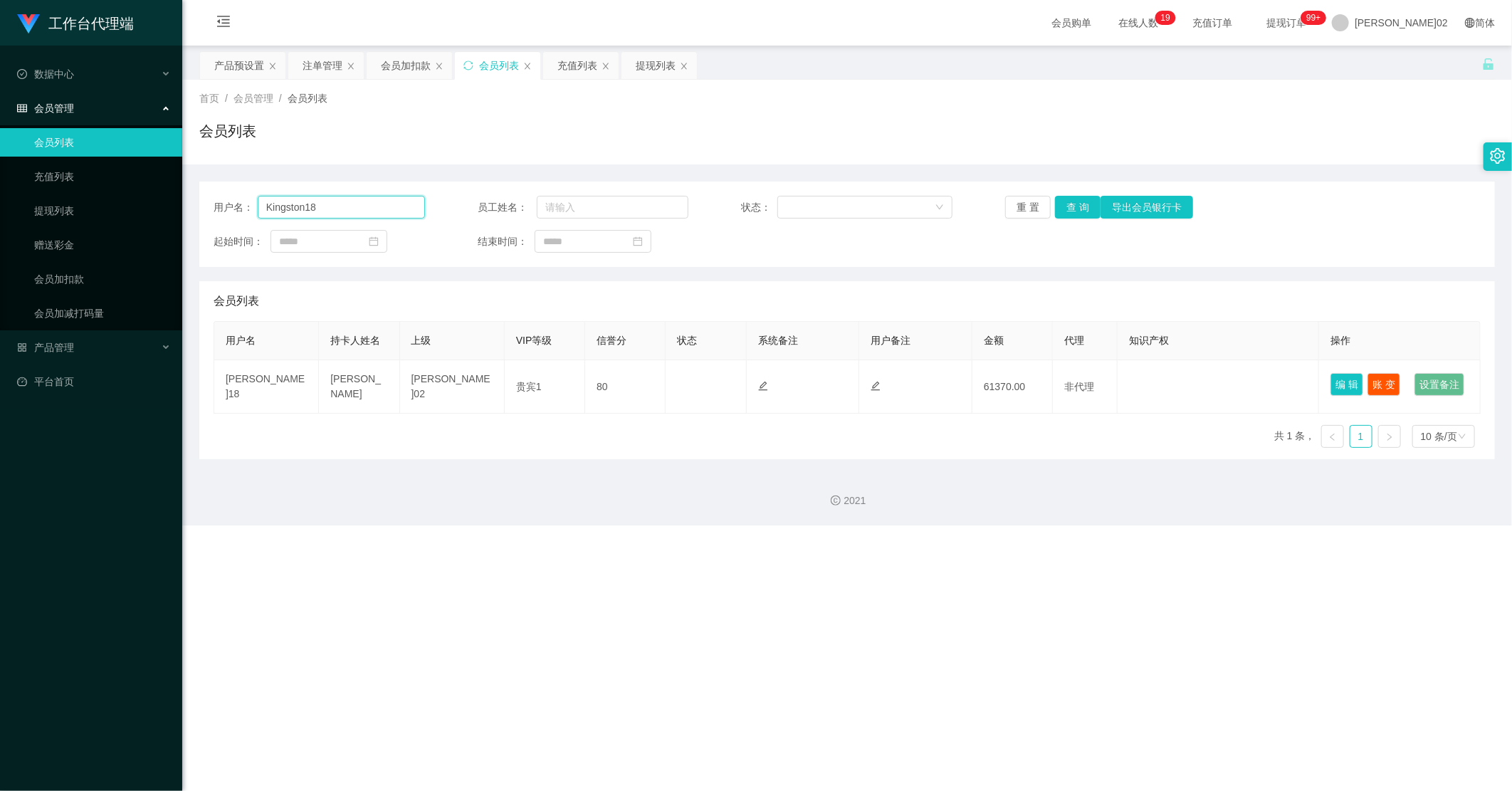
drag, startPoint x: 385, startPoint y: 209, endPoint x: 467, endPoint y: 207, distance: 82.0
click at [352, 209] on input "Kingston18" at bounding box center [341, 207] width 167 height 23
drag, startPoint x: 1079, startPoint y: 211, endPoint x: 1411, endPoint y: 3, distance: 391.8
click at [1086, 204] on button "查 询" at bounding box center [1078, 207] width 46 height 23
click at [1073, 208] on button "查 询" at bounding box center [1078, 207] width 46 height 23
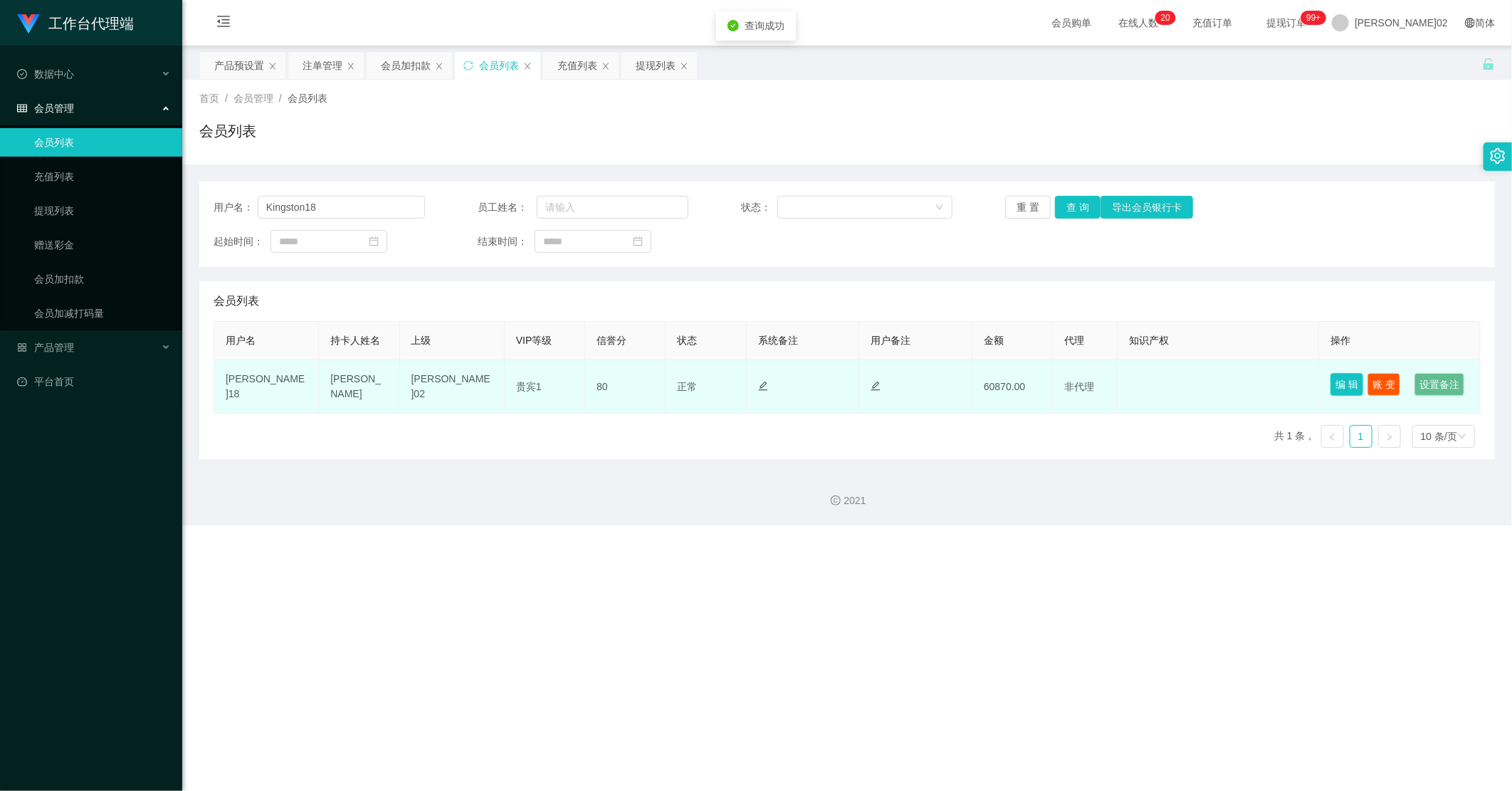
click at [1178, 387] on button "编 辑" at bounding box center [1347, 384] width 33 height 23
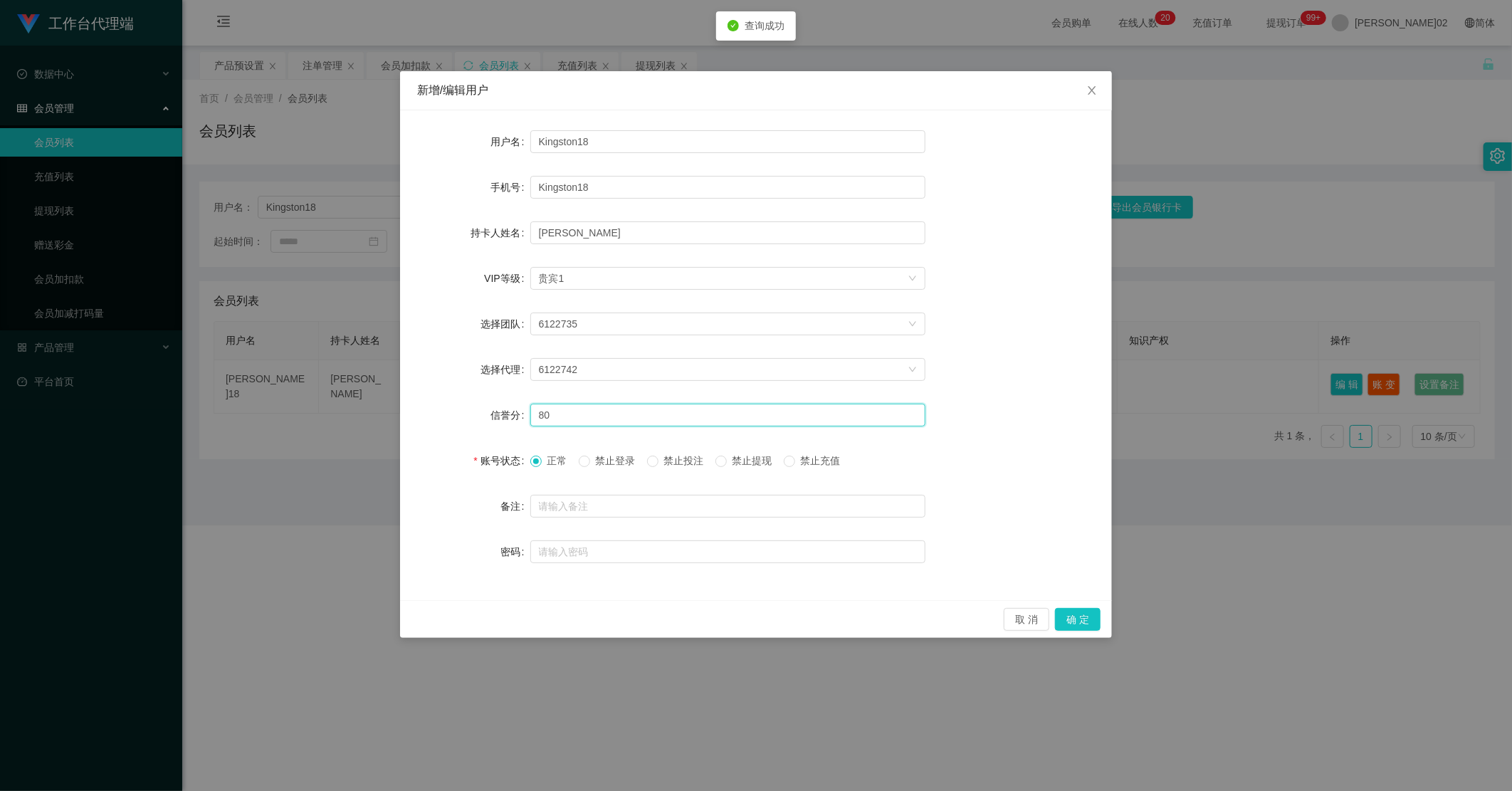
drag, startPoint x: 586, startPoint y: 414, endPoint x: 194, endPoint y: 358, distance: 396.0
click at [195, 359] on div "新增/编辑用户 用户名 Kingston18 手机号 Kingston18 持卡人姓名 KELLY CHIA KAI LEE VIP等级 选择VIP等级 贵宾…" at bounding box center [756, 395] width 1512 height 791
type input "60"
click at [1073, 534] on button "确 定" at bounding box center [1078, 620] width 46 height 23
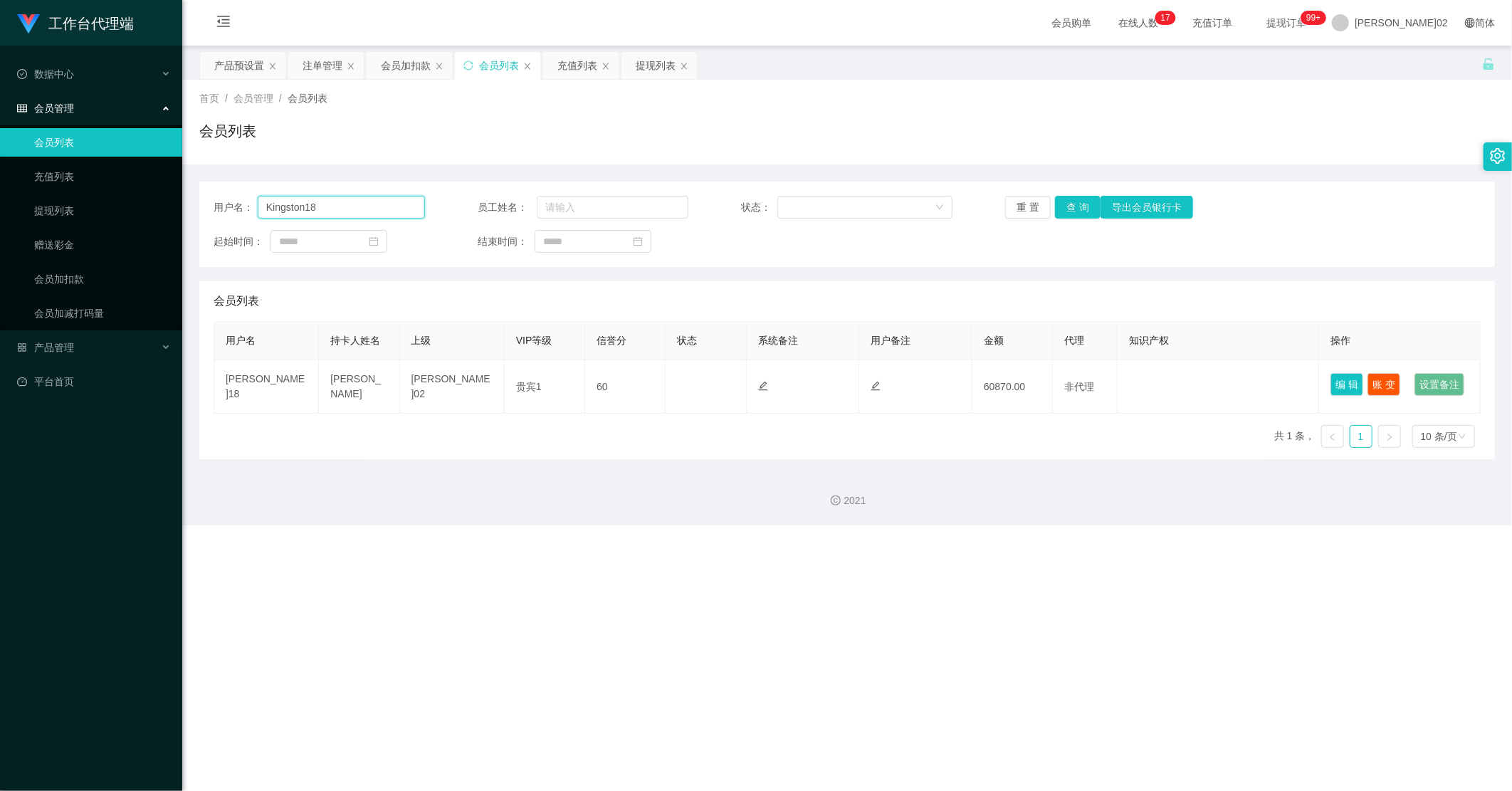
click at [376, 217] on input "Kingston18" at bounding box center [341, 207] width 167 height 23
click at [401, 51] on div "会员加扣款" at bounding box center [409, 65] width 87 height 29
click at [417, 70] on div "会员加扣款" at bounding box center [406, 65] width 50 height 27
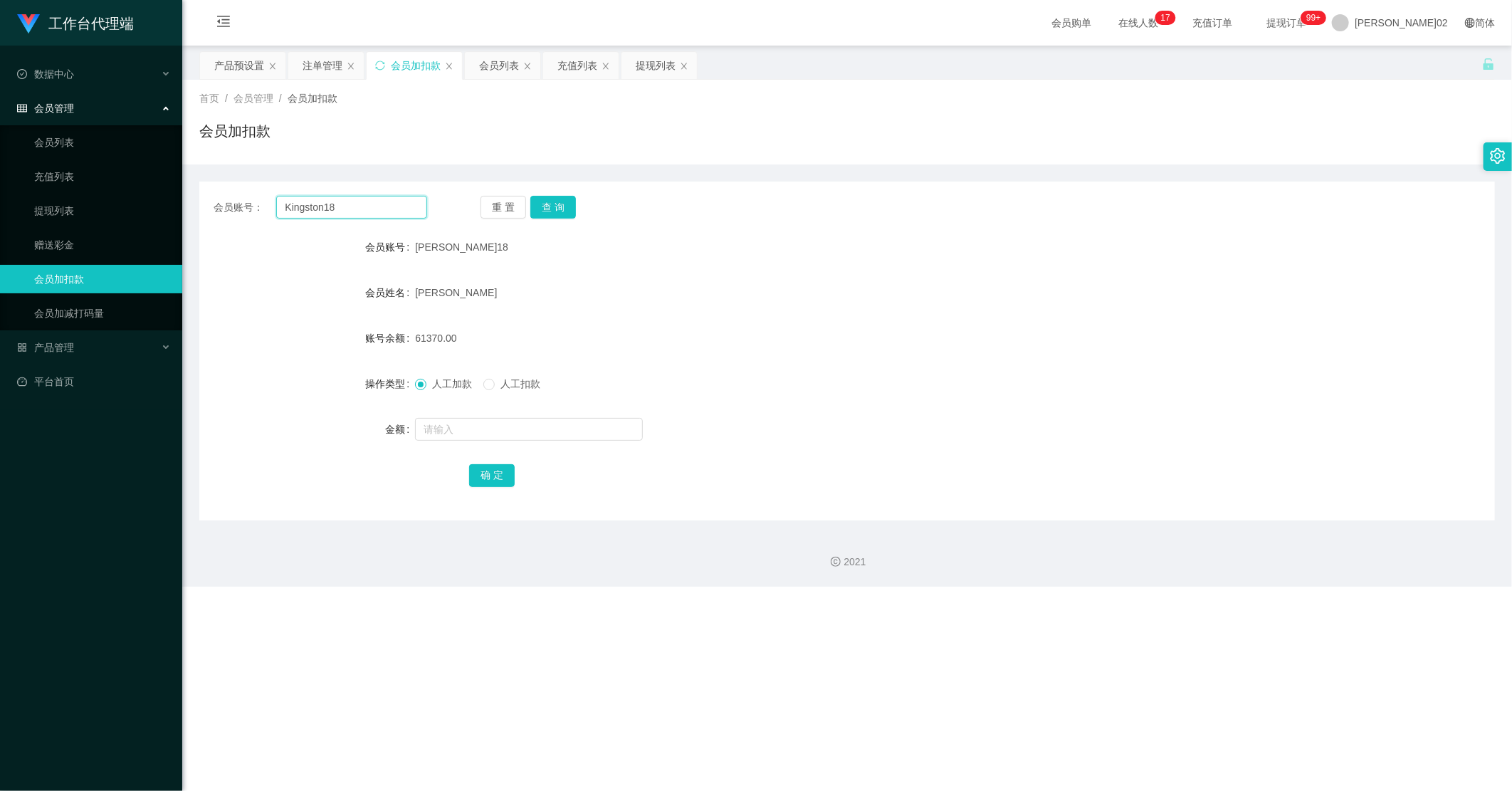
click at [358, 209] on input "Kingston18" at bounding box center [351, 207] width 151 height 23
click at [540, 204] on button "查 询" at bounding box center [553, 207] width 46 height 23
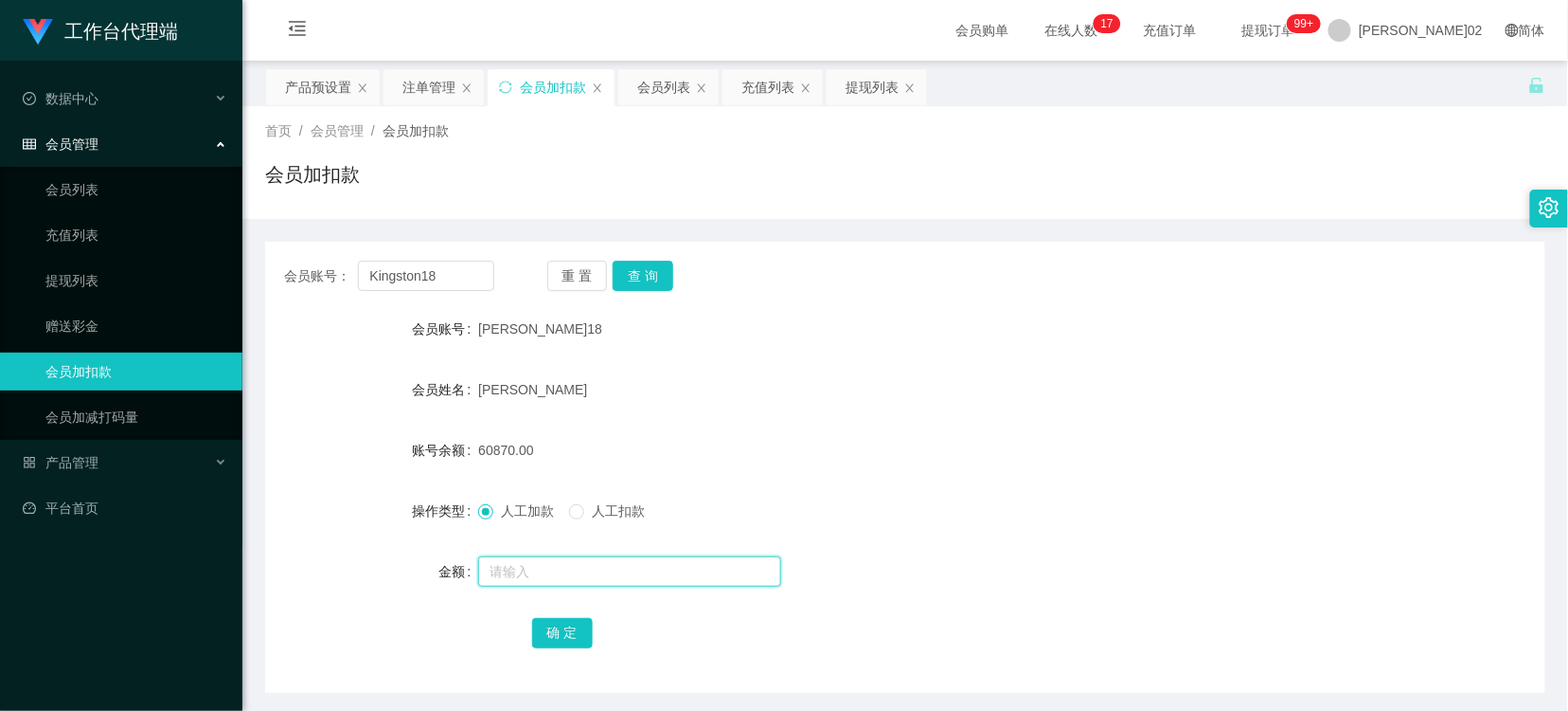
drag, startPoint x: 552, startPoint y: 556, endPoint x: 547, endPoint y: 572, distance: 16.8
click at [547, 572] on input "text" at bounding box center [629, 572] width 303 height 31
type input "42609"
drag, startPoint x: 547, startPoint y: 575, endPoint x: 460, endPoint y: 579, distance: 87.1
click at [460, 579] on div "金额 42609" at bounding box center [905, 572] width 1281 height 38
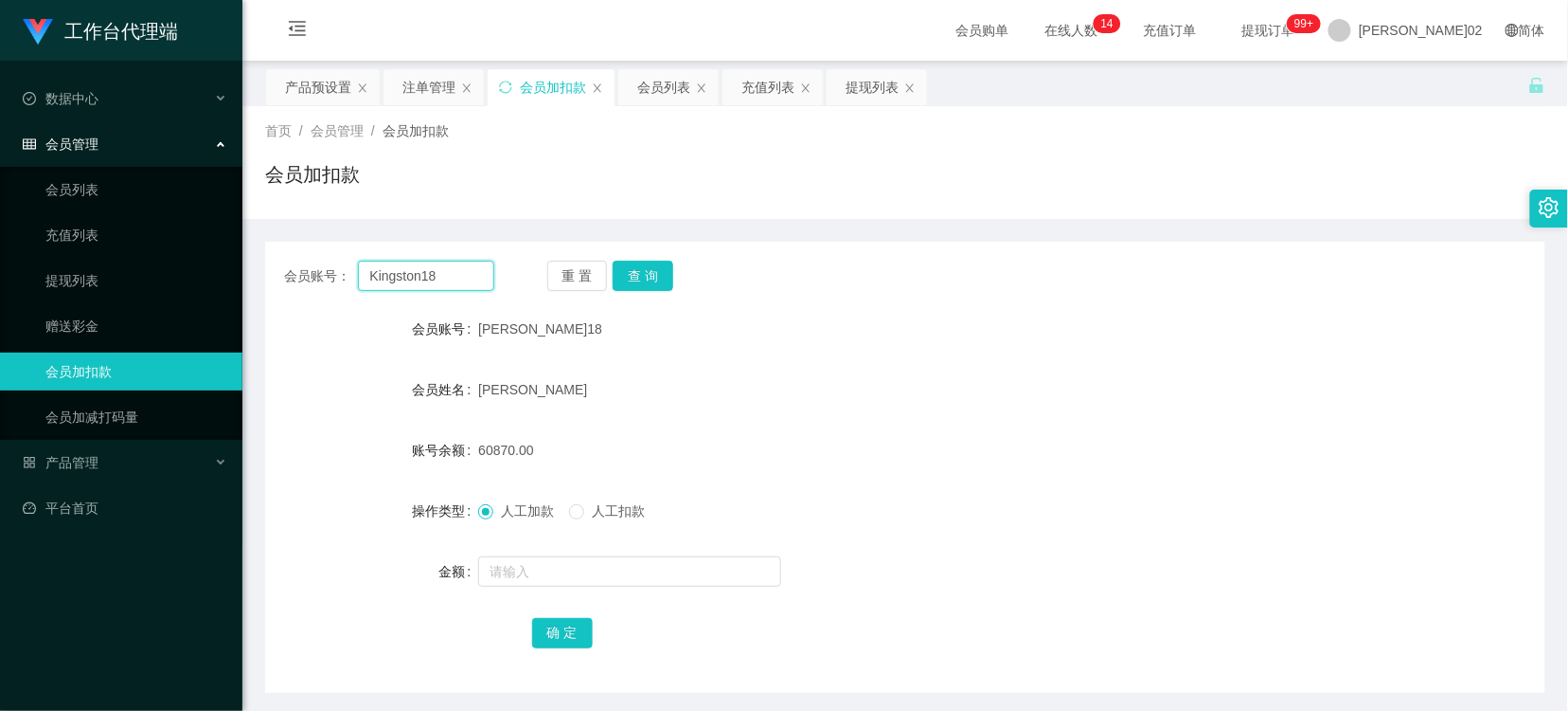
drag, startPoint x: 440, startPoint y: 278, endPoint x: 346, endPoint y: 302, distance: 97.0
click at [346, 302] on div "会员账号： Kingston18 重 置 查 询 会员账号 金斯敦18 会员姓名 李嘉嘉 账号余额 60870.00 操作类型 人工加款 人工扣款 金额 确 定" at bounding box center [905, 467] width 1281 height 451
drag, startPoint x: 849, startPoint y: 86, endPoint x: 870, endPoint y: 87, distance: 21.0
click at [868, 86] on div "提现列表" at bounding box center [873, 87] width 53 height 36
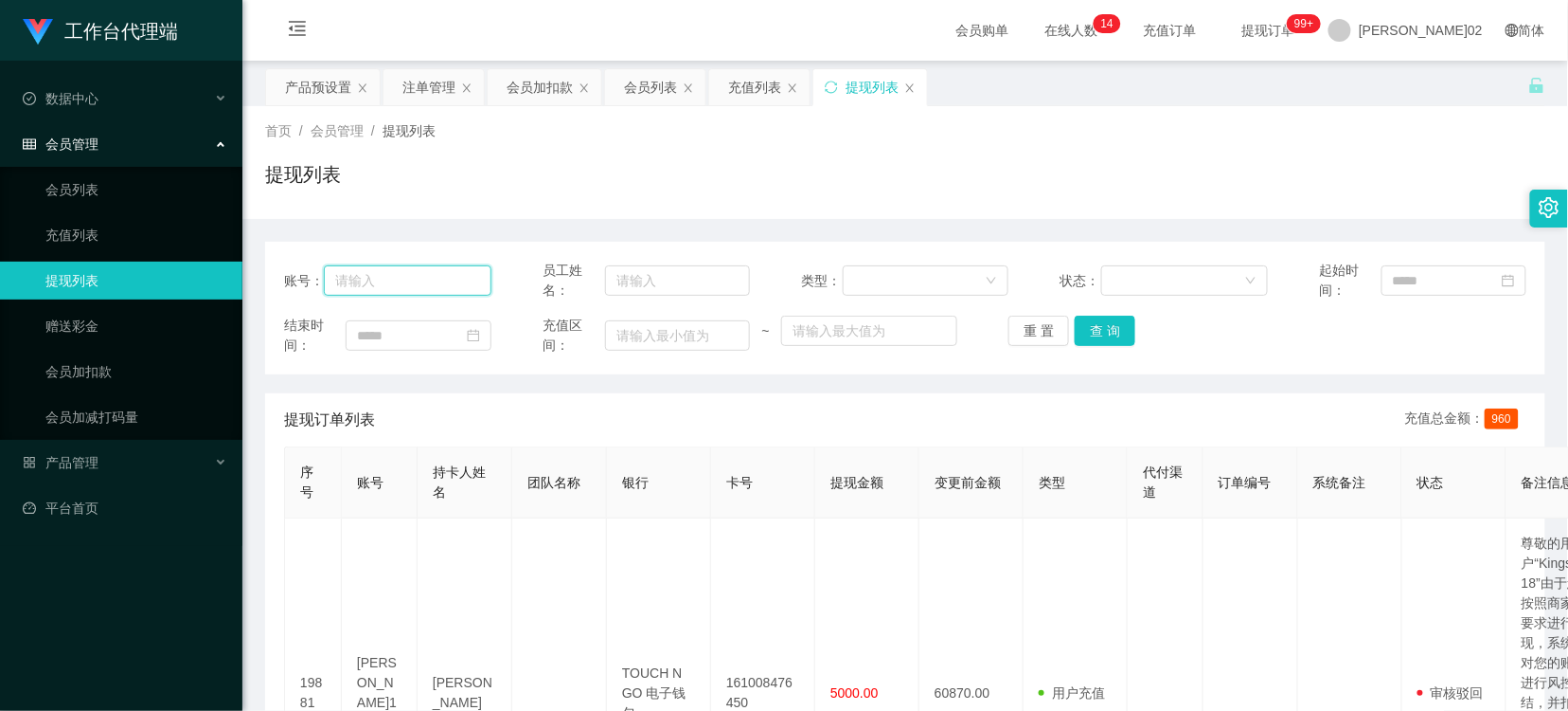
click at [444, 280] on input "text" at bounding box center [407, 281] width 167 height 31
paste input "Binbin"
type input "Binbin"
click at [1080, 326] on button "查 询" at bounding box center [1105, 331] width 61 height 31
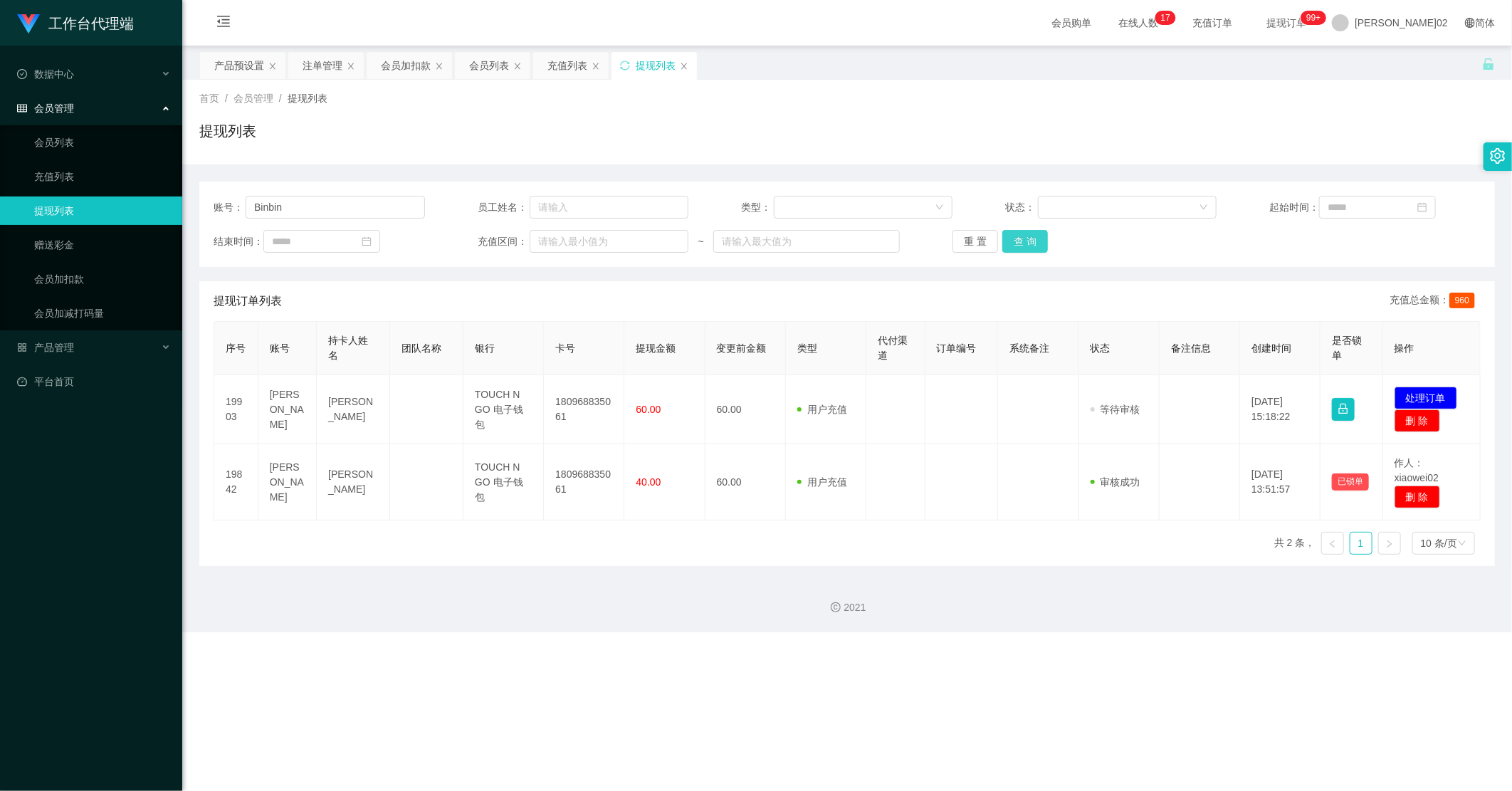
click at [1004, 240] on button "查 询" at bounding box center [1025, 242] width 46 height 23
click at [1004, 240] on div "重 置 查 询" at bounding box center [1058, 242] width 211 height 23
click at [1004, 240] on button "查 询" at bounding box center [1025, 242] width 46 height 23
click at [1004, 240] on div "重 置 查 询" at bounding box center [1058, 242] width 211 height 23
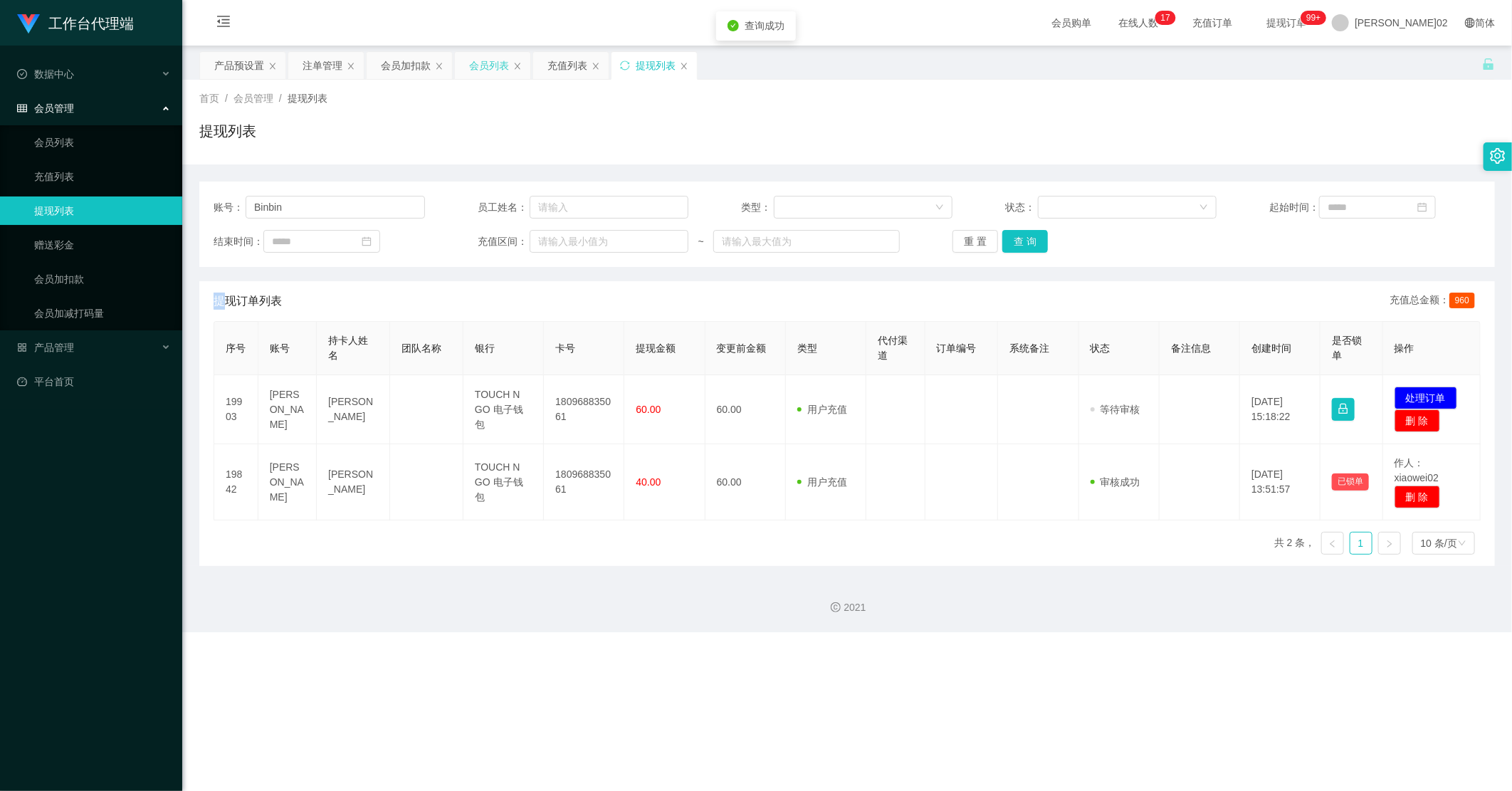
click at [479, 55] on div "会员列表" at bounding box center [489, 65] width 40 height 27
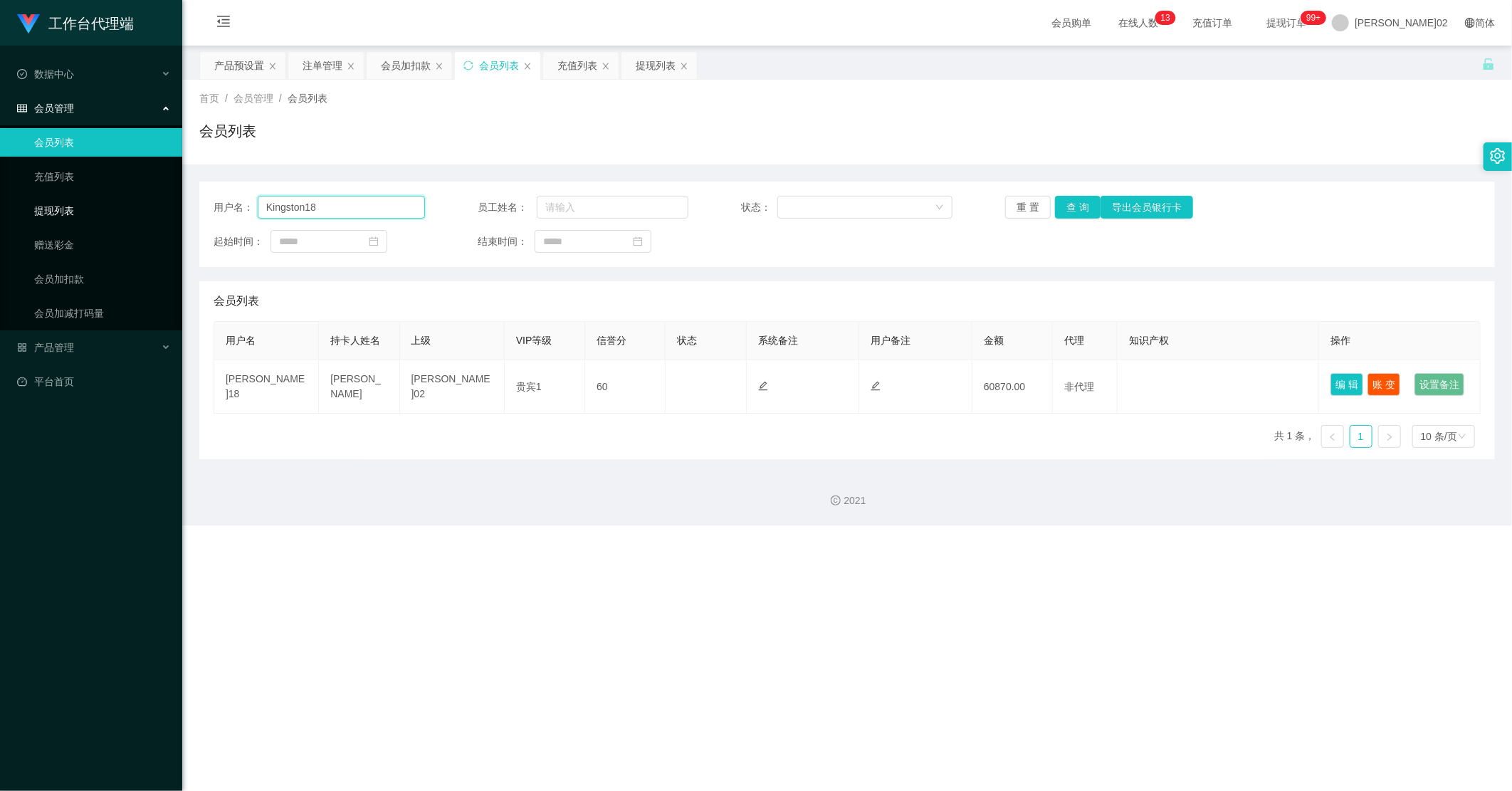
drag, startPoint x: 391, startPoint y: 207, endPoint x: 93, endPoint y: 204, distance: 298.0
click at [74, 207] on section "工作台代理端 数据中心 会员管理 会员列表 充值列表 提现列表 赠送彩金 会员加扣款 会员加减打码量 产品管理 开奖记录 注单管理 产品列表 即时注单 产品预…" at bounding box center [756, 262] width 1512 height 526
paste input "Binbin"
type input "Binbin"
click at [1062, 207] on button "查 询" at bounding box center [1078, 207] width 46 height 23
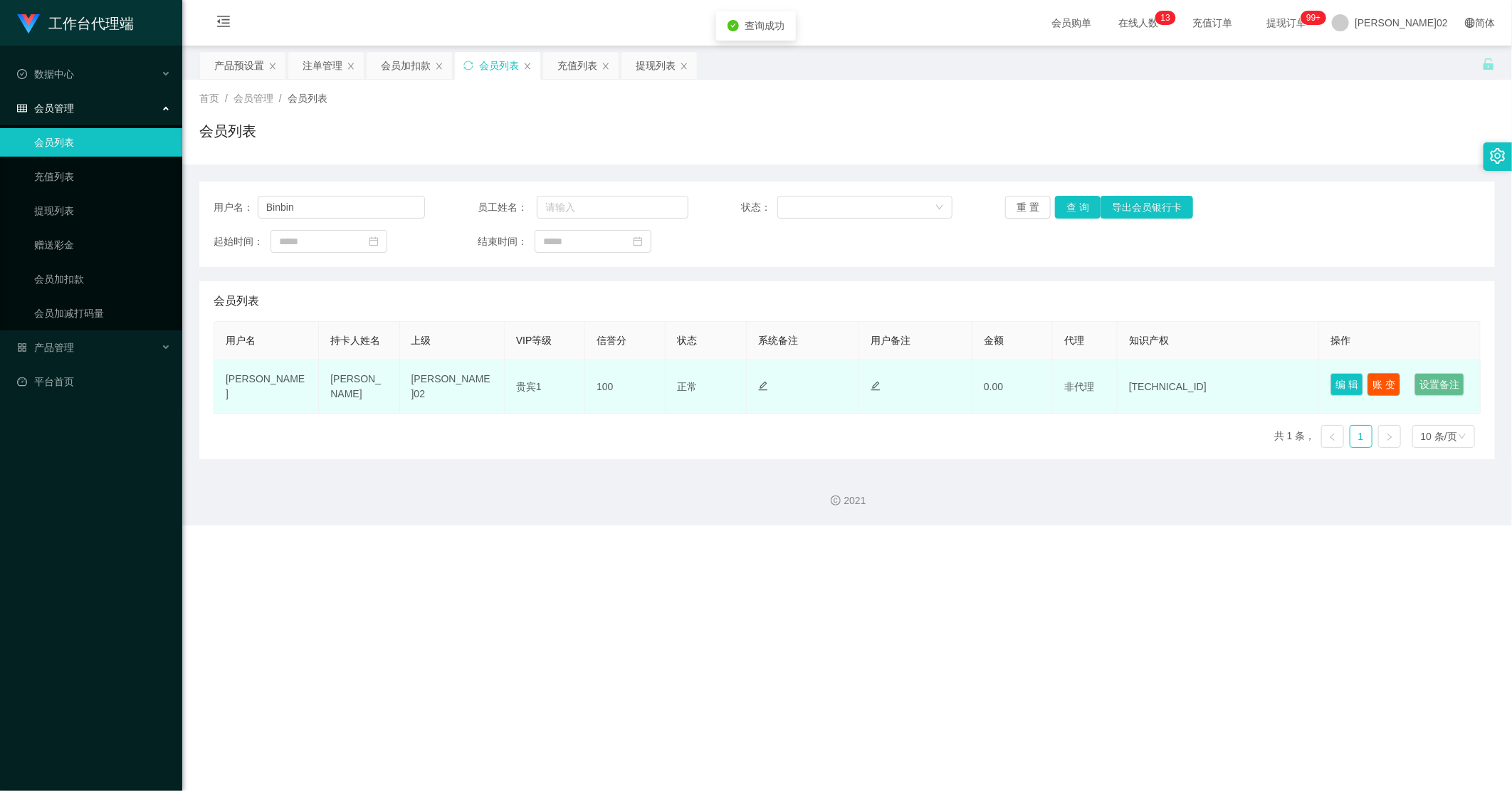
click at [1178, 384] on button "账 变" at bounding box center [1384, 384] width 33 height 23
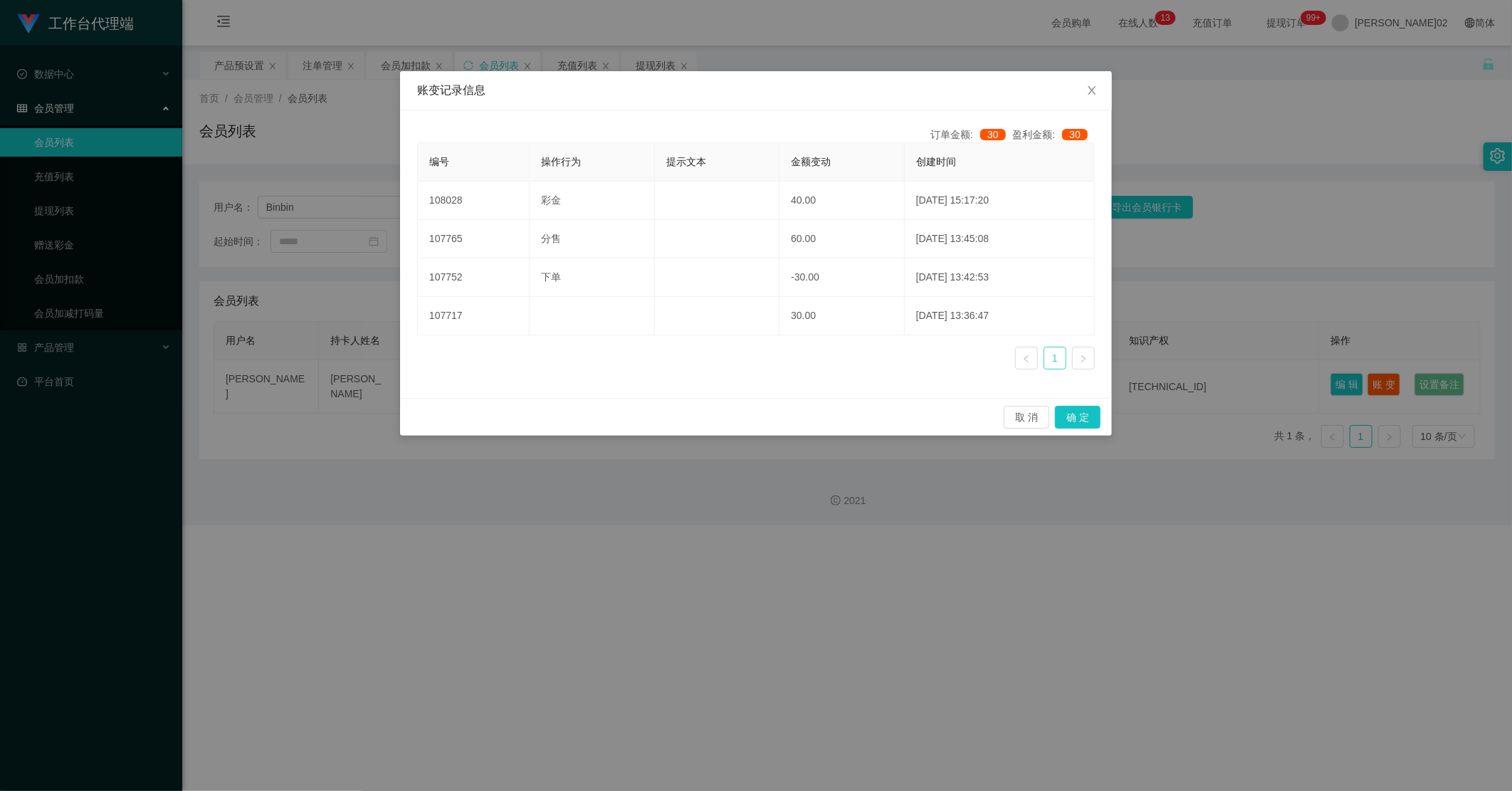
click at [1044, 363] on li "1" at bounding box center [1055, 359] width 23 height 23
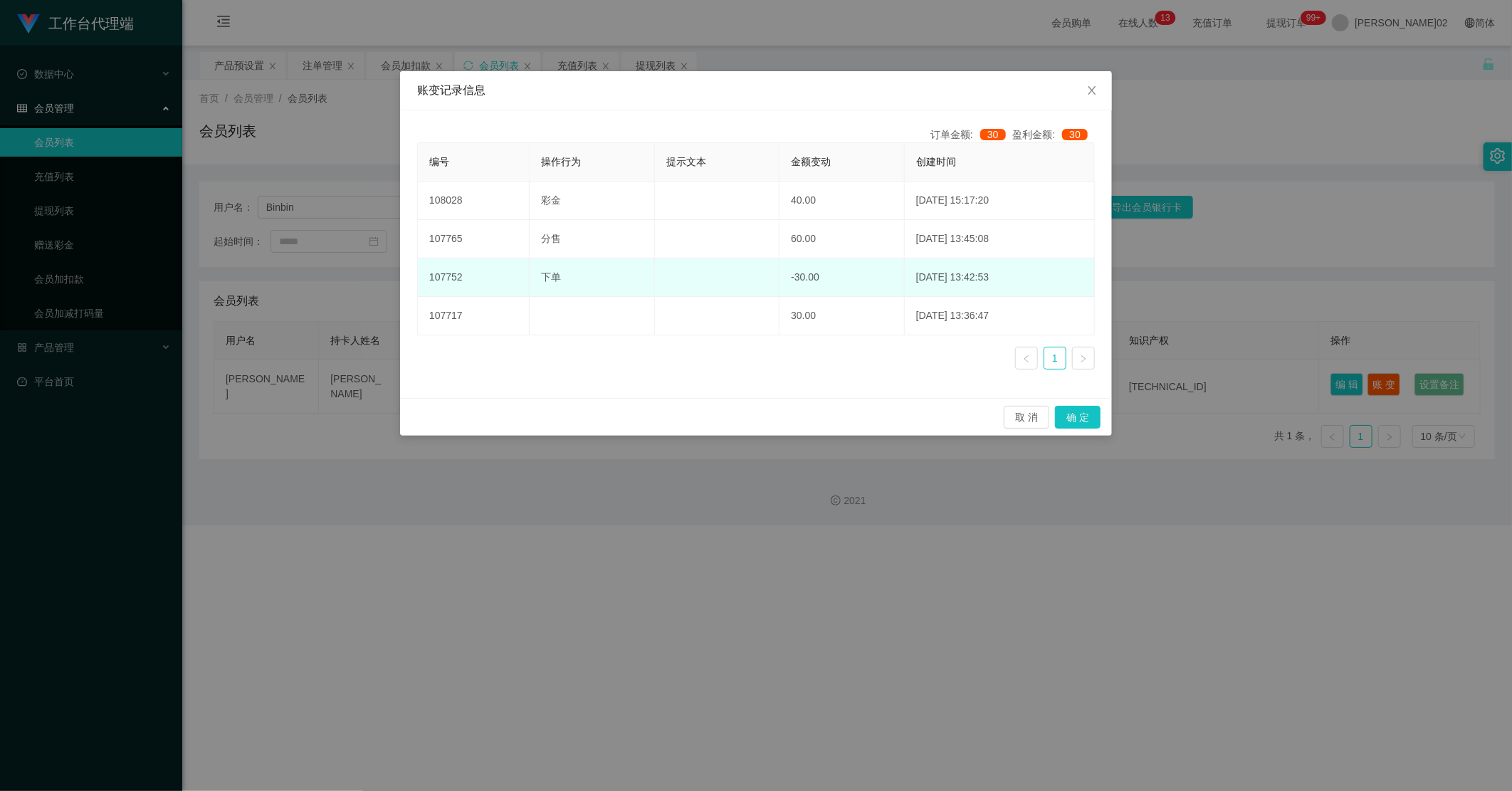
click at [780, 287] on td "-30.00" at bounding box center [842, 278] width 125 height 39
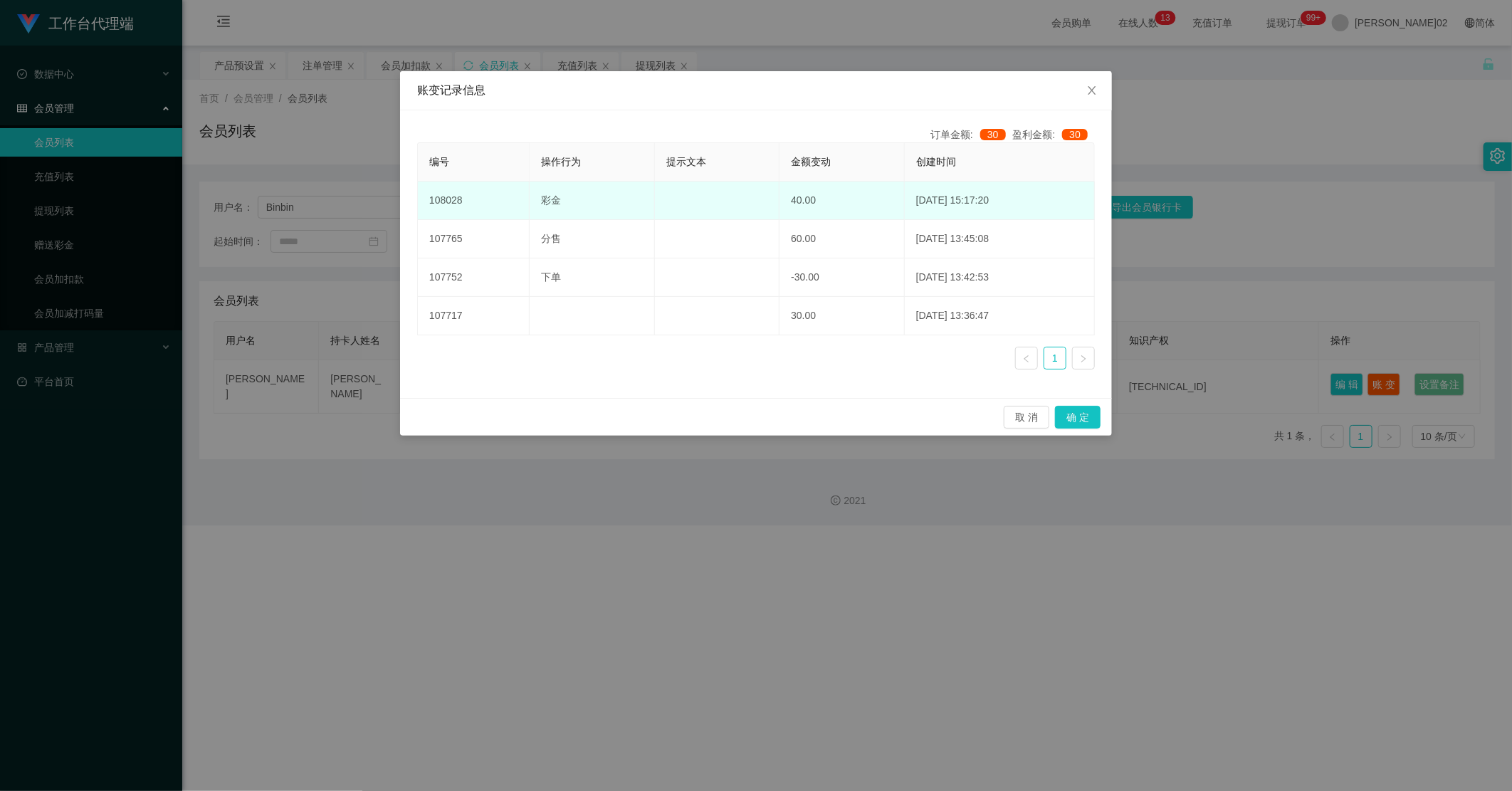
click at [812, 214] on td "40.00" at bounding box center [842, 201] width 125 height 39
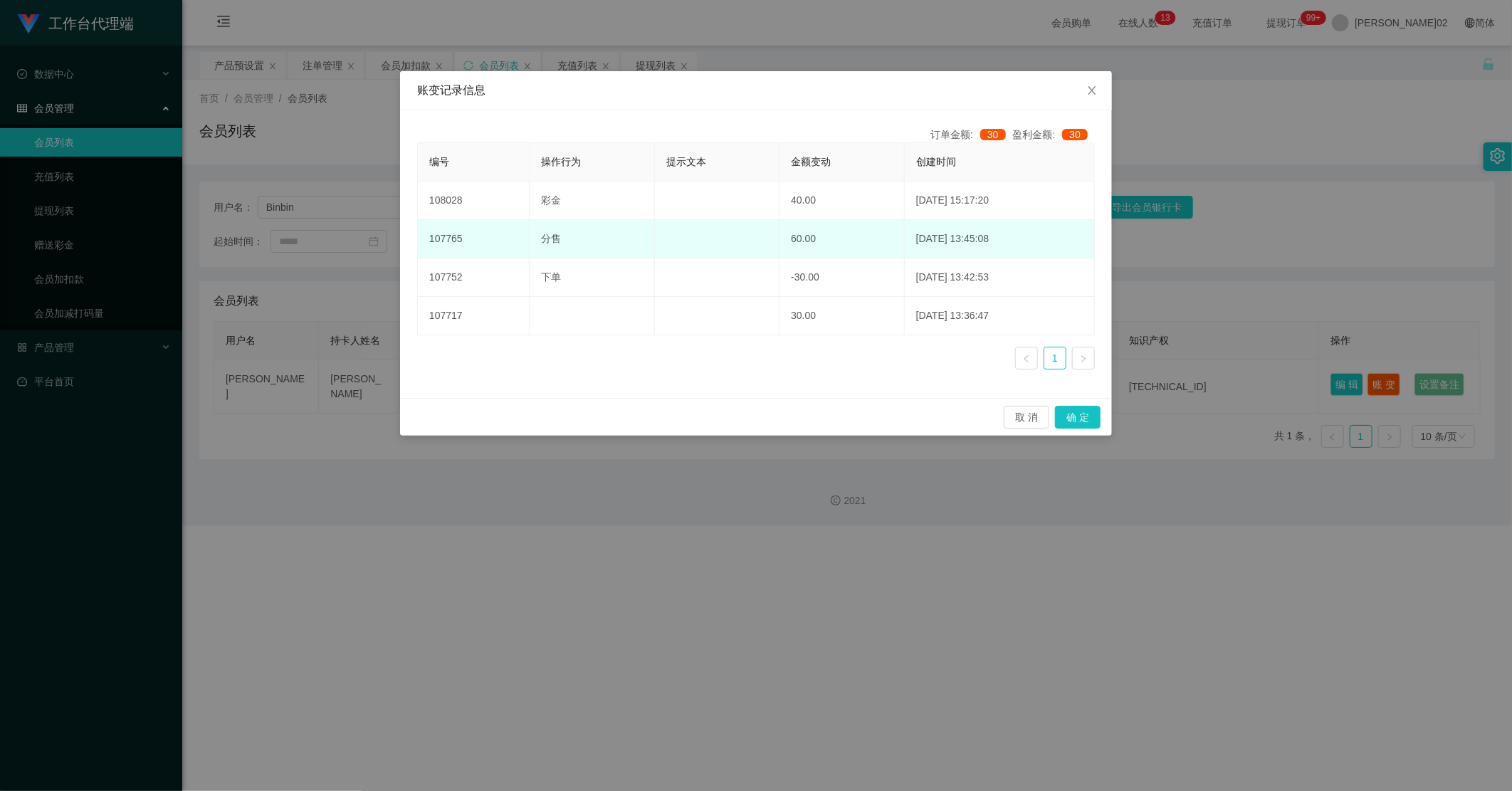
click at [805, 239] on td "60.00" at bounding box center [842, 240] width 125 height 39
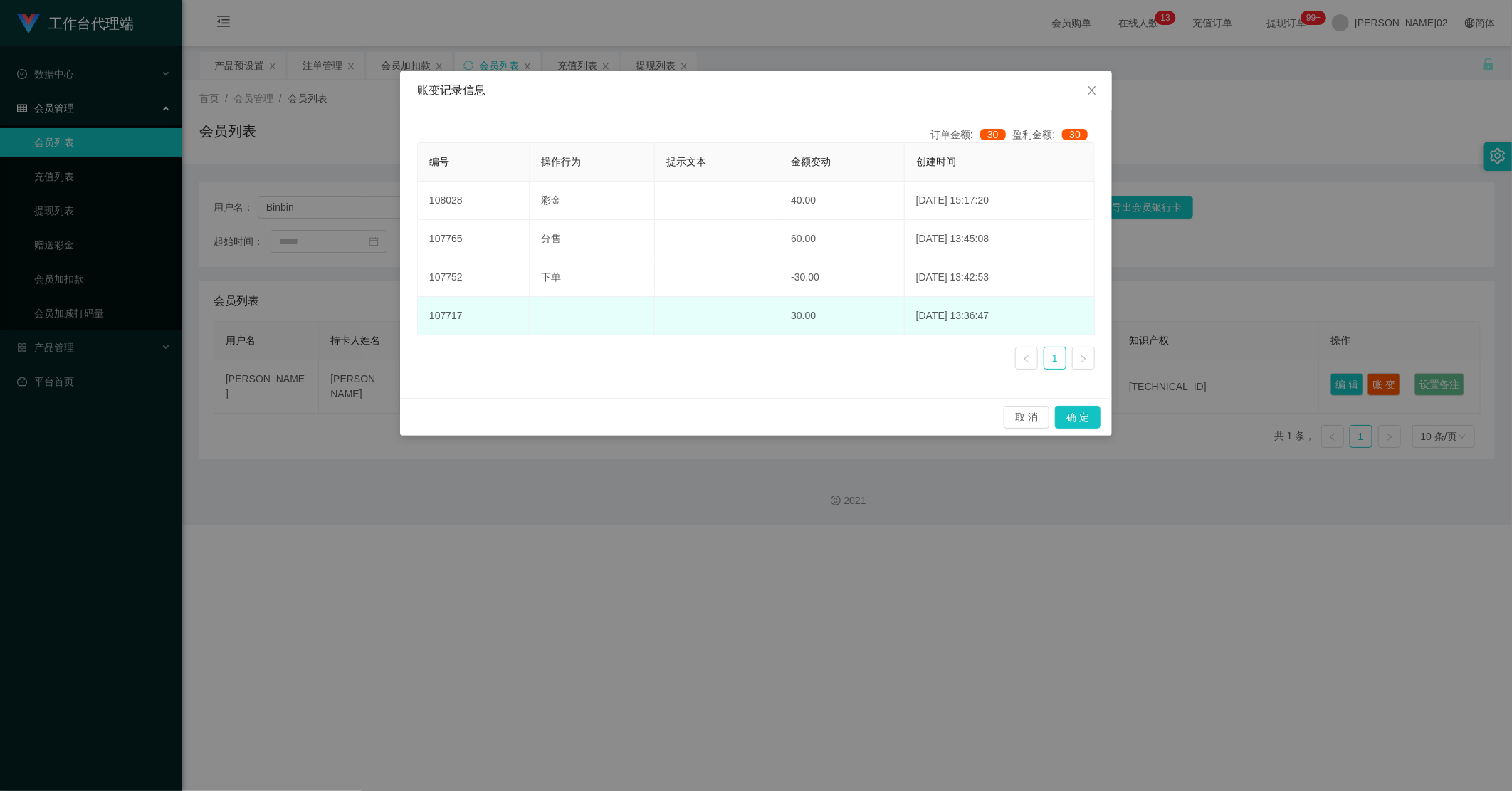
drag, startPoint x: 805, startPoint y: 275, endPoint x: 799, endPoint y: 323, distance: 48.4
click at [805, 275] on td "-30.00" at bounding box center [842, 278] width 125 height 39
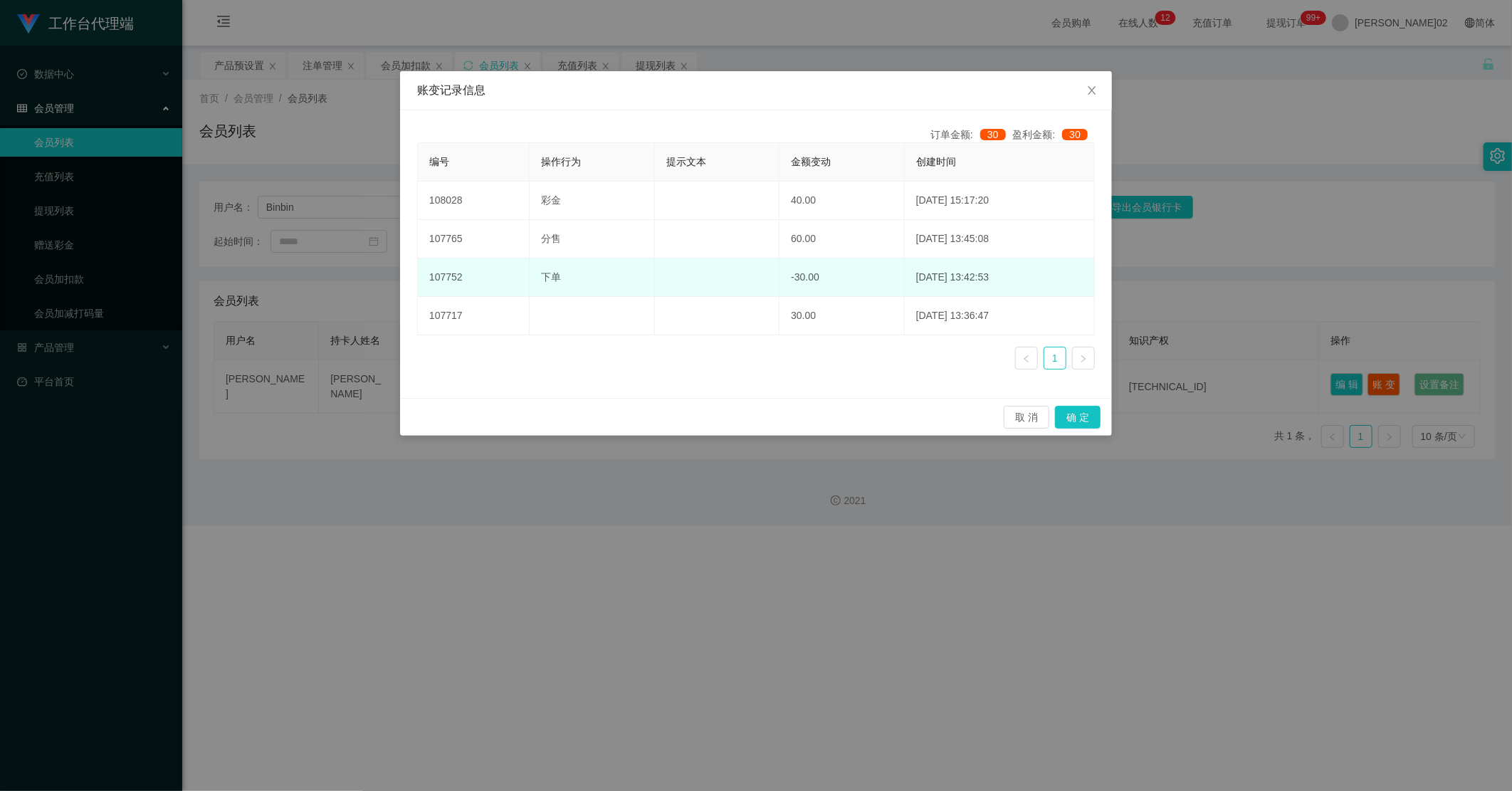
drag, startPoint x: 799, startPoint y: 330, endPoint x: 817, endPoint y: 274, distance: 58.8
click at [800, 321] on td "30.00" at bounding box center [842, 316] width 125 height 39
click at [817, 274] on td "-30.00" at bounding box center [842, 278] width 125 height 39
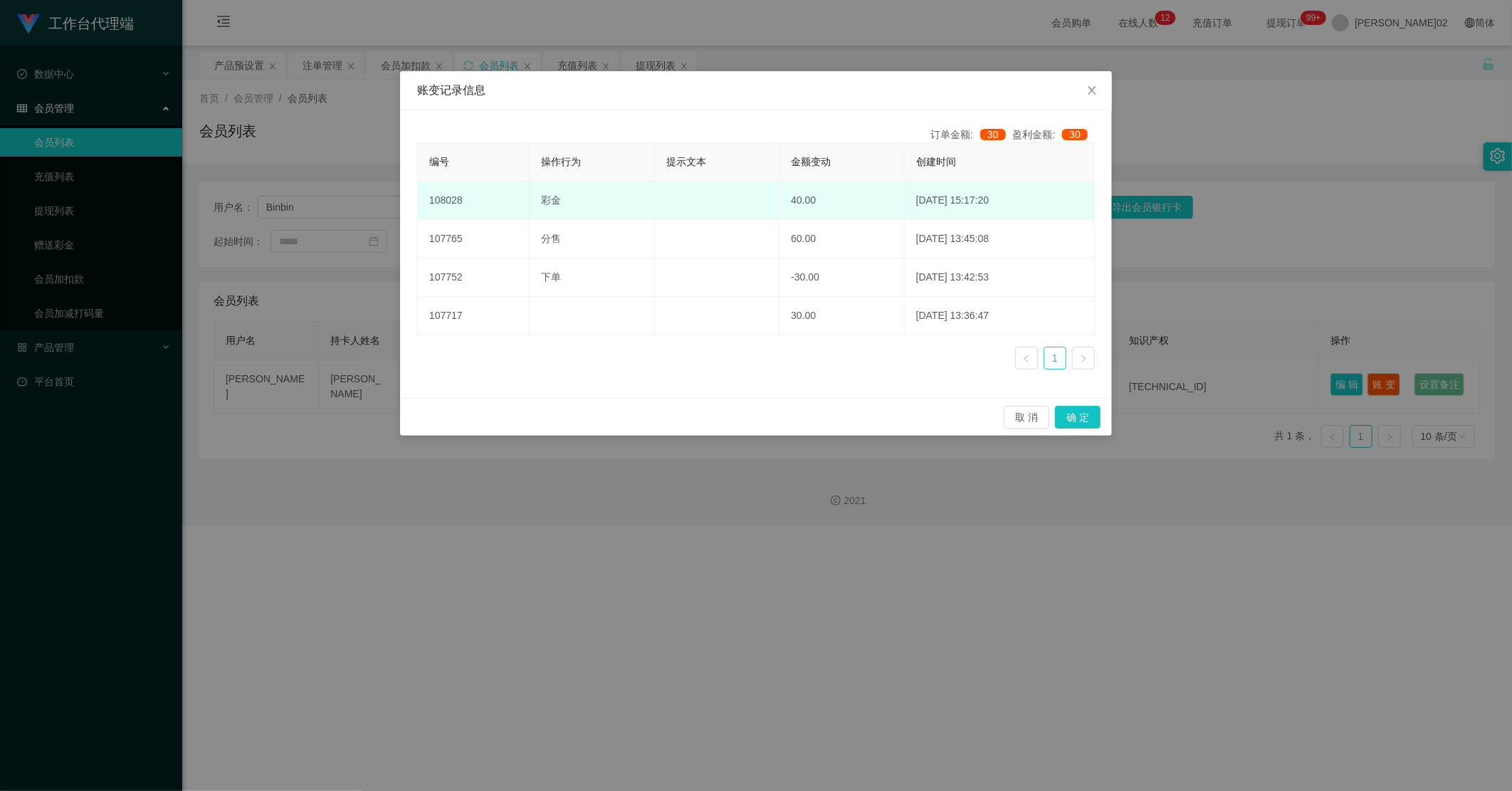
drag, startPoint x: 827, startPoint y: 227, endPoint x: 833, endPoint y: 191, distance: 36.5
click at [827, 222] on td "60.00" at bounding box center [842, 240] width 125 height 39
click at [833, 191] on td "40.00" at bounding box center [842, 201] width 125 height 39
drag, startPoint x: 833, startPoint y: 189, endPoint x: 829, endPoint y: 209, distance: 20.4
click at [831, 198] on td "40.00" at bounding box center [842, 201] width 125 height 39
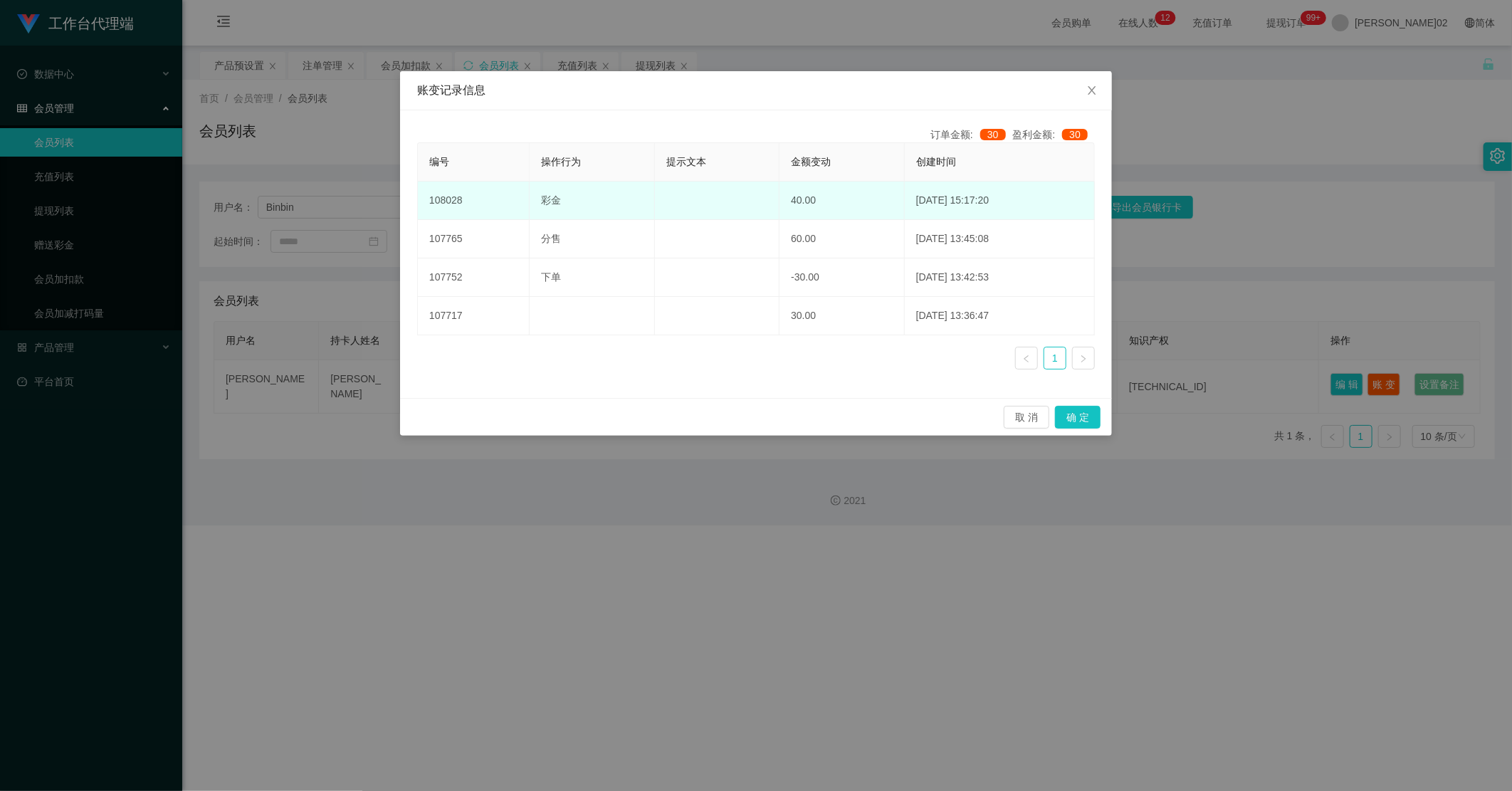
click at [829, 209] on td "40.00" at bounding box center [842, 201] width 125 height 39
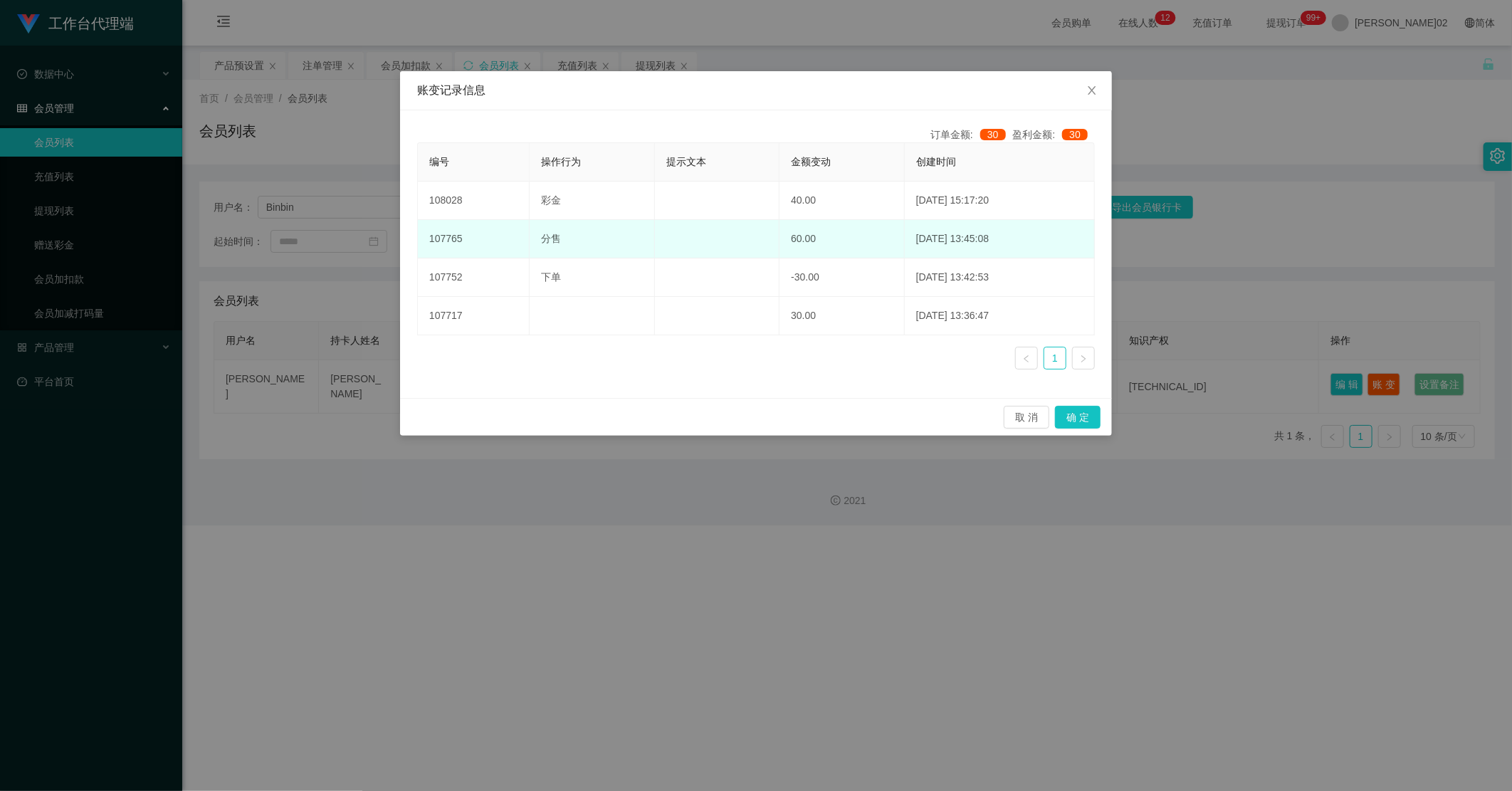
click at [824, 222] on tbody "108028 彩金 40.00 2025-09-02 15:17:20 107765 分售 60.00 2025-09-02 13:45:08 107752 …" at bounding box center [756, 258] width 677 height 153
click at [824, 225] on td "60.00" at bounding box center [842, 240] width 125 height 39
click at [823, 240] on td "60.00" at bounding box center [842, 240] width 125 height 39
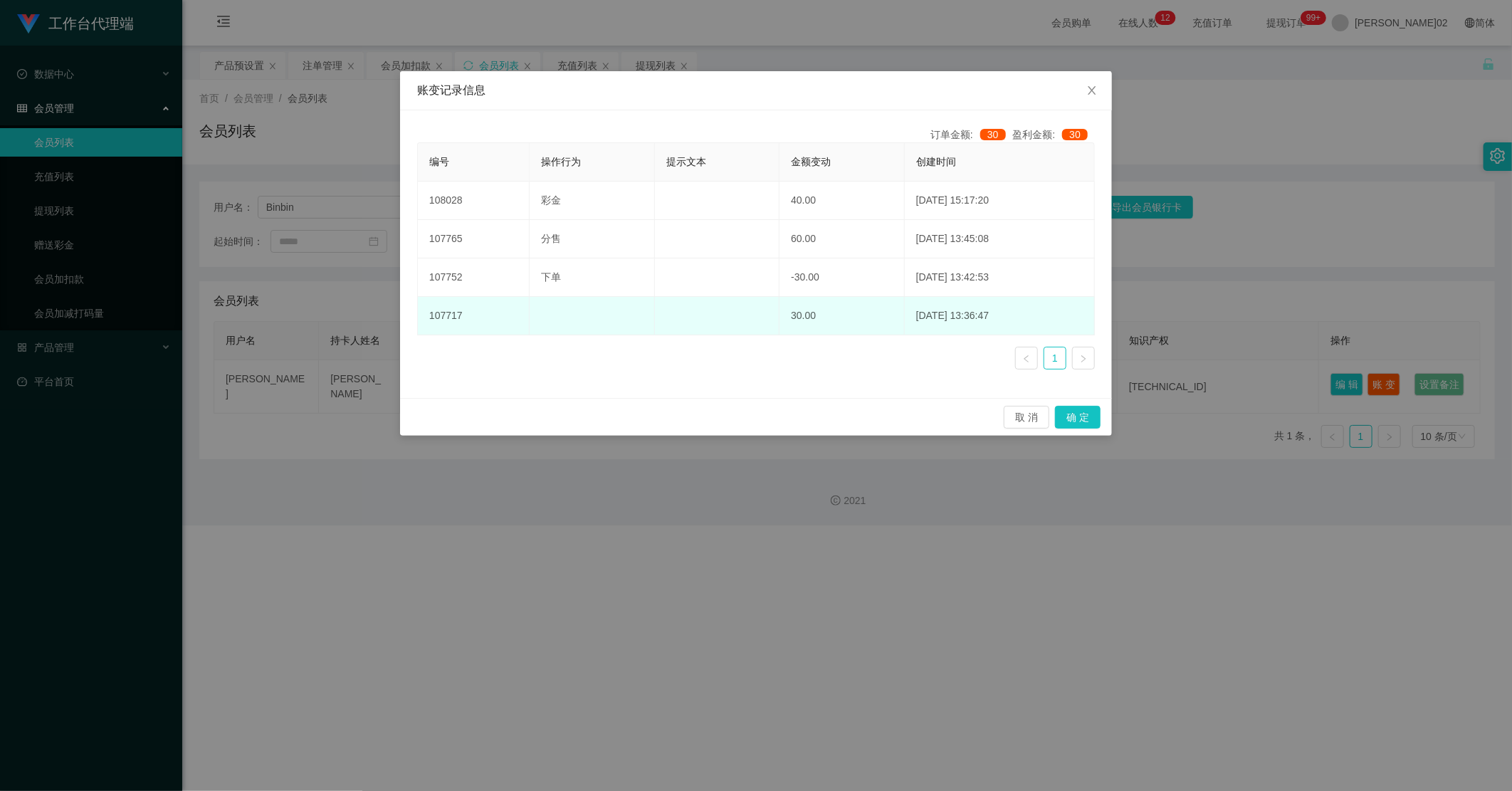
click at [794, 316] on td "30.00" at bounding box center [842, 316] width 125 height 39
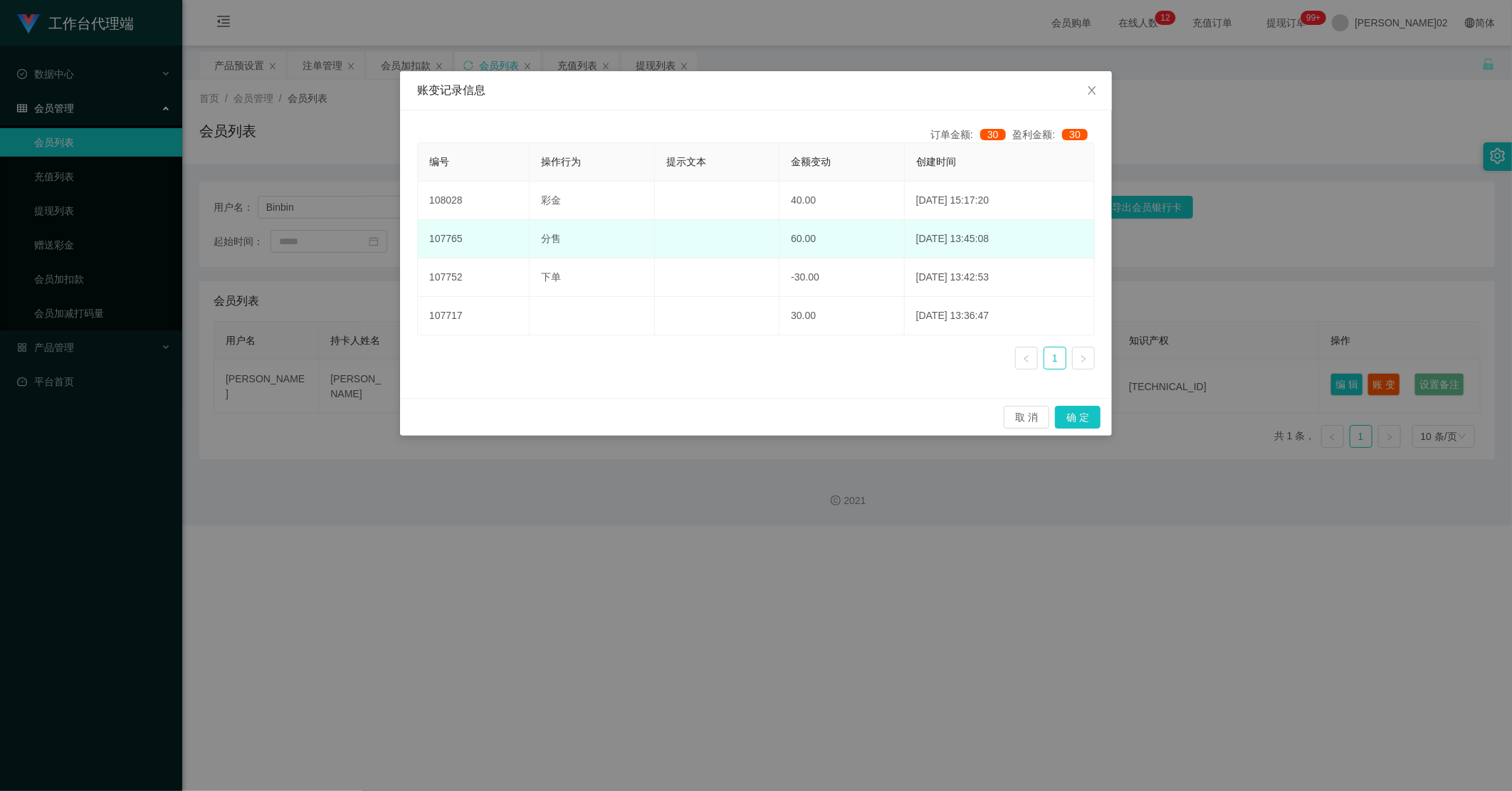
click at [806, 256] on tbody "108028 彩金 40.00 2025-09-02 15:17:20 107765 分售 60.00 2025-09-02 13:45:08 107752 …" at bounding box center [756, 258] width 677 height 153
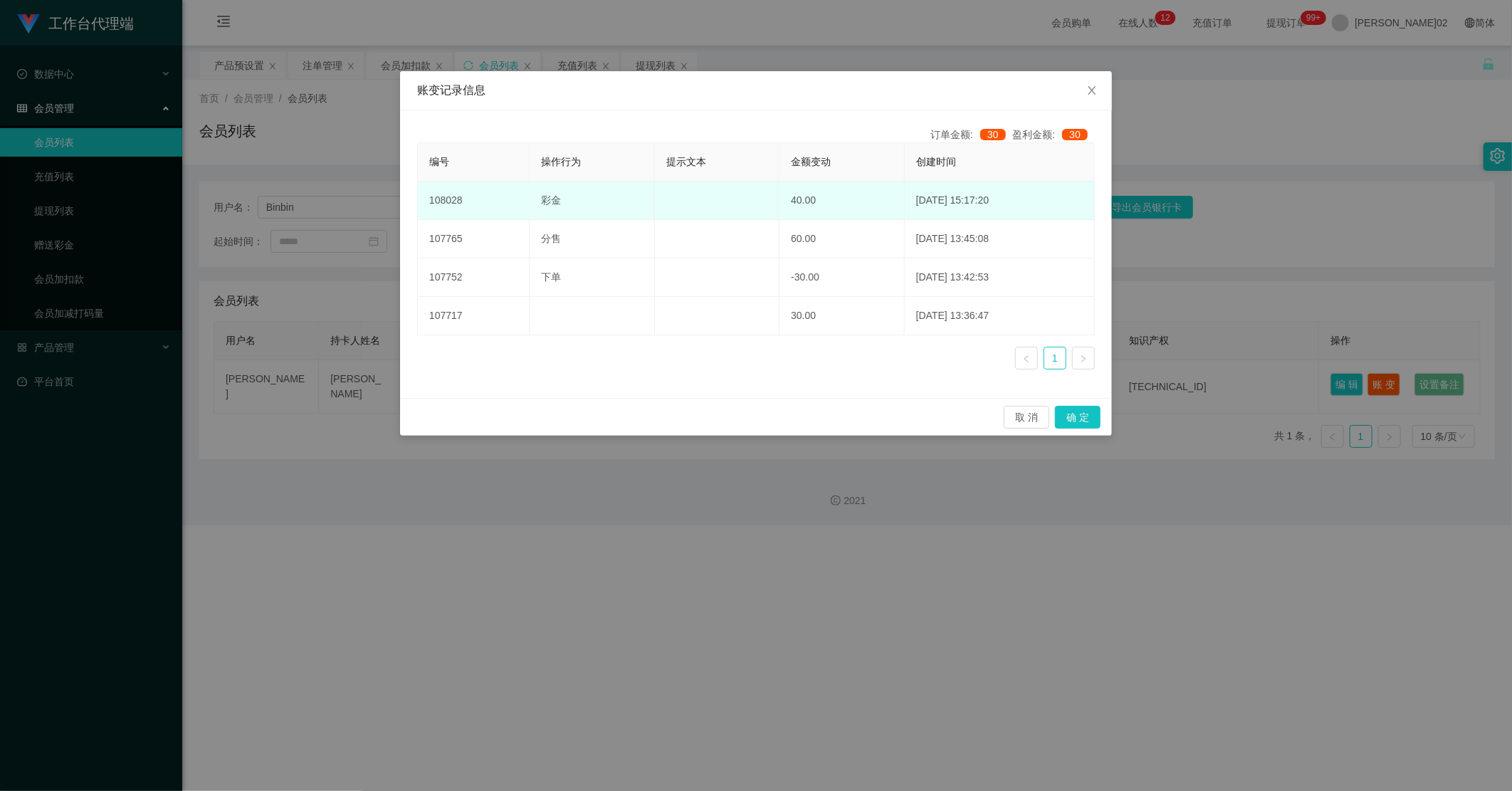
drag, startPoint x: 806, startPoint y: 256, endPoint x: 813, endPoint y: 217, distance: 39.6
click at [813, 217] on td "40.00" at bounding box center [842, 201] width 125 height 39
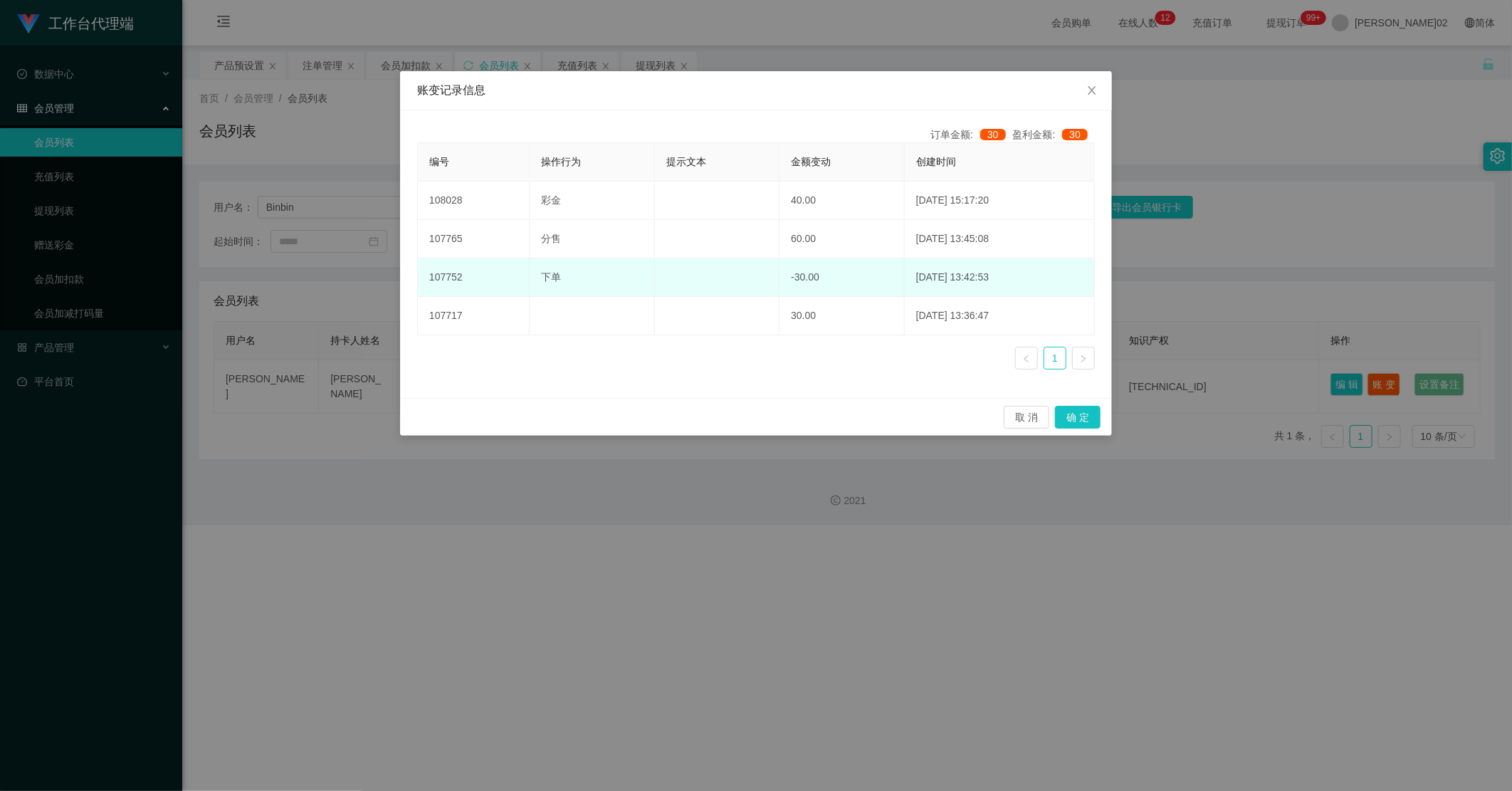
click at [1035, 287] on td "2025-09-02 13:42:53" at bounding box center [999, 278] width 190 height 39
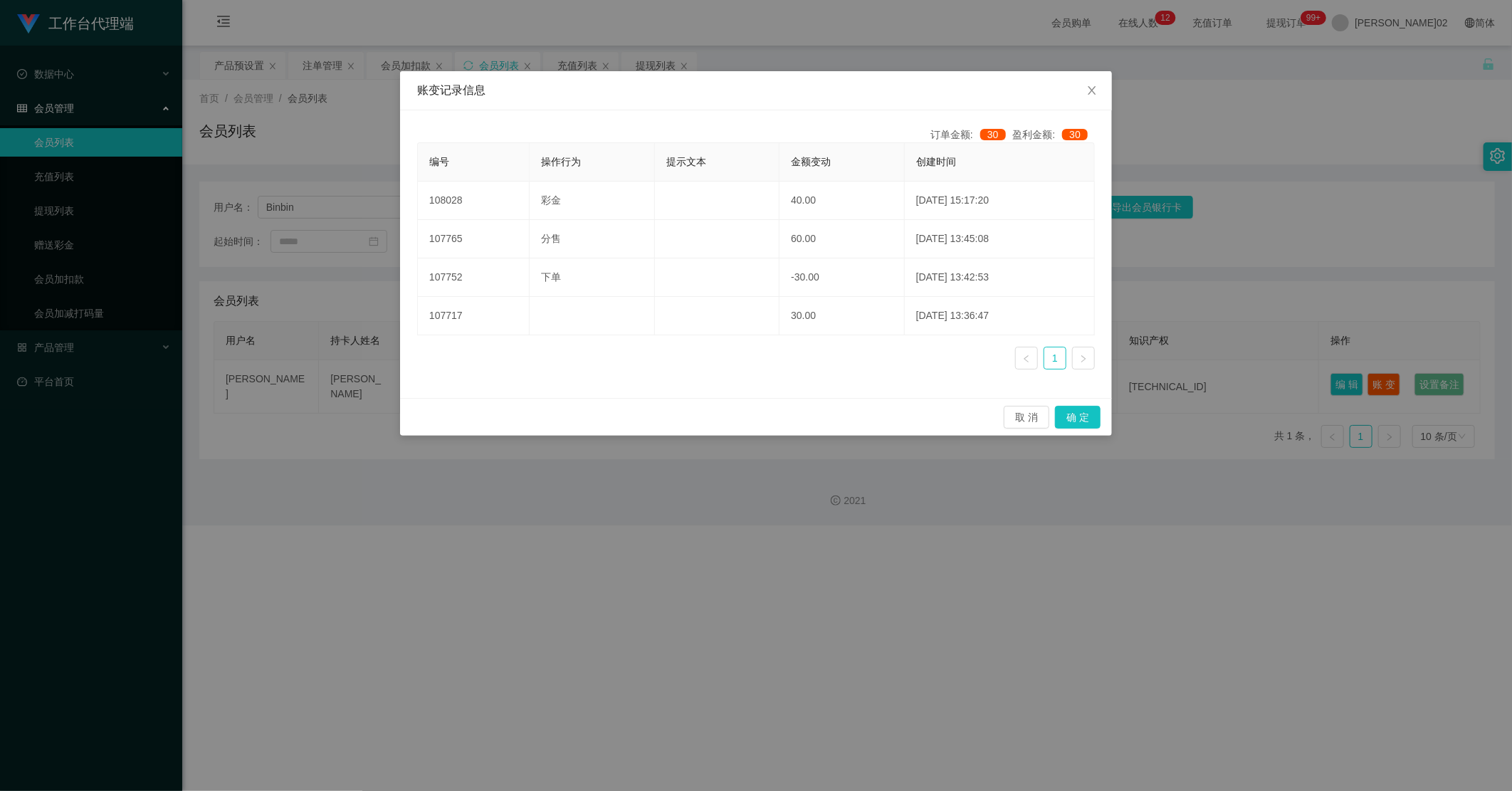
click at [1066, 349] on ul "1" at bounding box center [1055, 359] width 80 height 23
click at [1084, 355] on icon "图标： 右" at bounding box center [1083, 359] width 9 height 9
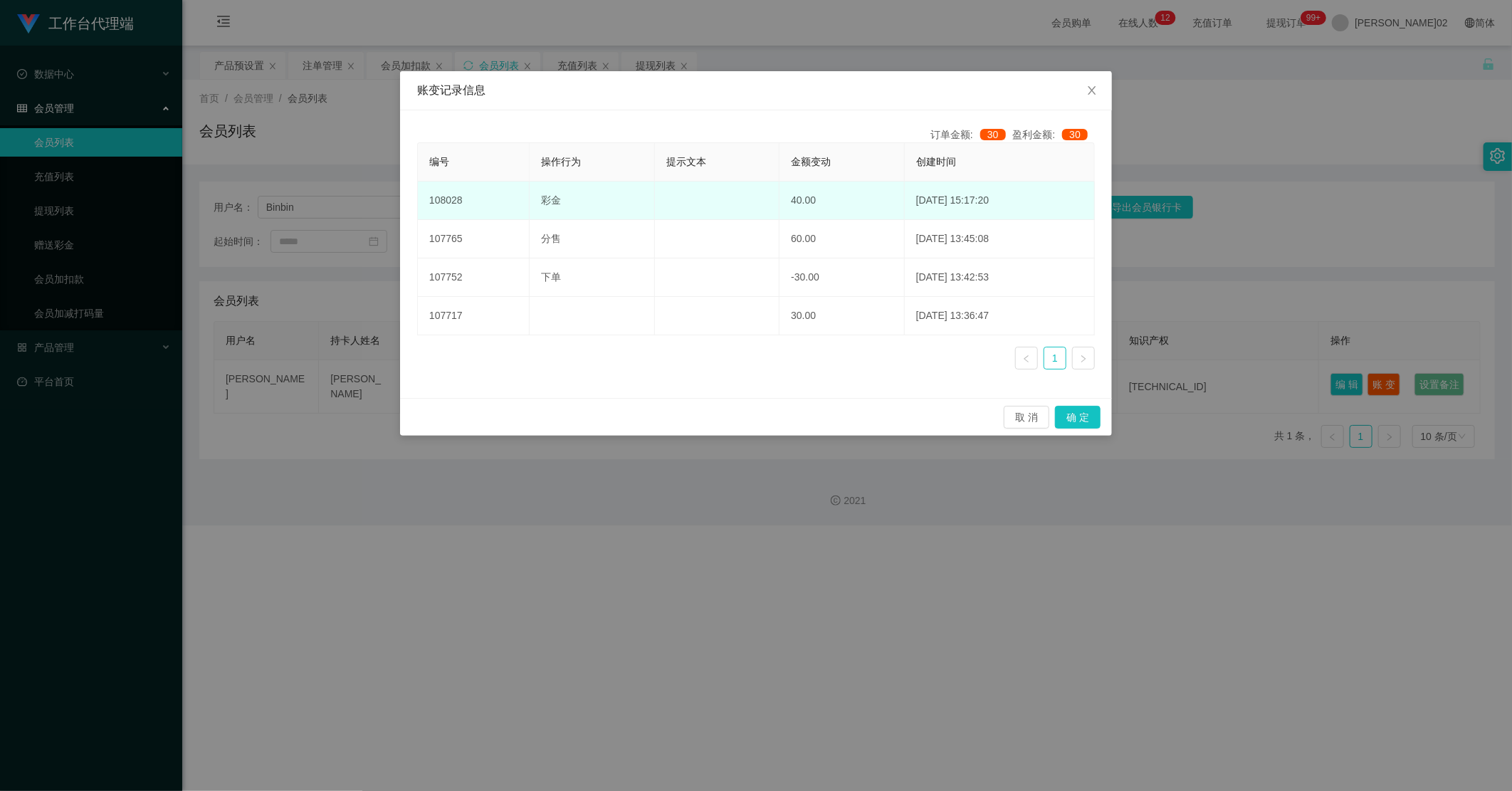
click at [911, 207] on td "2025-09-02 15:17:20" at bounding box center [999, 201] width 190 height 39
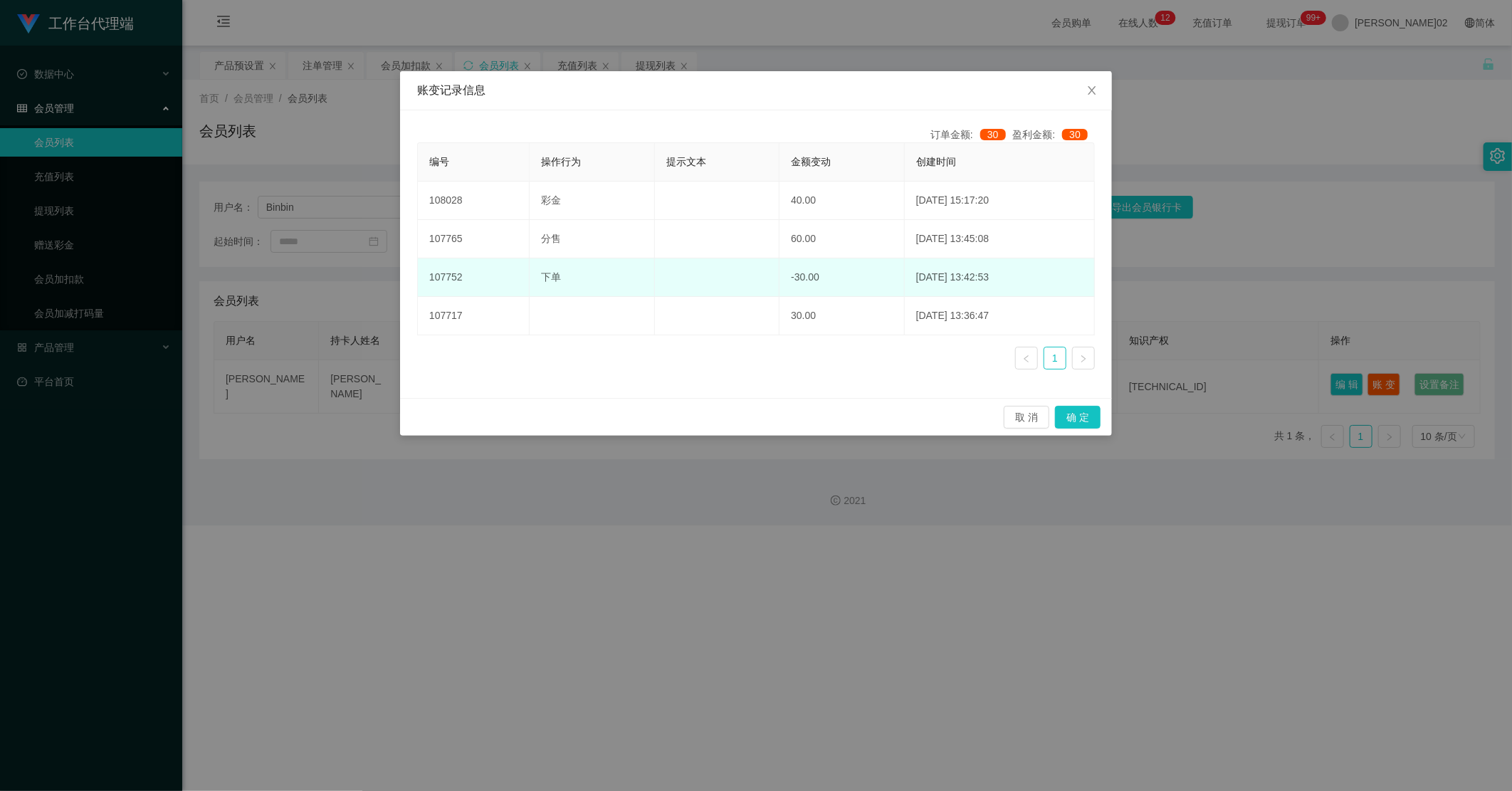
click at [795, 280] on td "-30.00" at bounding box center [842, 278] width 125 height 39
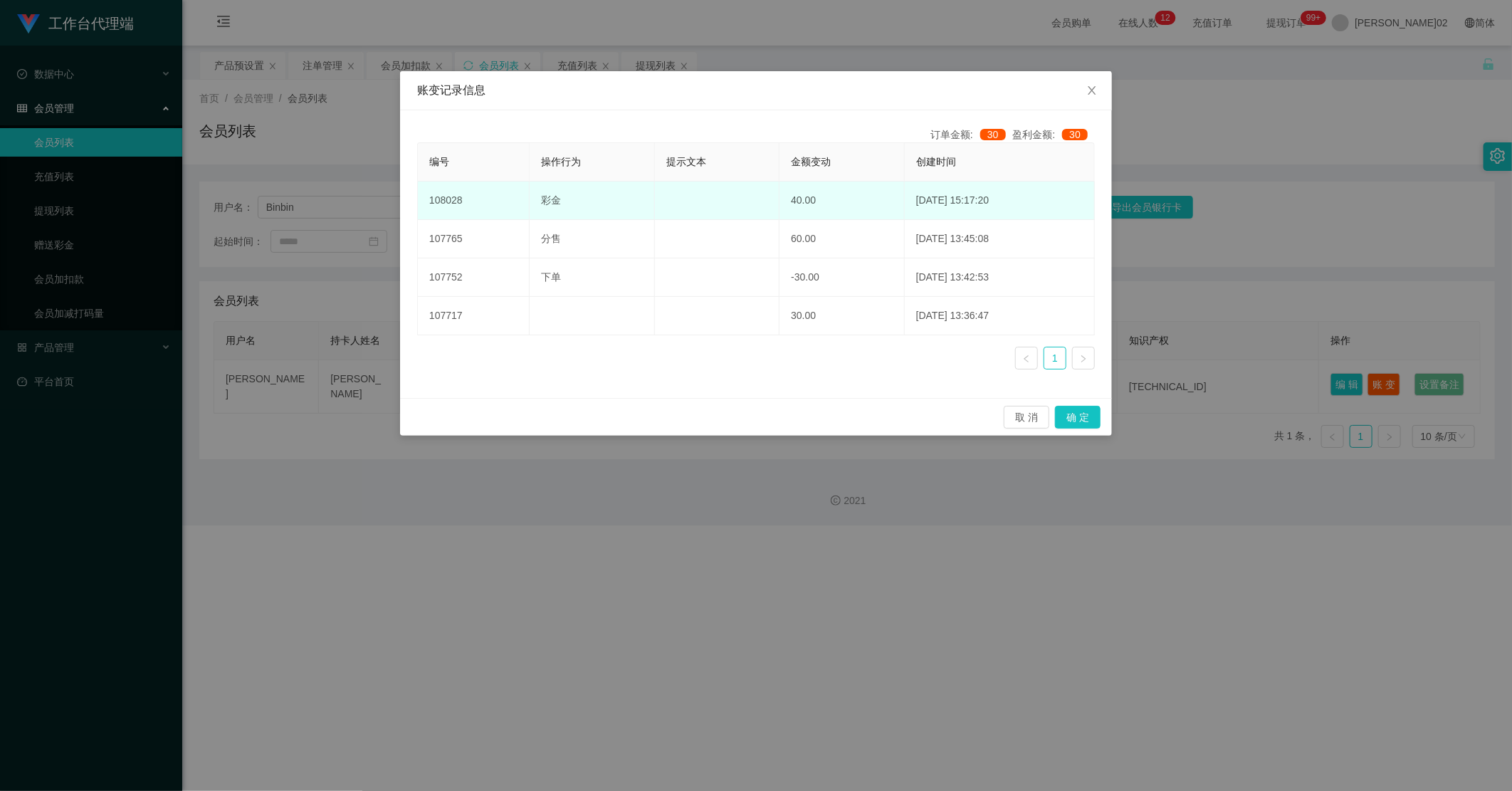
click at [758, 205] on td at bounding box center [718, 201] width 125 height 39
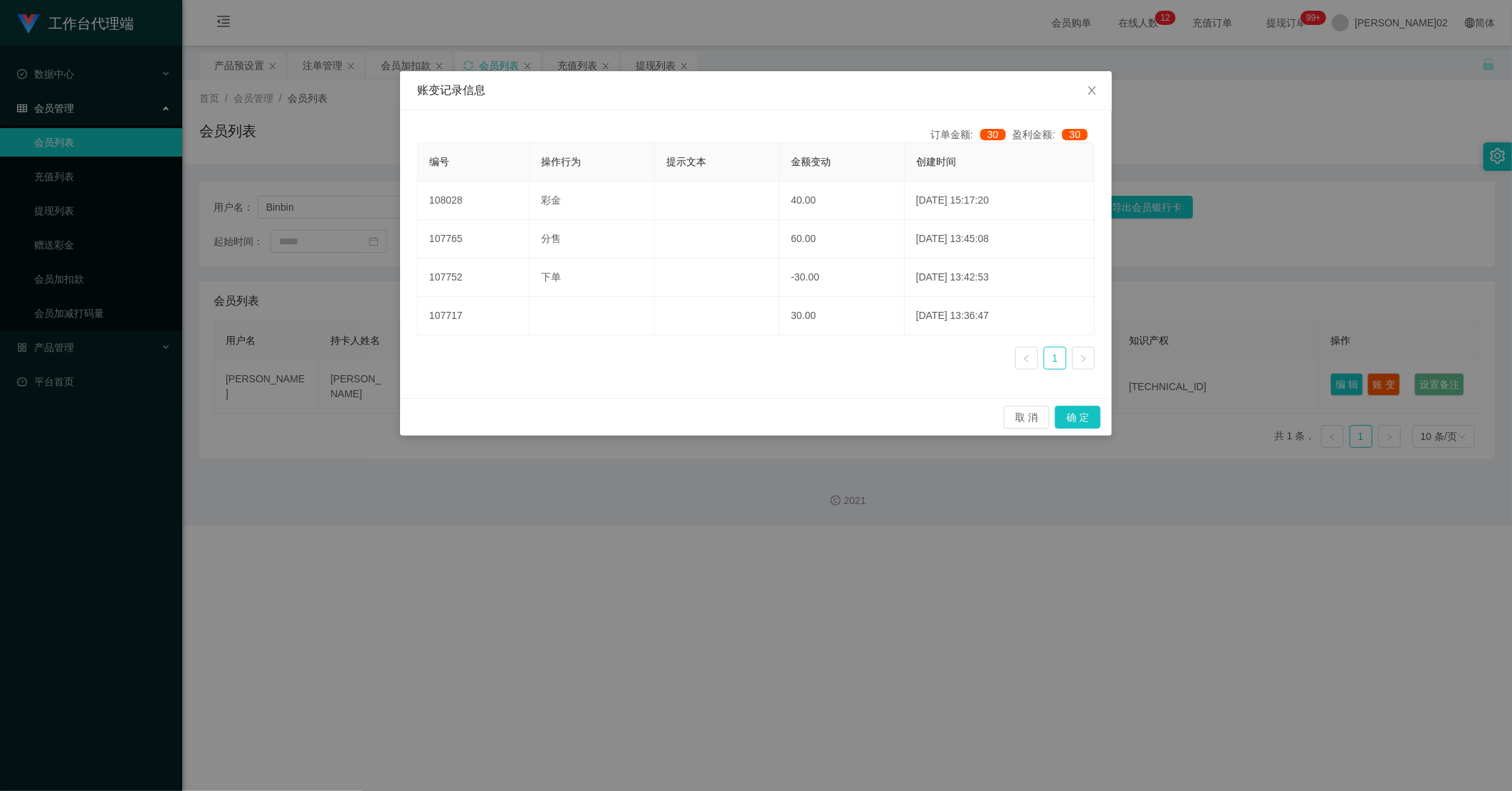
click at [855, 375] on div "编号 操作行为 提示文本 金额变动 创建时间 108028 彩金 40.00 2025-09-02 15:17:20 107765 分售 60.00 2025…" at bounding box center [756, 262] width 677 height 239
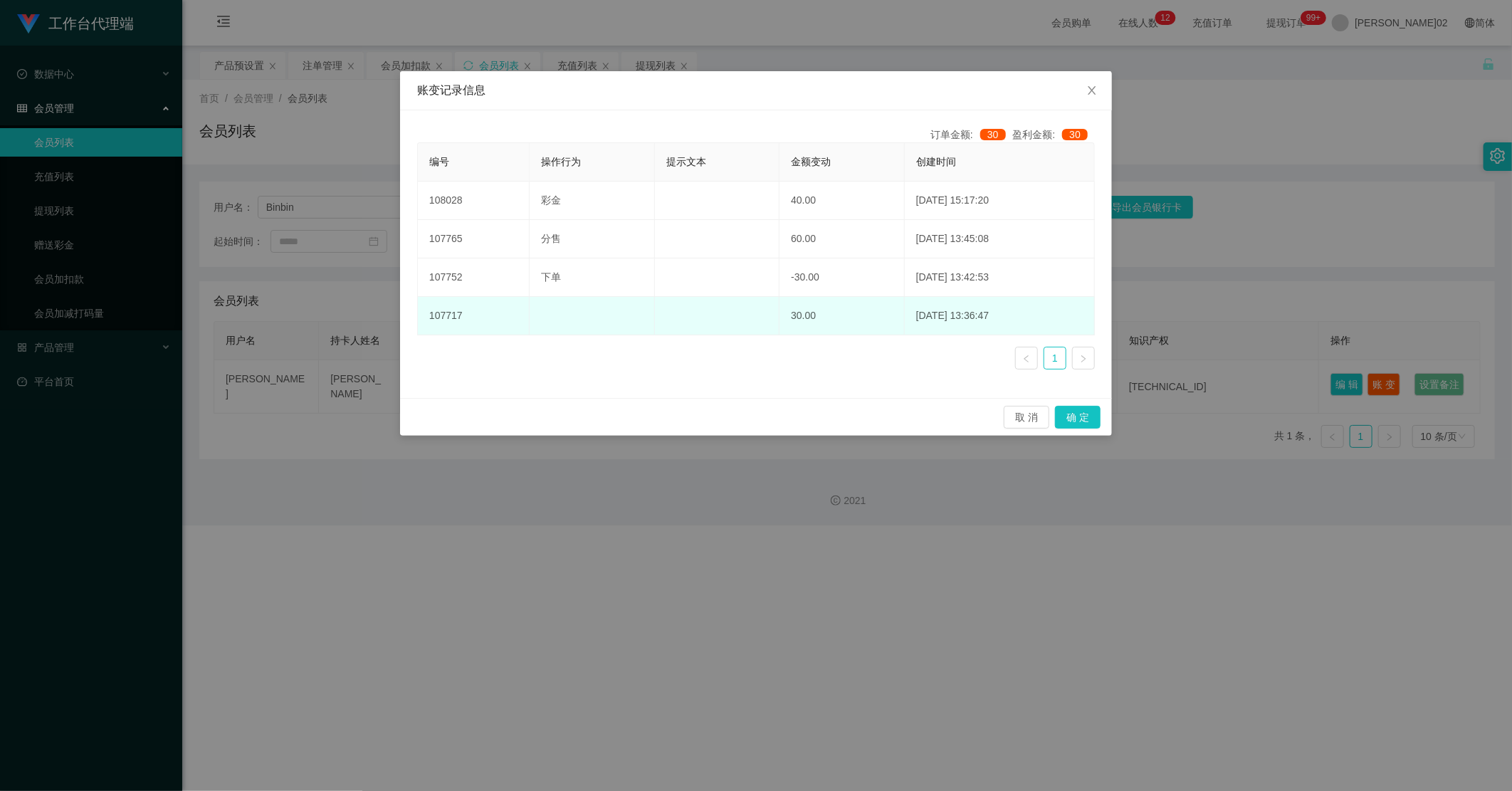
click at [874, 310] on td "30.00" at bounding box center [842, 316] width 125 height 39
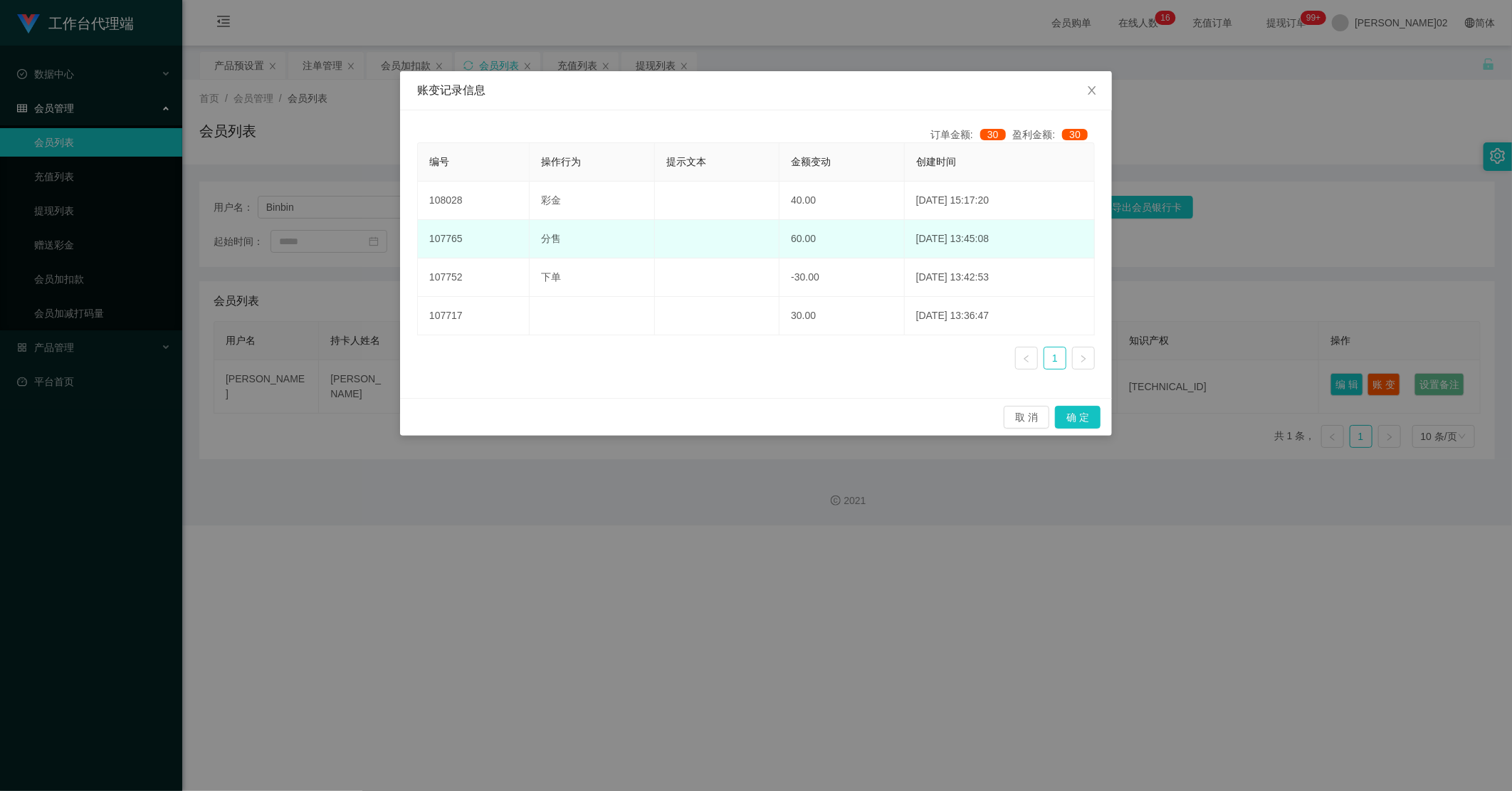
click at [905, 235] on td "2025-09-02 13:45:08" at bounding box center [999, 240] width 190 height 39
click at [905, 255] on td "2025-09-02 13:45:08" at bounding box center [999, 240] width 190 height 39
drag, startPoint x: 883, startPoint y: 240, endPoint x: 895, endPoint y: 230, distance: 15.6
click at [905, 230] on td "2025-09-02 13:45:08" at bounding box center [999, 240] width 190 height 39
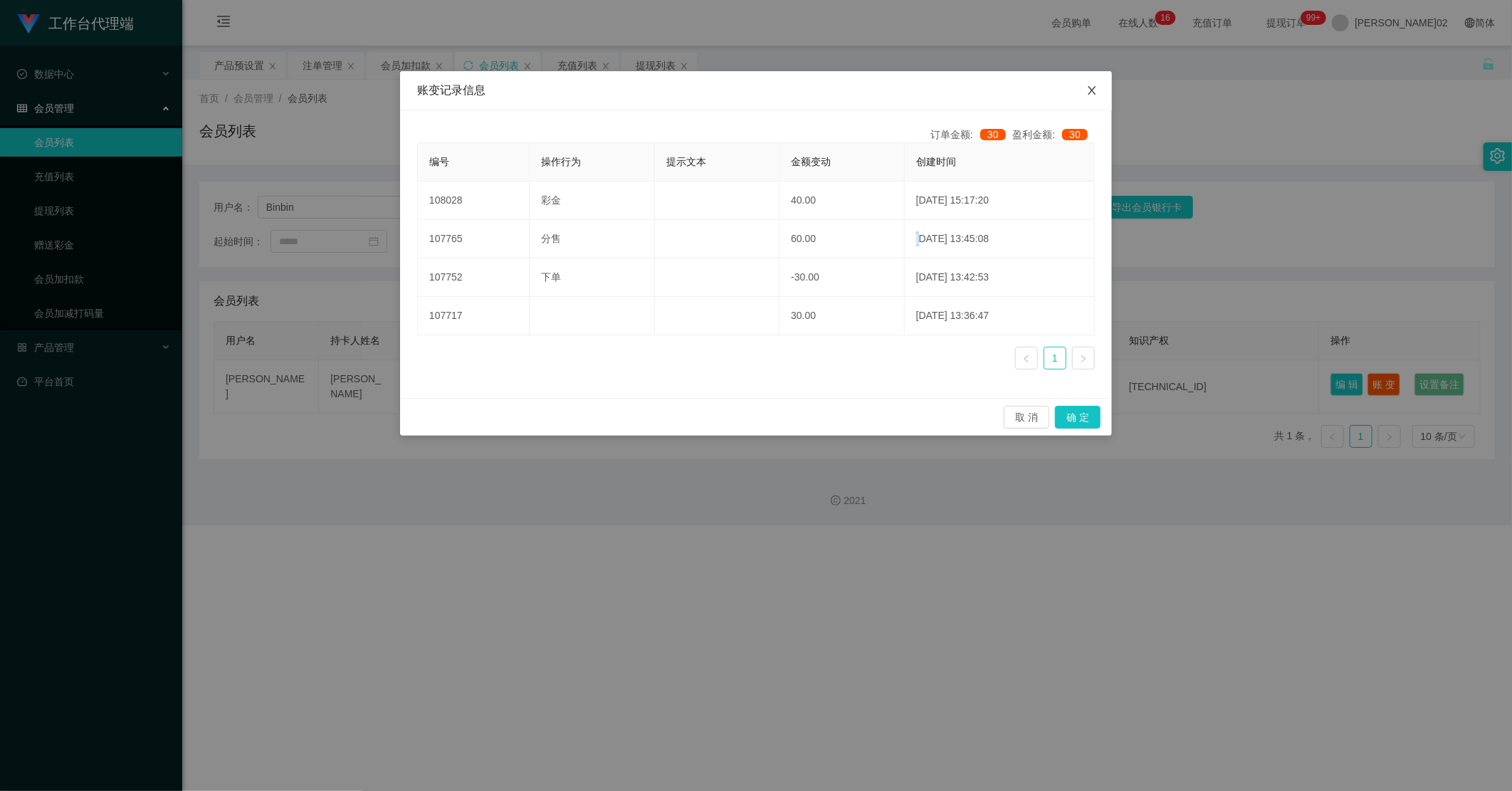
drag, startPoint x: 895, startPoint y: 230, endPoint x: 1093, endPoint y: 98, distance: 238.0
click at [1093, 95] on icon "图标： 关闭" at bounding box center [1092, 90] width 11 height 11
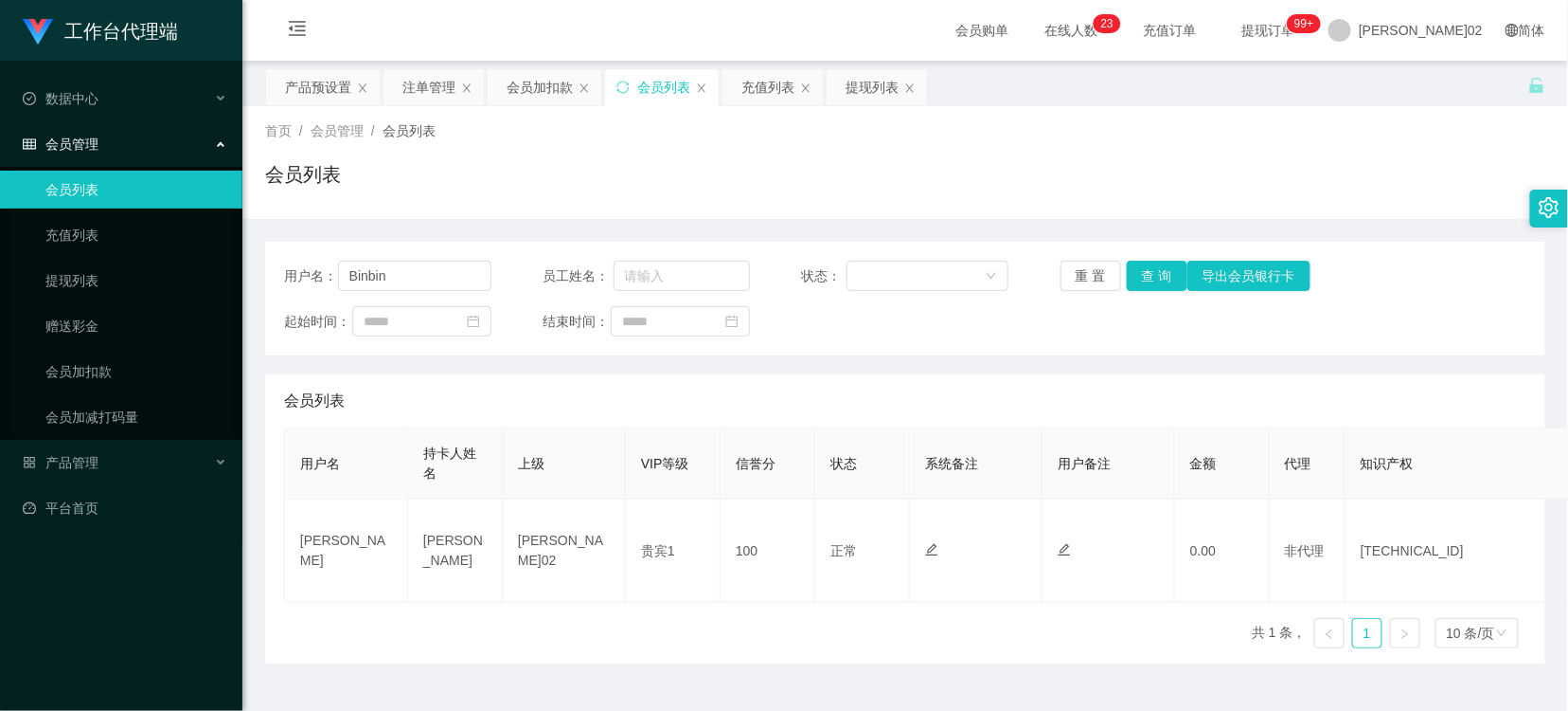
click at [516, 87] on div "会员加扣款" at bounding box center [540, 87] width 67 height 36
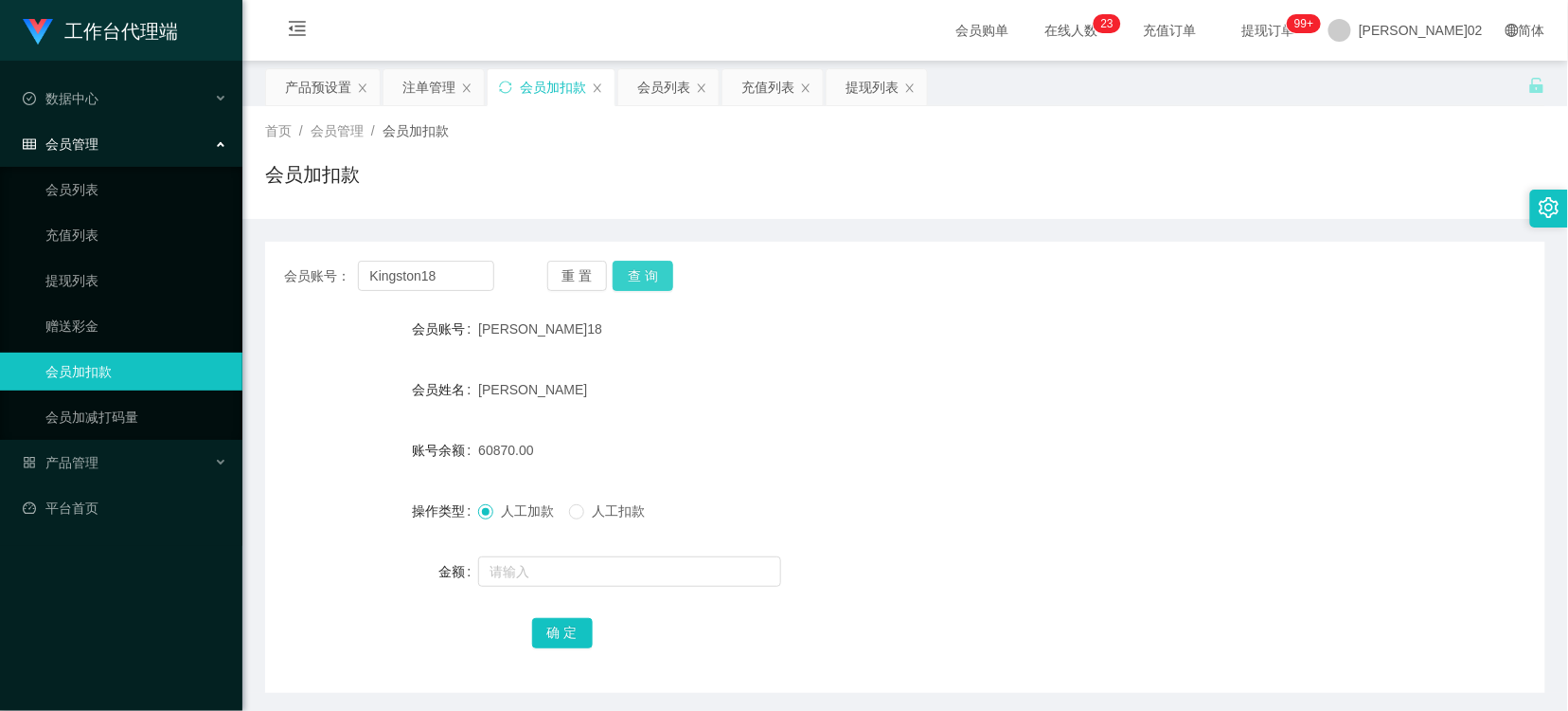
click at [646, 275] on button "查 询" at bounding box center [643, 276] width 61 height 31
